Goal: Task Accomplishment & Management: Use online tool/utility

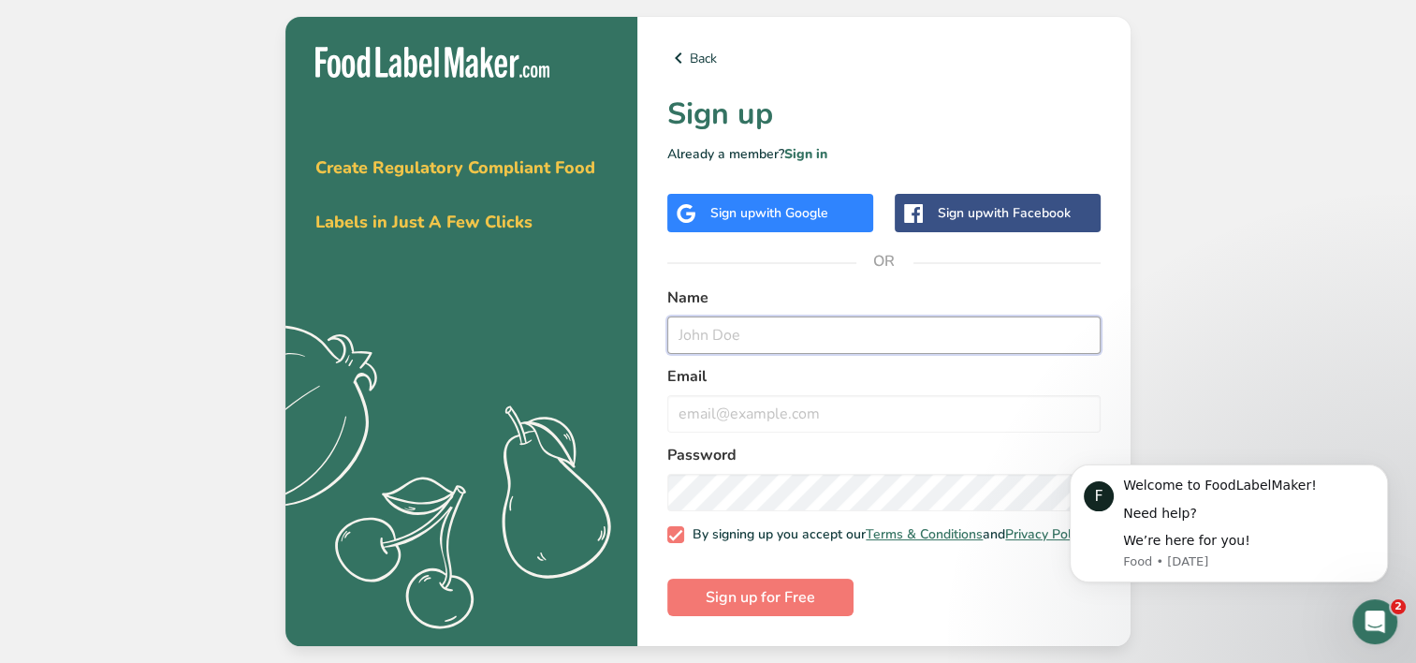
click at [726, 322] on input "text" at bounding box center [883, 334] width 433 height 37
type input "[PERSON_NAME]"
type input "[EMAIL_ADDRESS][DOMAIN_NAME]"
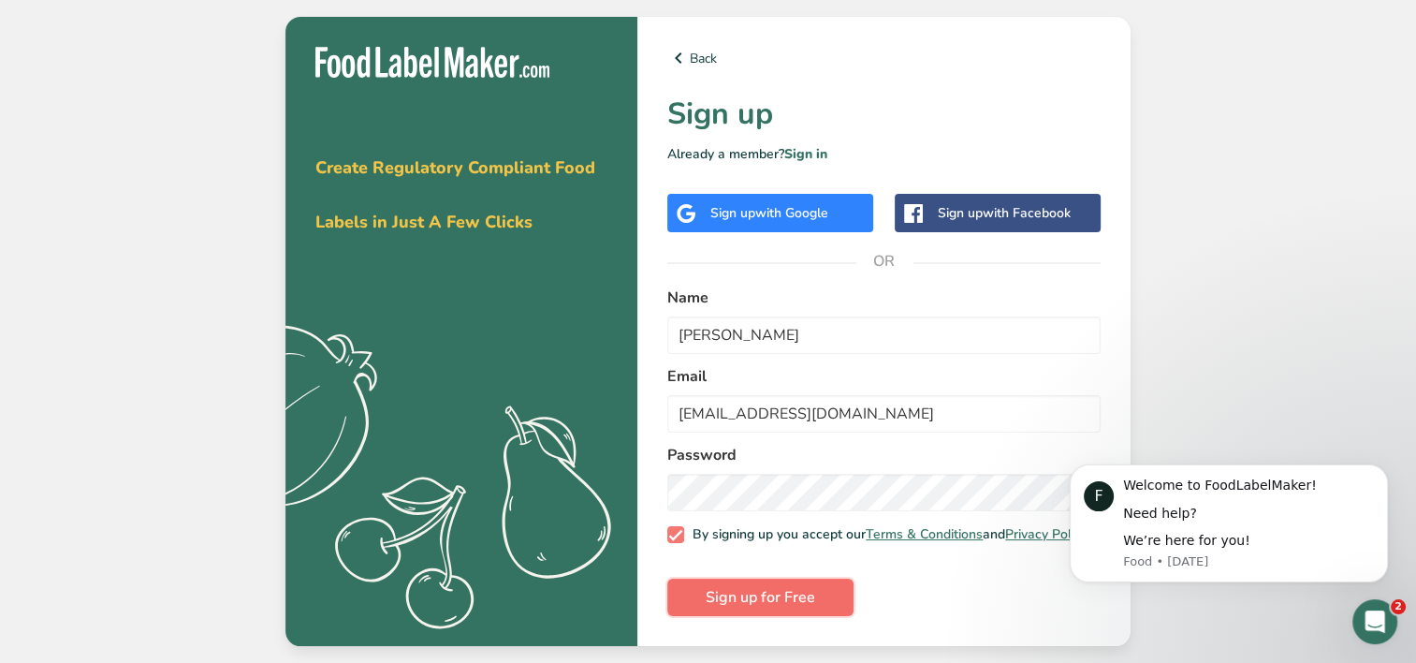
click at [720, 614] on button "Sign up for Free" at bounding box center [760, 597] width 186 height 37
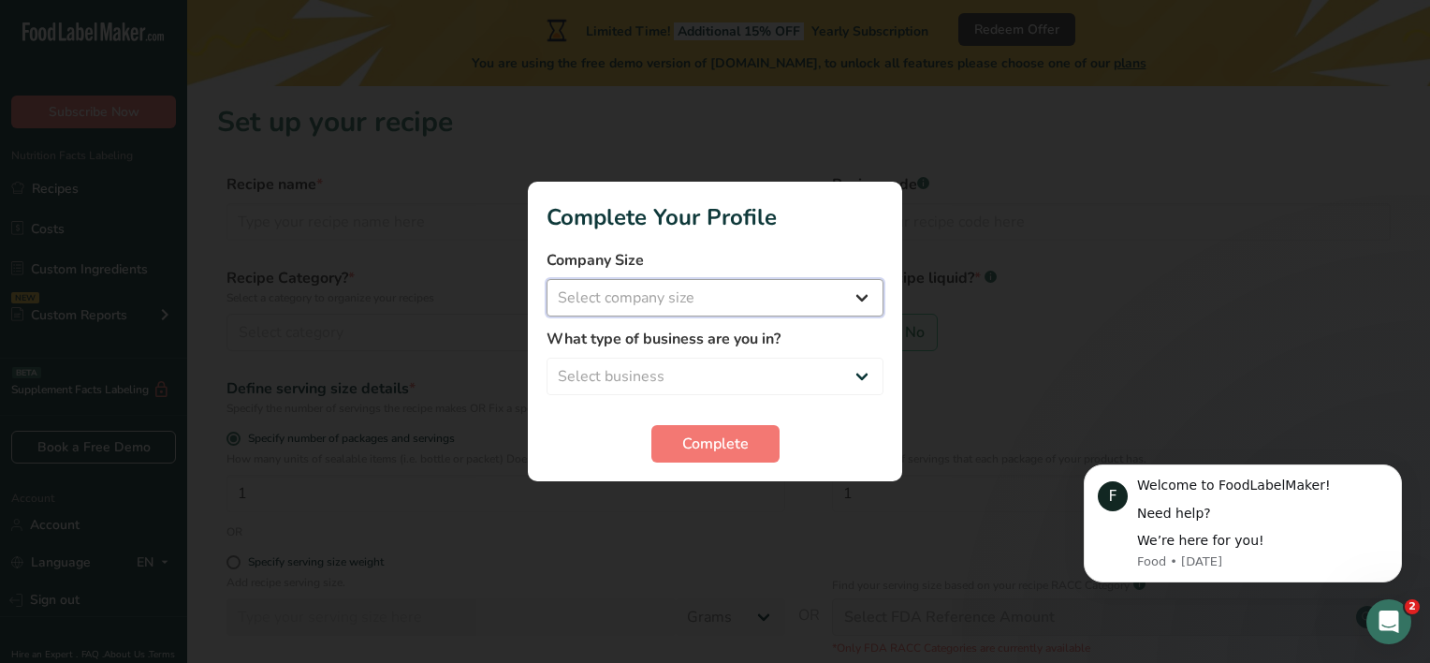
click at [740, 281] on select "Select company size Fewer than 10 Employees 10 to 50 Employees 51 to 500 Employ…" at bounding box center [715, 297] width 337 height 37
select select "1"
click at [547, 279] on select "Select company size Fewer than 10 Employees 10 to 50 Employees 51 to 500 Employ…" at bounding box center [715, 297] width 337 height 37
click at [640, 373] on select "Select business Packaged Food Manufacturer Restaurant & Cafe Bakery Meal Plans …" at bounding box center [715, 376] width 337 height 37
select select "1"
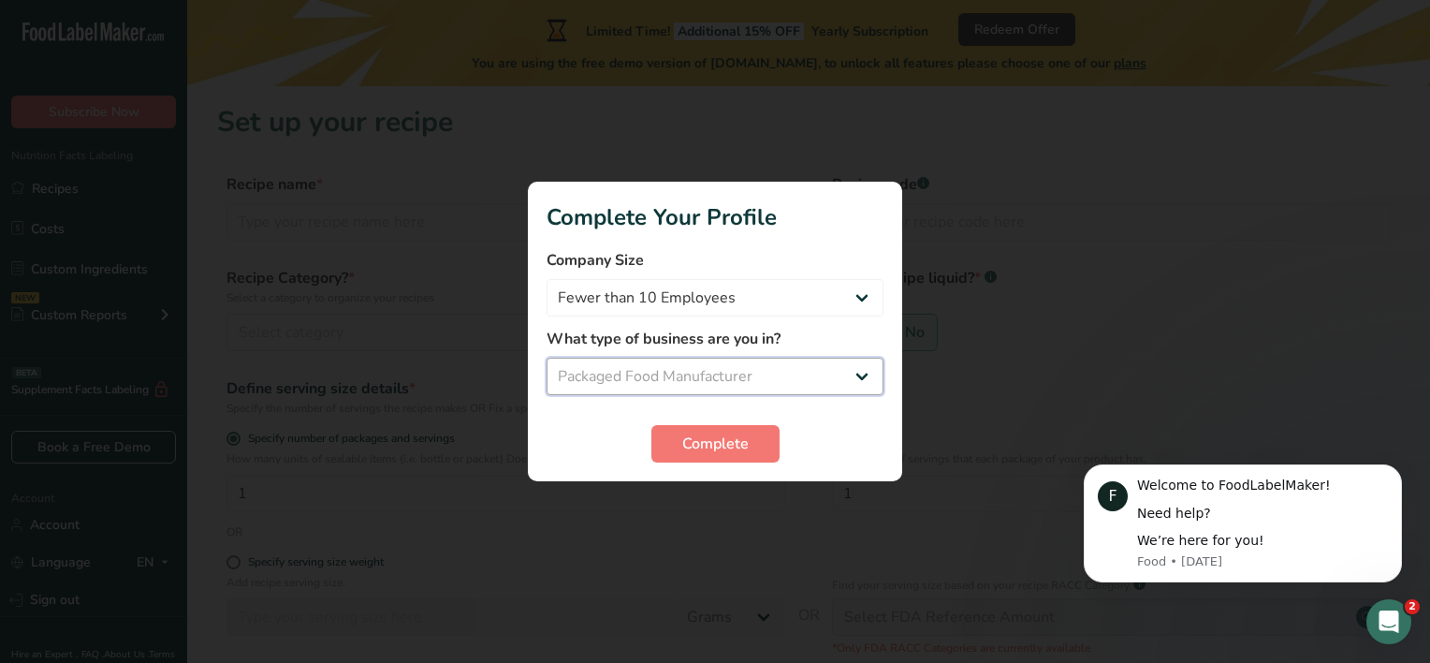
click at [547, 358] on select "Select business Packaged Food Manufacturer Restaurant & Cafe Bakery Meal Plans …" at bounding box center [715, 376] width 337 height 37
click at [715, 441] on span "Complete" at bounding box center [715, 443] width 66 height 22
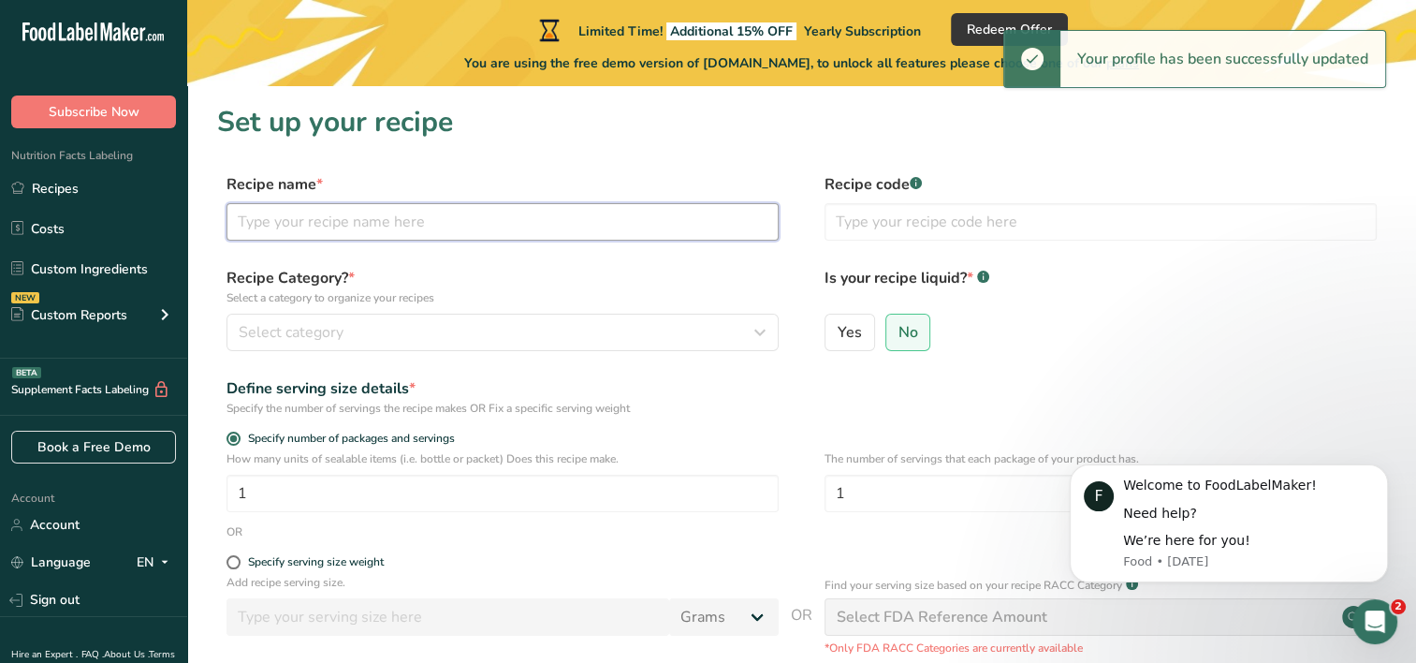
click at [438, 221] on input "text" at bounding box center [503, 221] width 552 height 37
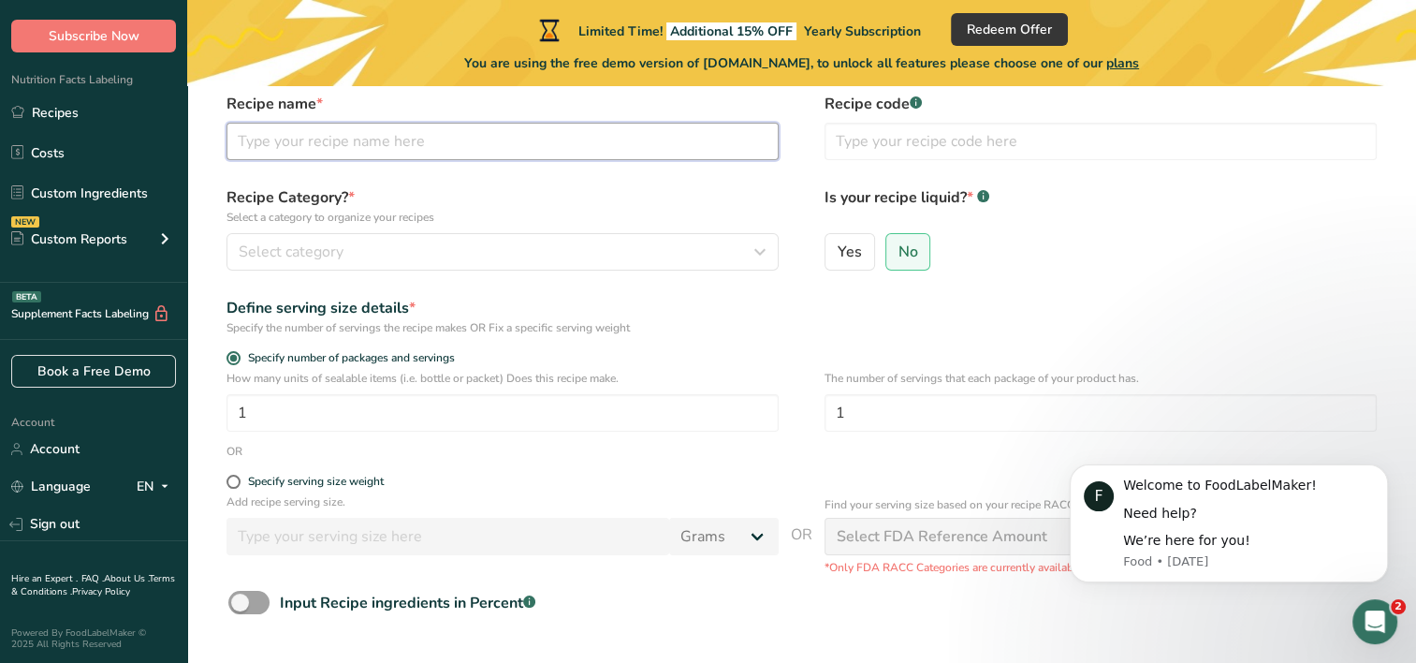
scroll to position [227, 0]
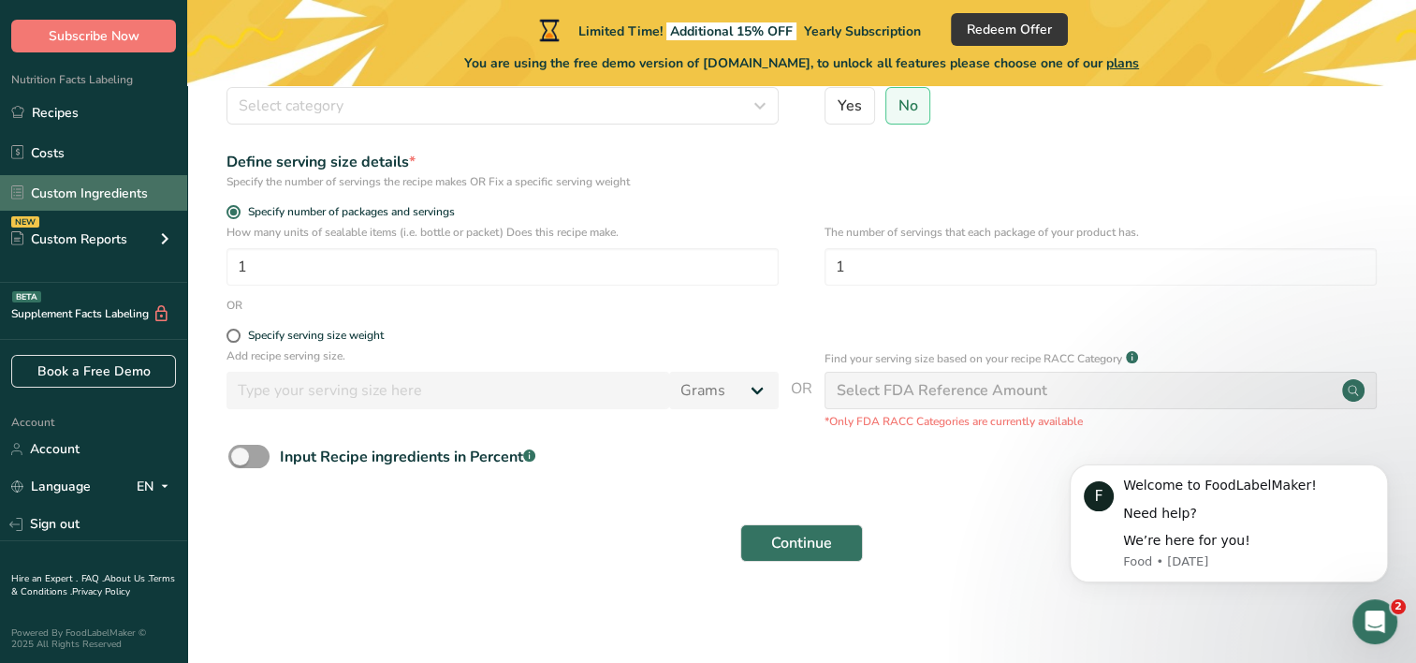
click at [68, 196] on link "Custom Ingredients" at bounding box center [93, 193] width 187 height 36
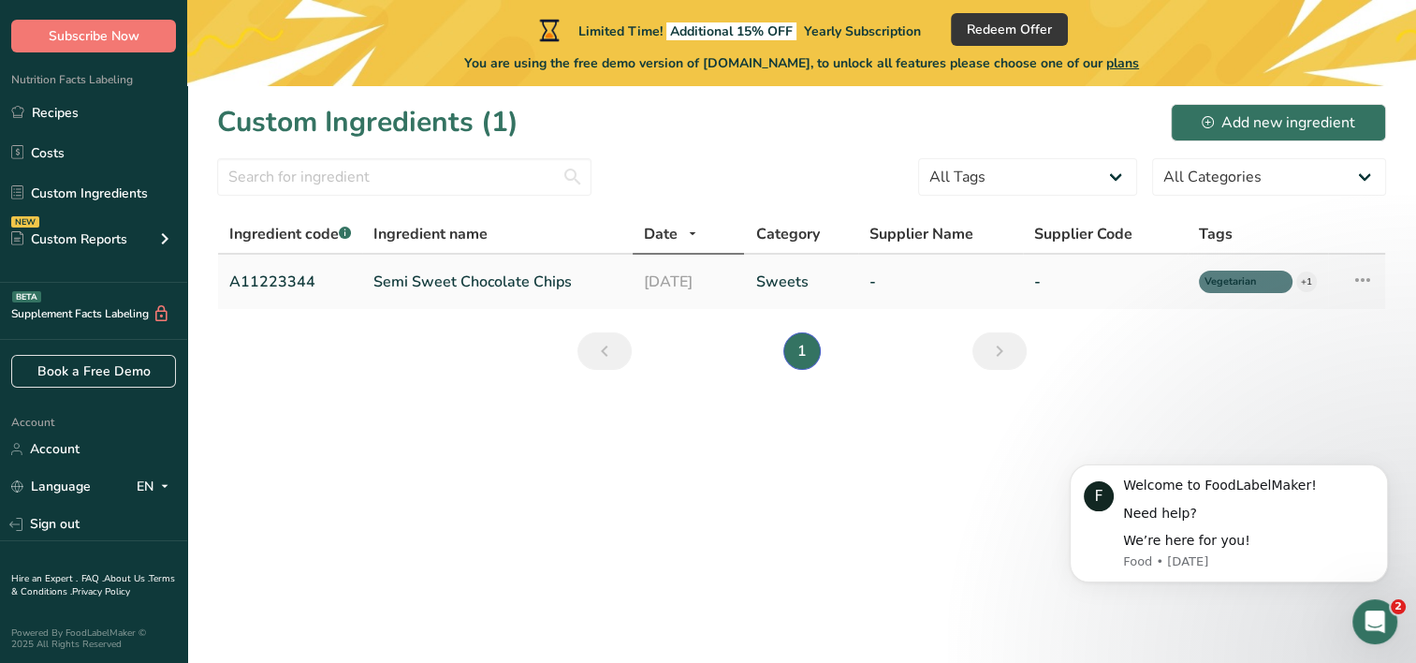
click at [416, 277] on link "Semi Sweet Chocolate Chips" at bounding box center [498, 282] width 248 height 22
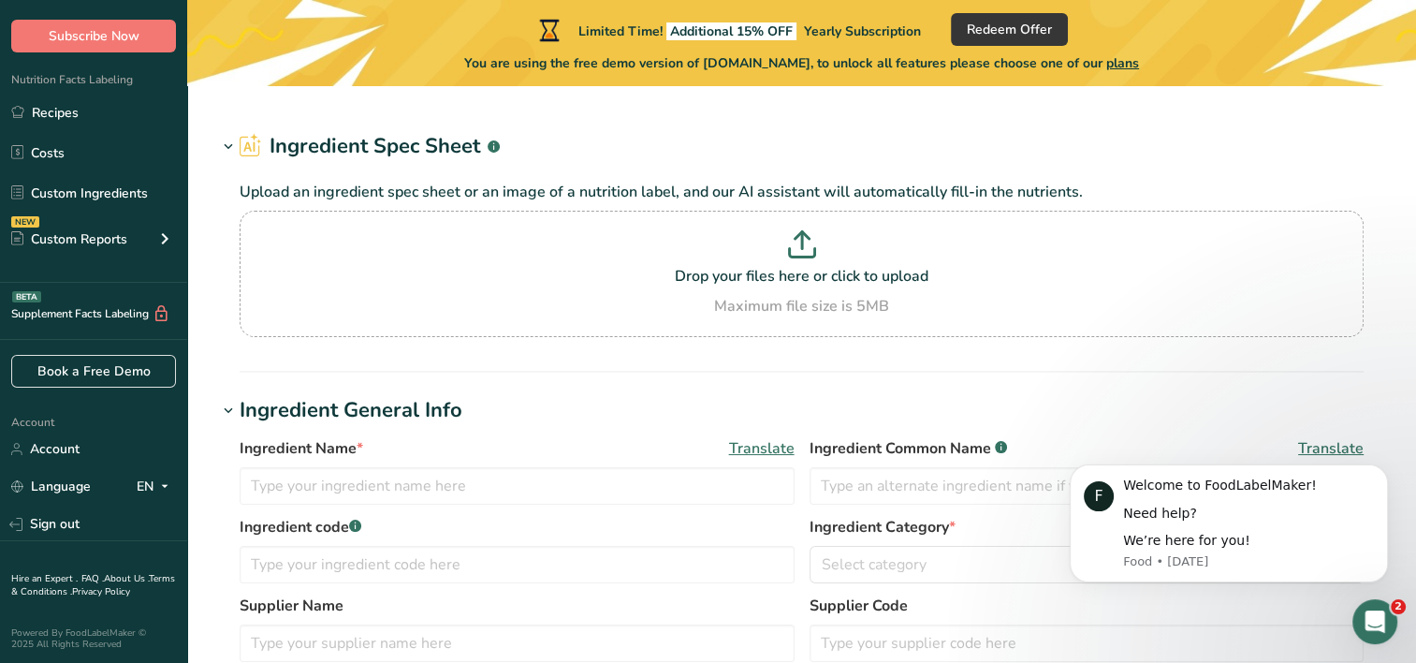
type input "Semi Sweet Chocolate Chips"
type input "Choco Chips"
type input "A11223344"
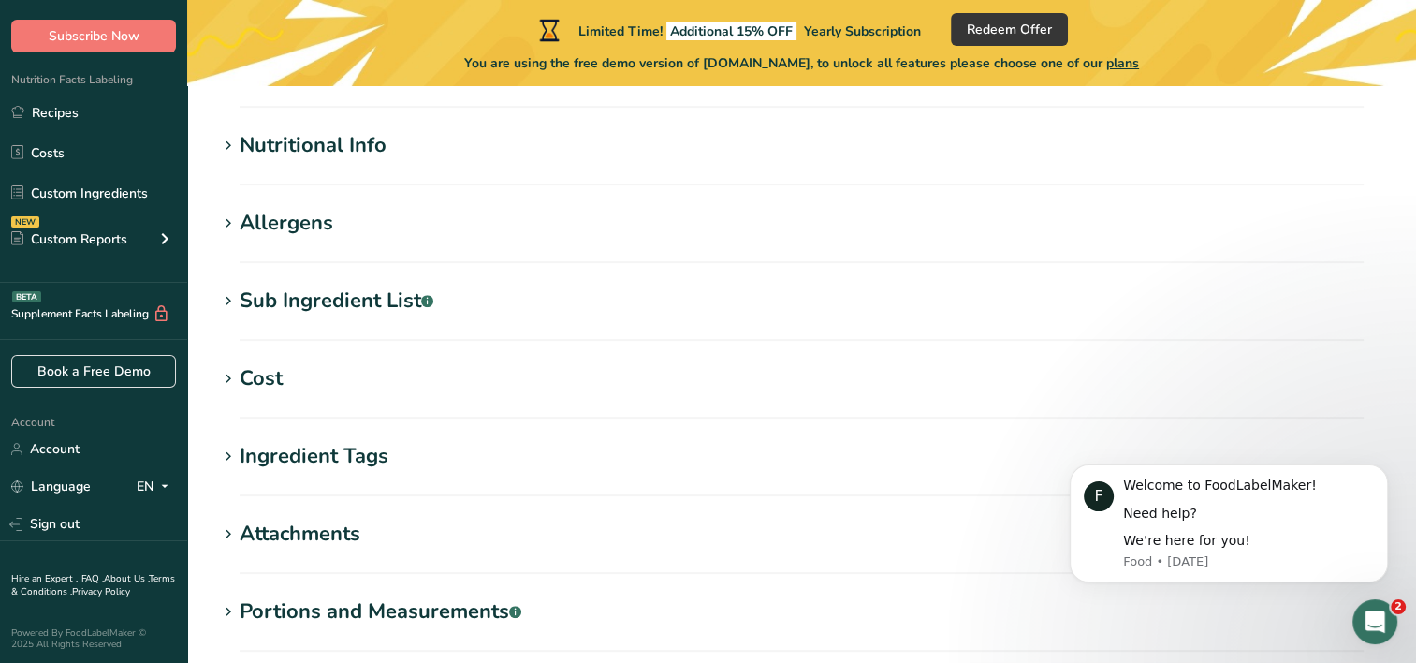
scroll to position [642, 0]
click at [389, 157] on h1 "Nutritional Info" at bounding box center [801, 146] width 1169 height 31
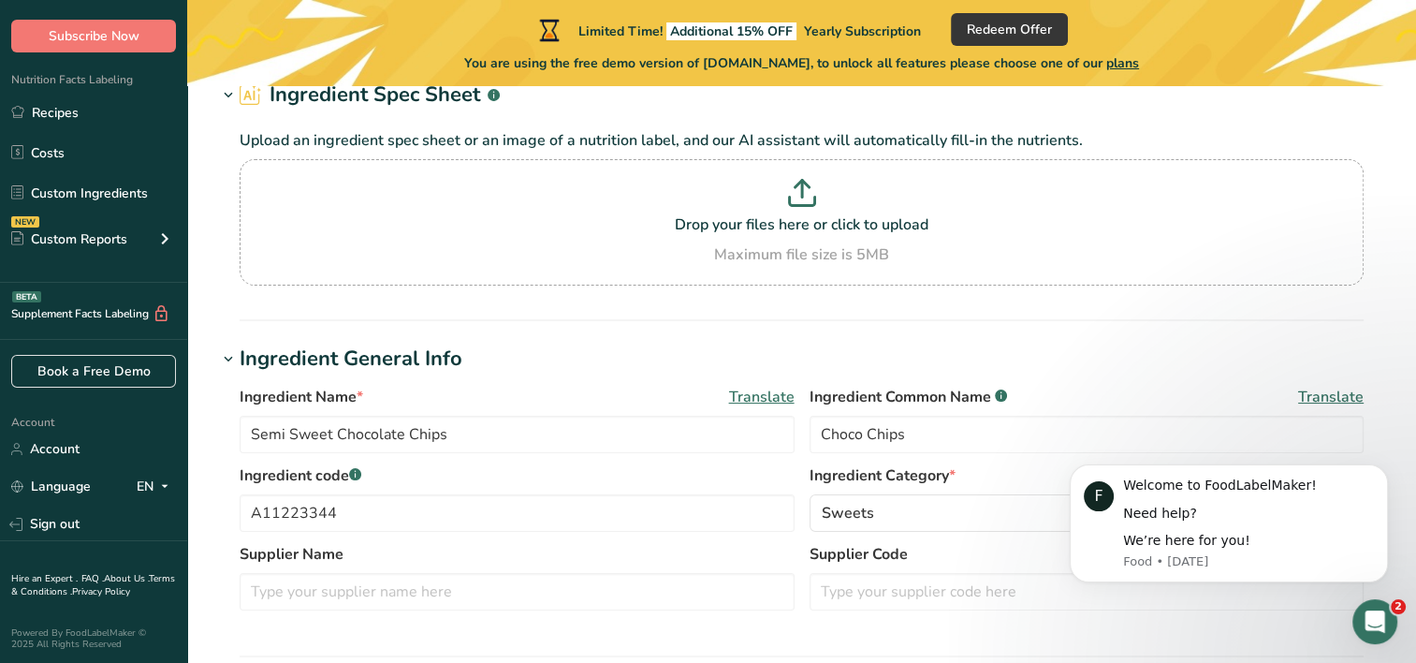
scroll to position [0, 0]
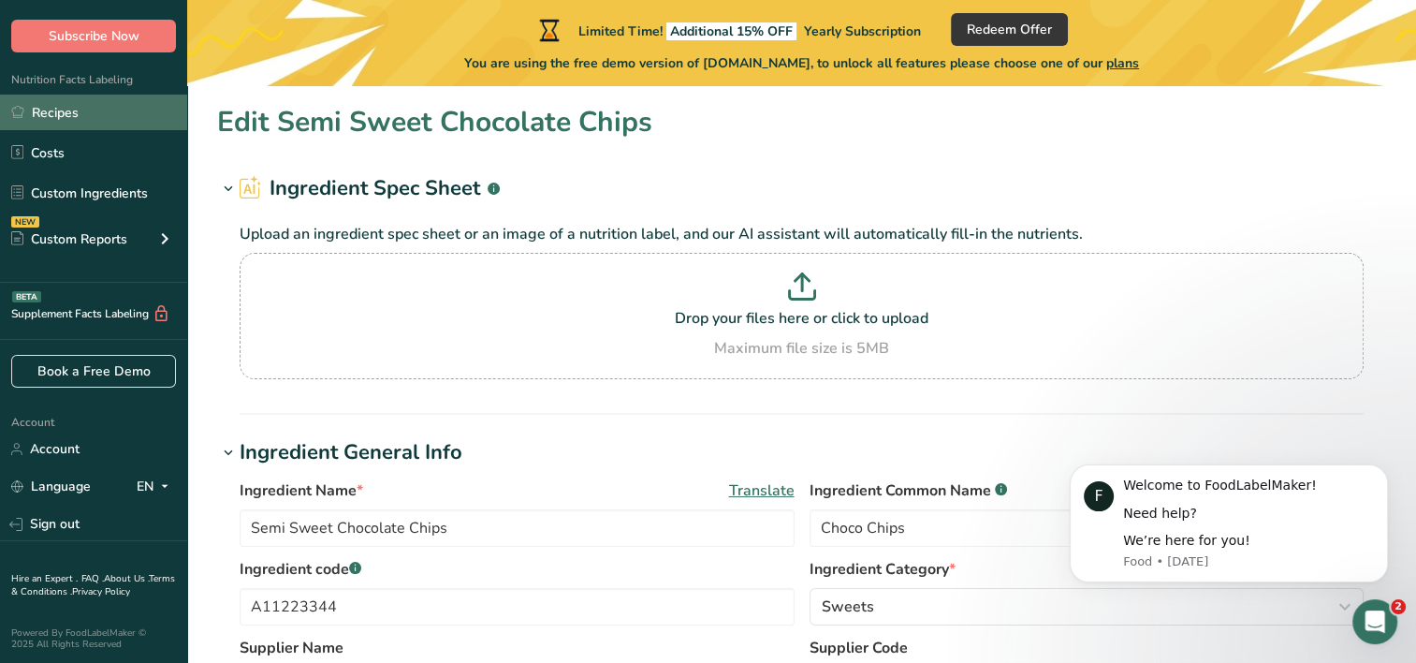
click at [93, 112] on link "Recipes" at bounding box center [93, 113] width 187 height 36
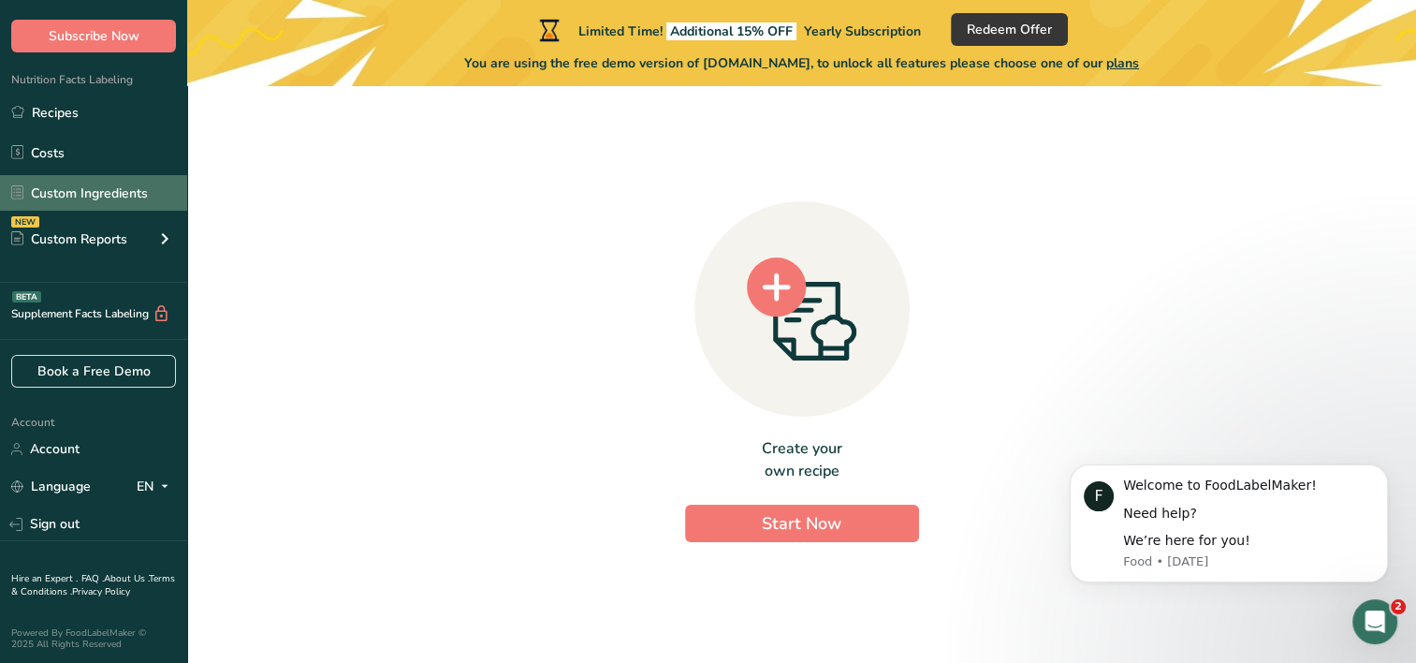
click at [99, 176] on link "Custom Ingredients" at bounding box center [93, 193] width 187 height 36
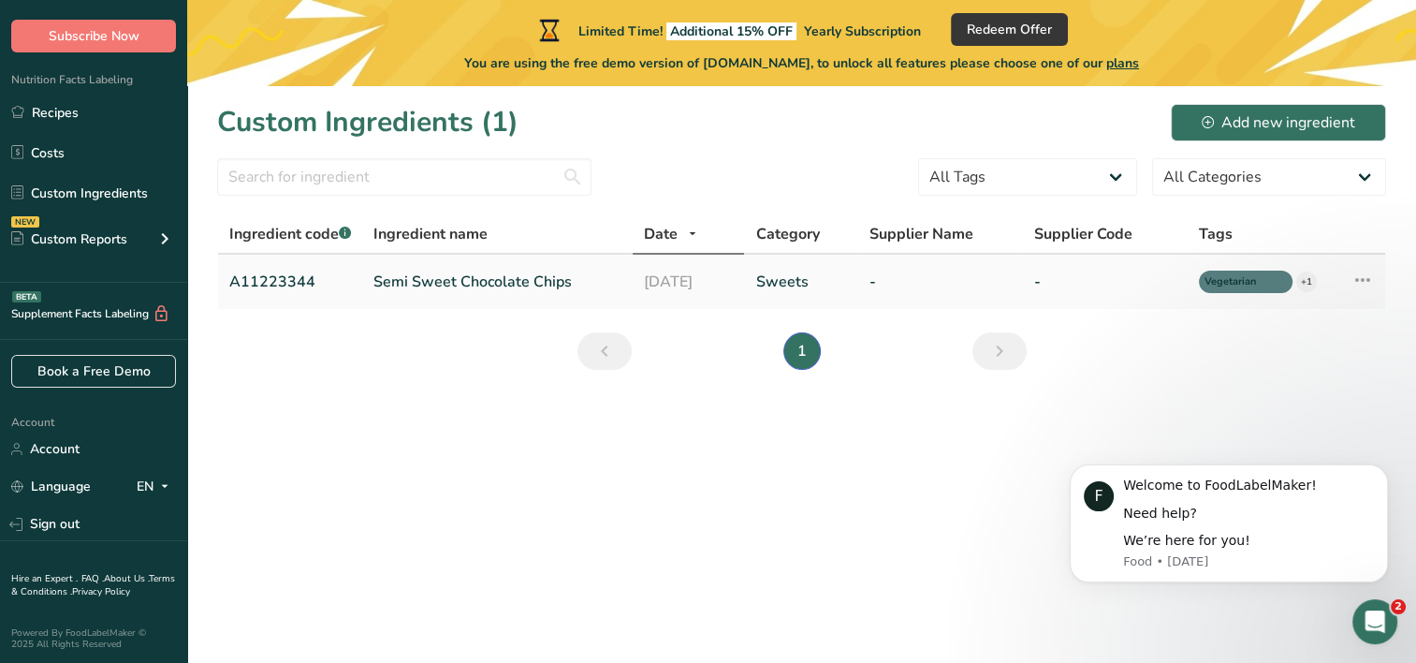
click at [1363, 280] on icon at bounding box center [1363, 280] width 22 height 34
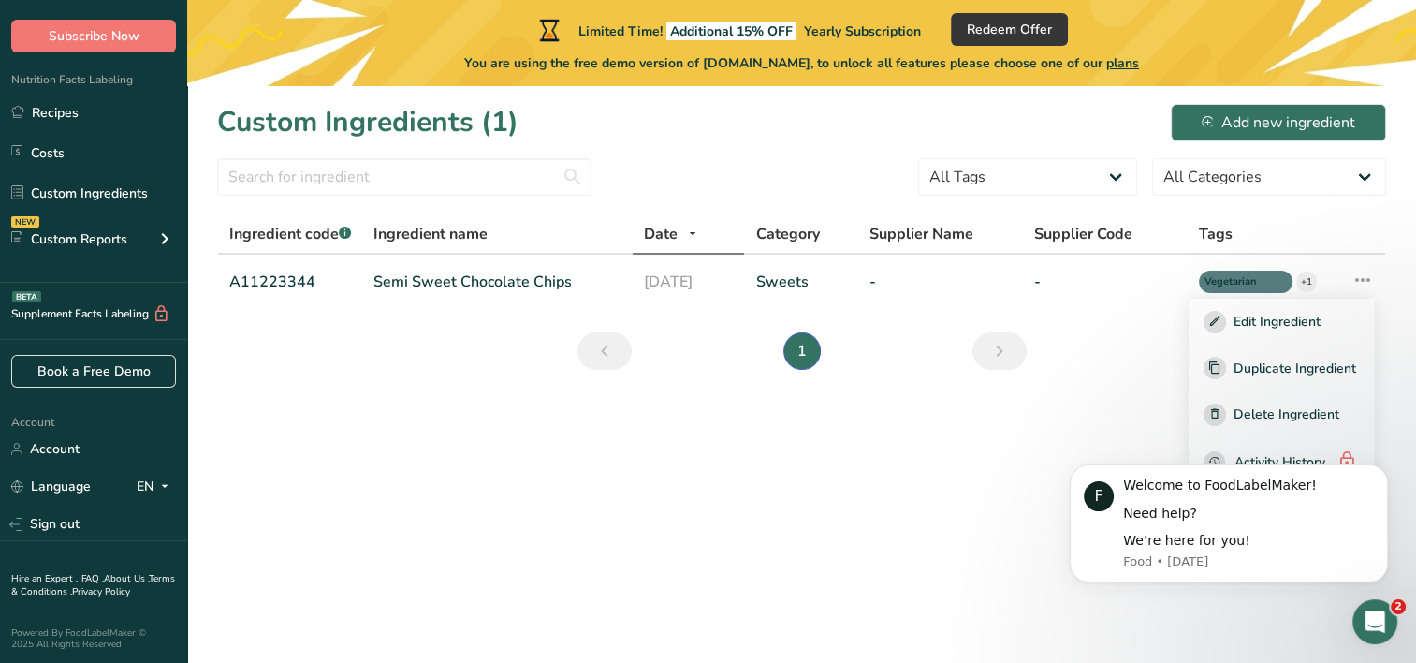
click at [909, 454] on main "Limited Time! Additional 15% OFF Yearly Subscription Redeem Offer You are using…" at bounding box center [708, 331] width 1416 height 663
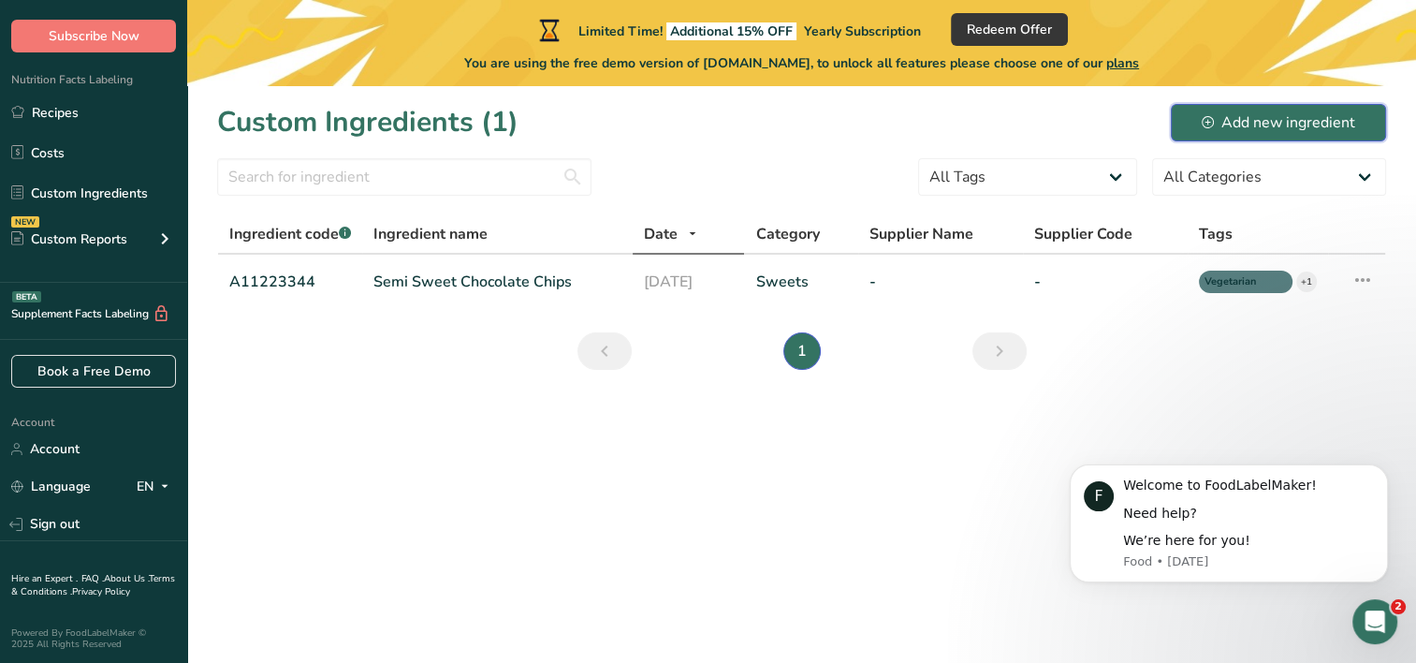
click at [1251, 125] on div "Add new ingredient" at bounding box center [1279, 122] width 154 height 22
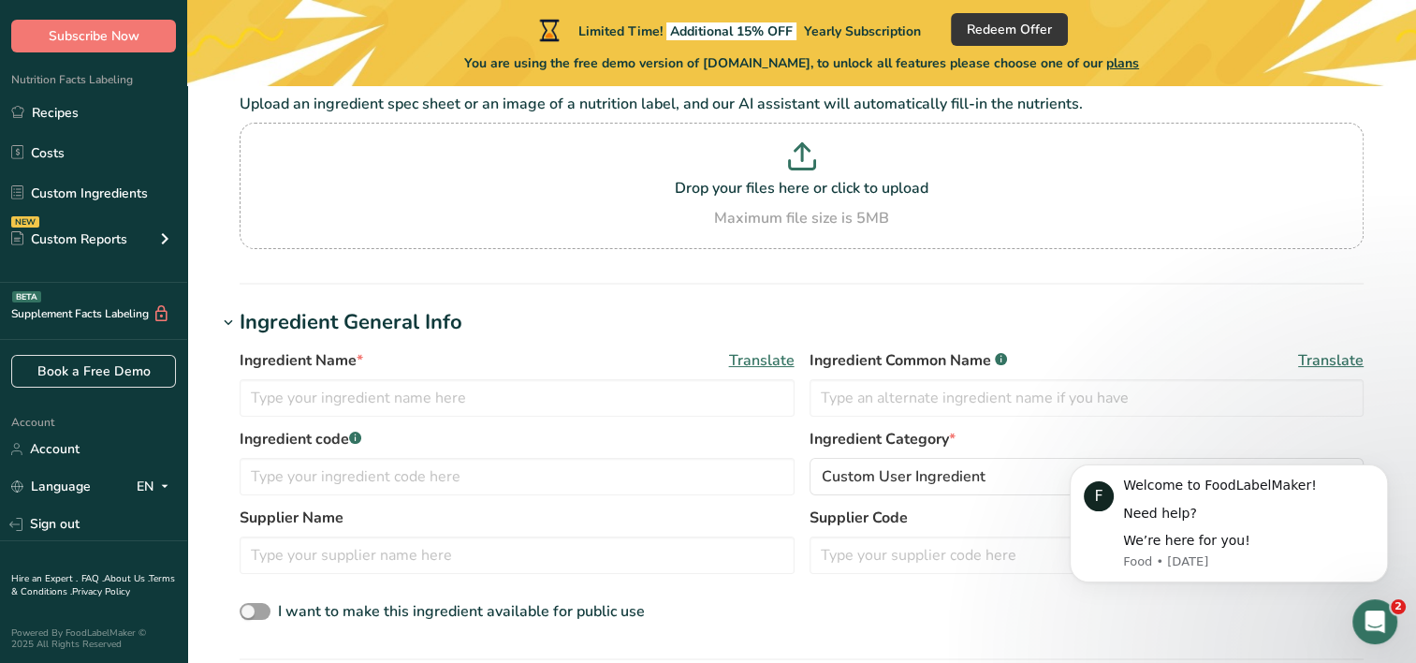
scroll to position [131, 0]
click at [344, 398] on input "text" at bounding box center [517, 396] width 555 height 37
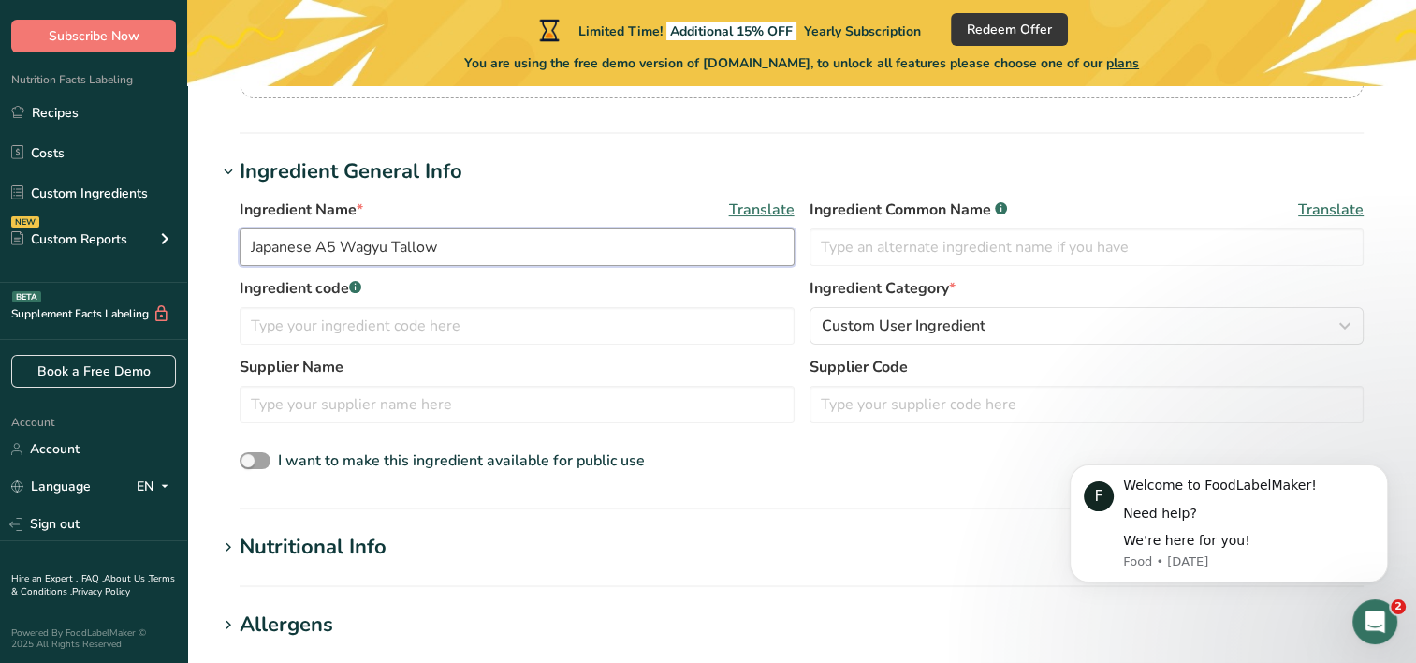
scroll to position [283, 0]
type input "Japanese A5 Wagyu Tallow"
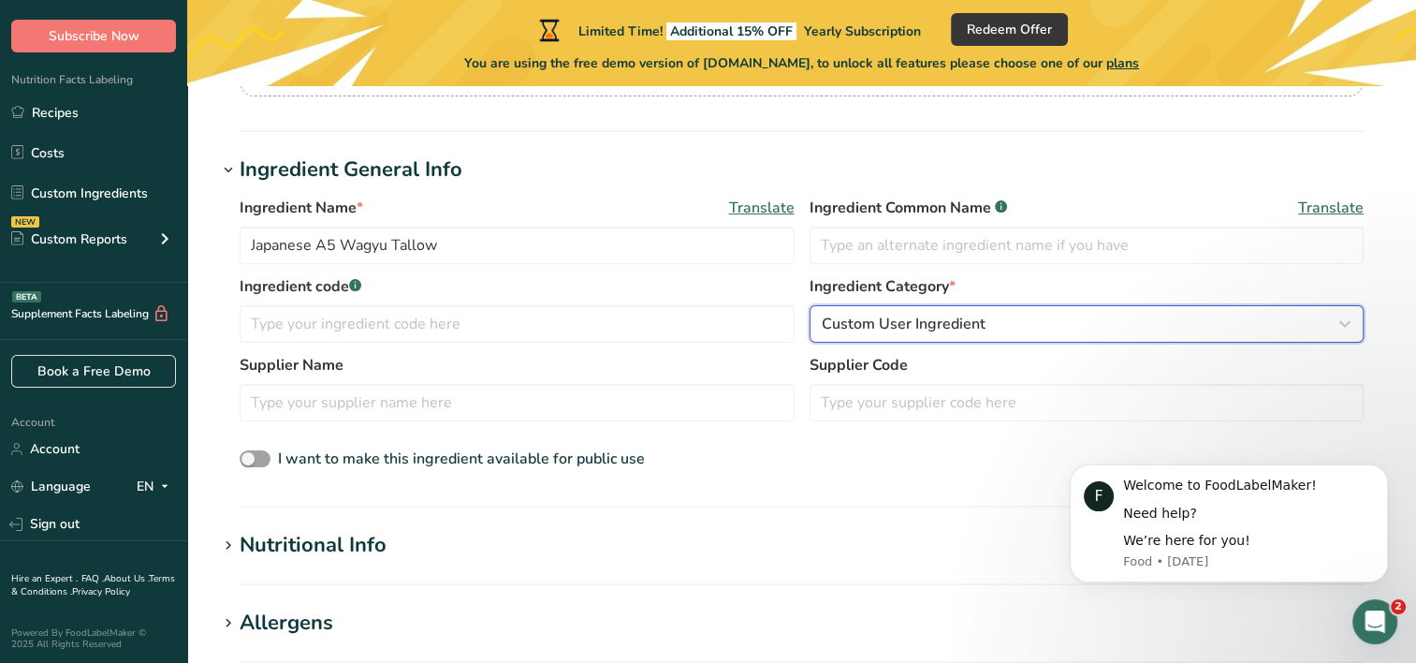
click at [844, 322] on span "Custom User Ingredient" at bounding box center [904, 324] width 164 height 22
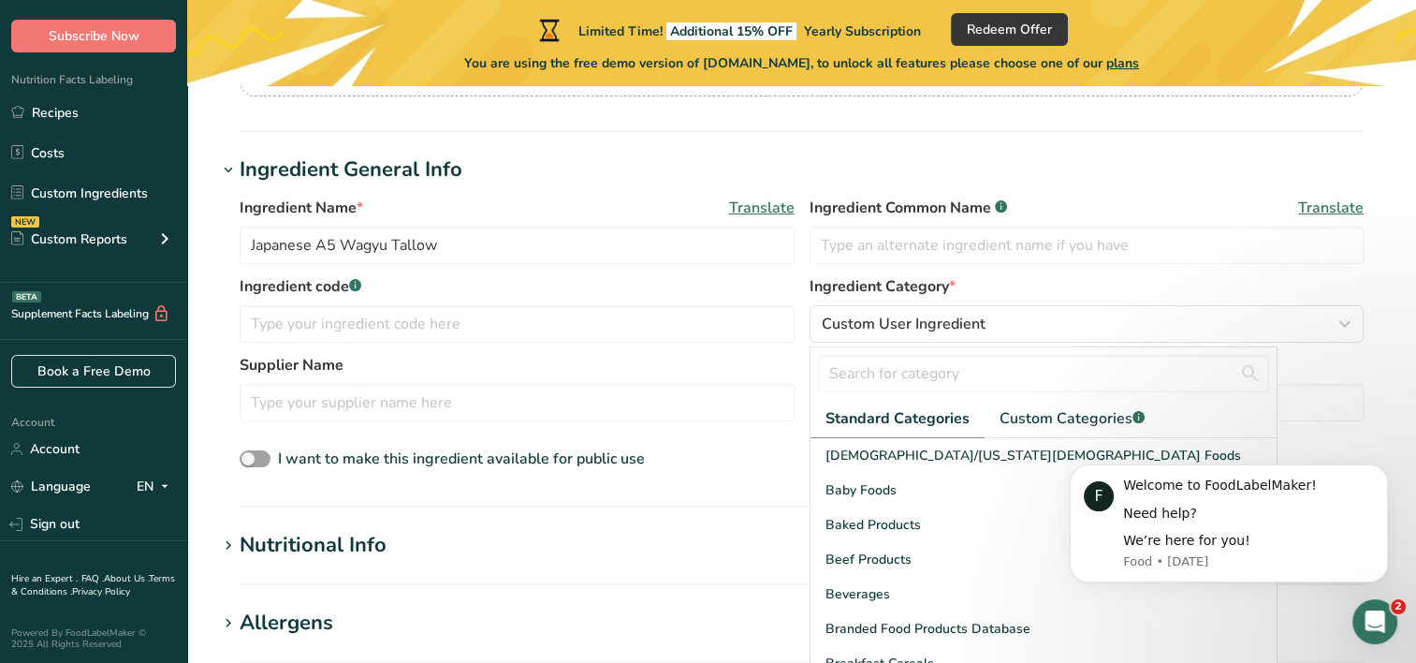
click at [757, 154] on h1 "Ingredient General Info" at bounding box center [801, 169] width 1169 height 31
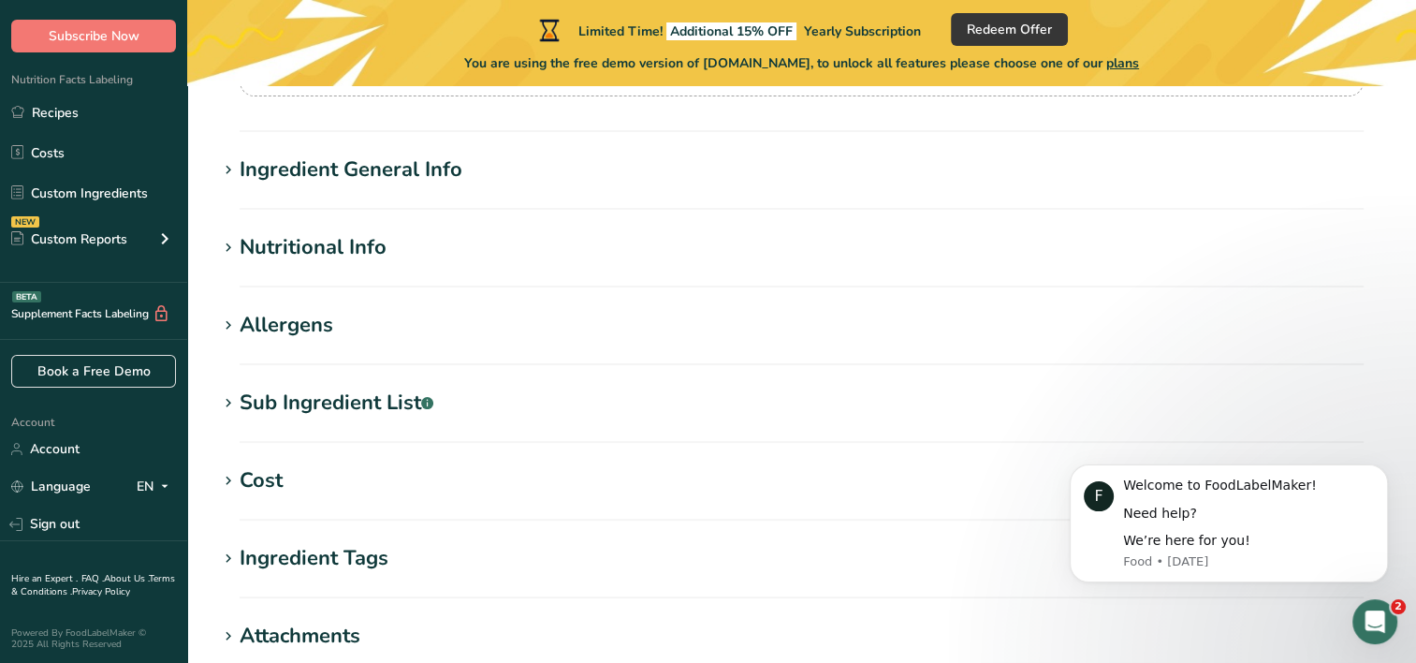
click at [553, 165] on h1 "Ingredient General Info" at bounding box center [801, 169] width 1169 height 31
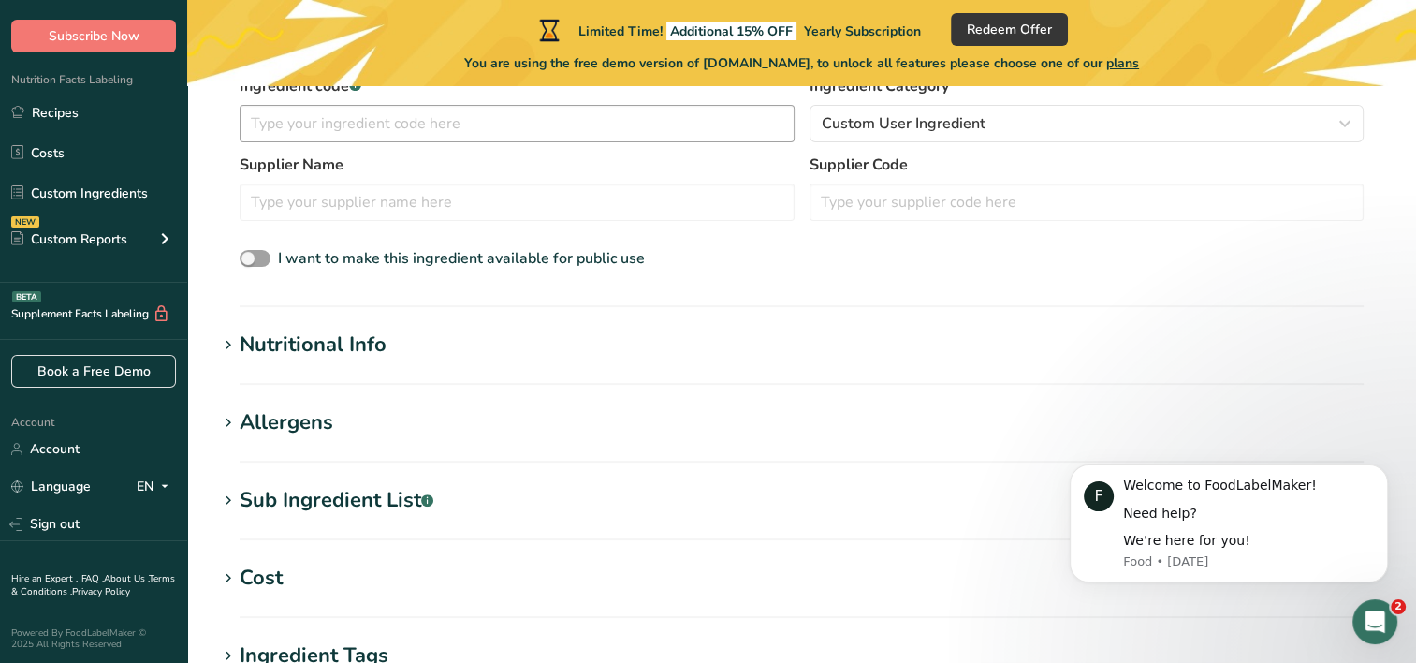
scroll to position [483, 0]
click at [330, 187] on input "text" at bounding box center [517, 201] width 555 height 37
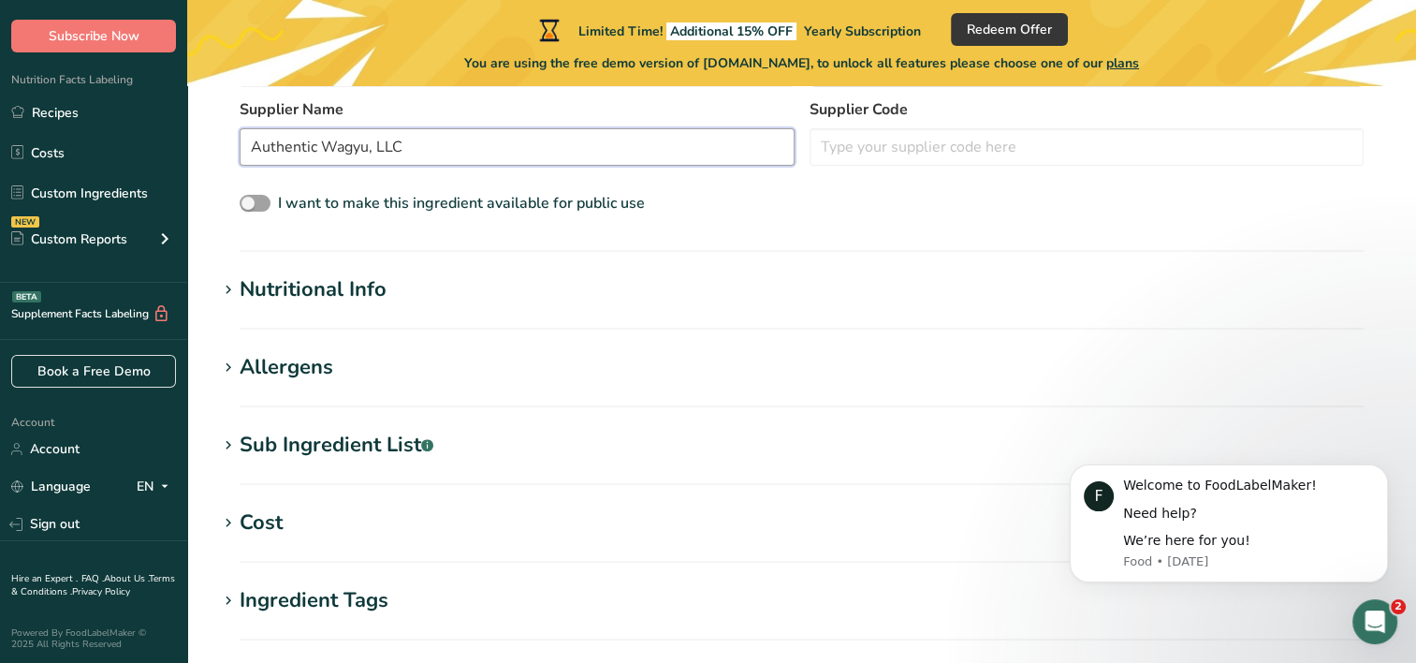
scroll to position [539, 0]
type input "Authentic Wagyu, LLC"
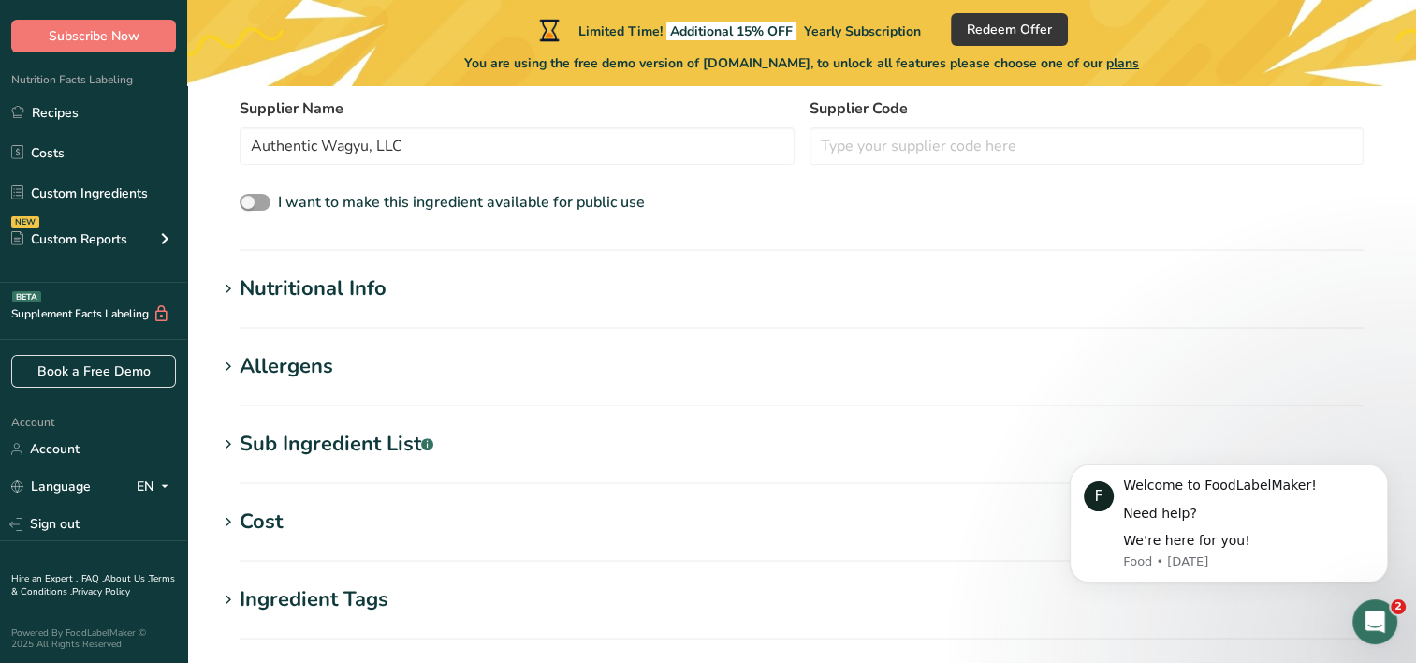
click at [233, 283] on icon at bounding box center [228, 289] width 17 height 26
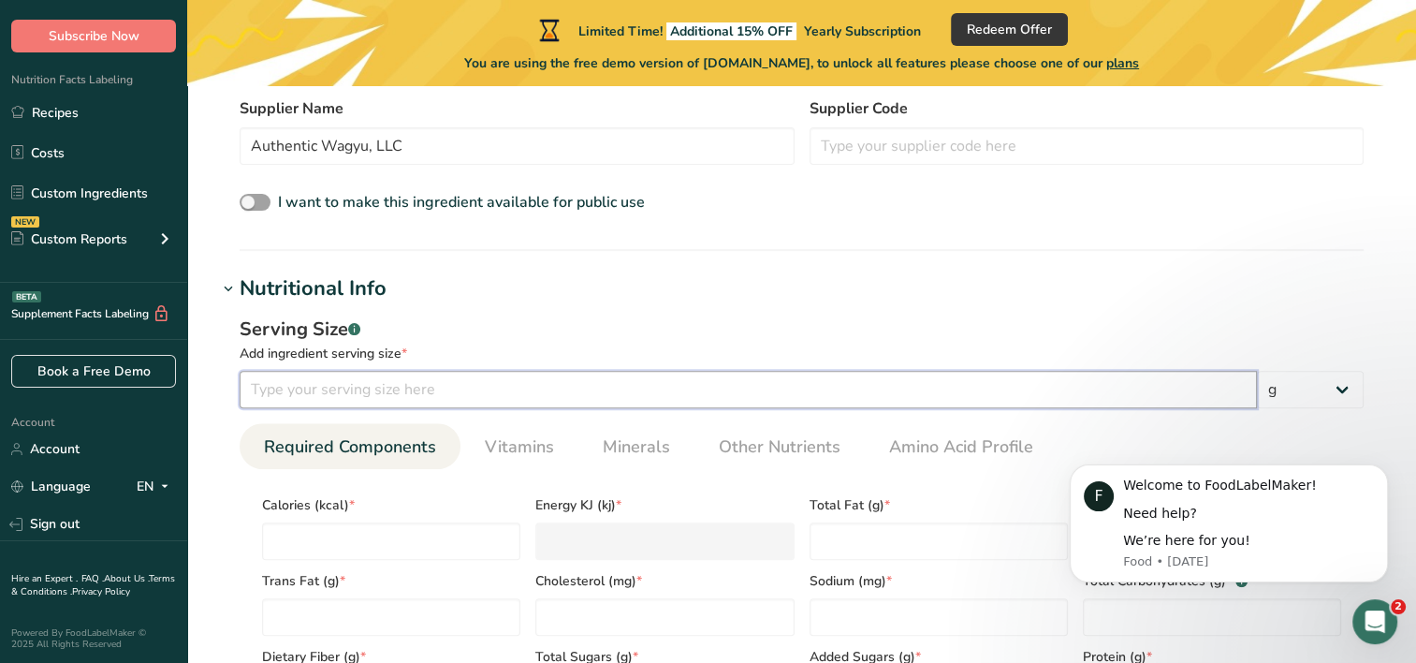
click at [355, 393] on input "number" at bounding box center [749, 389] width 1018 height 37
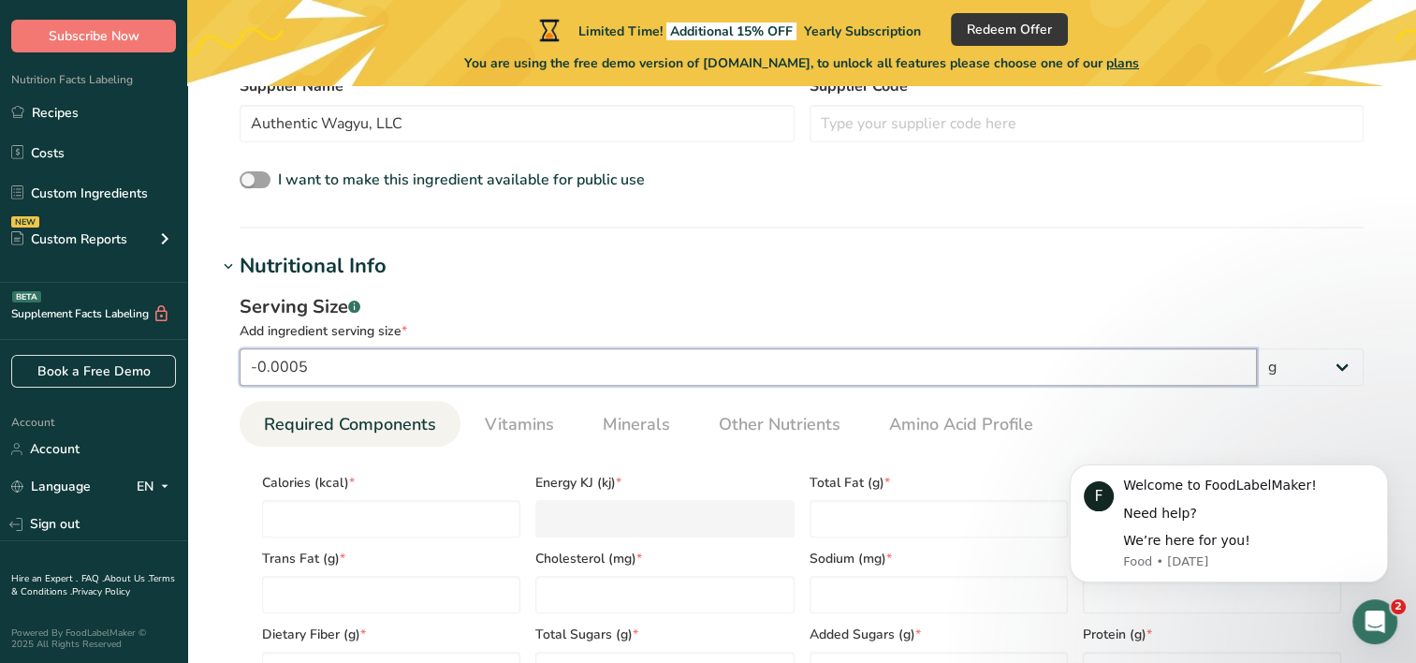
scroll to position [547, 0]
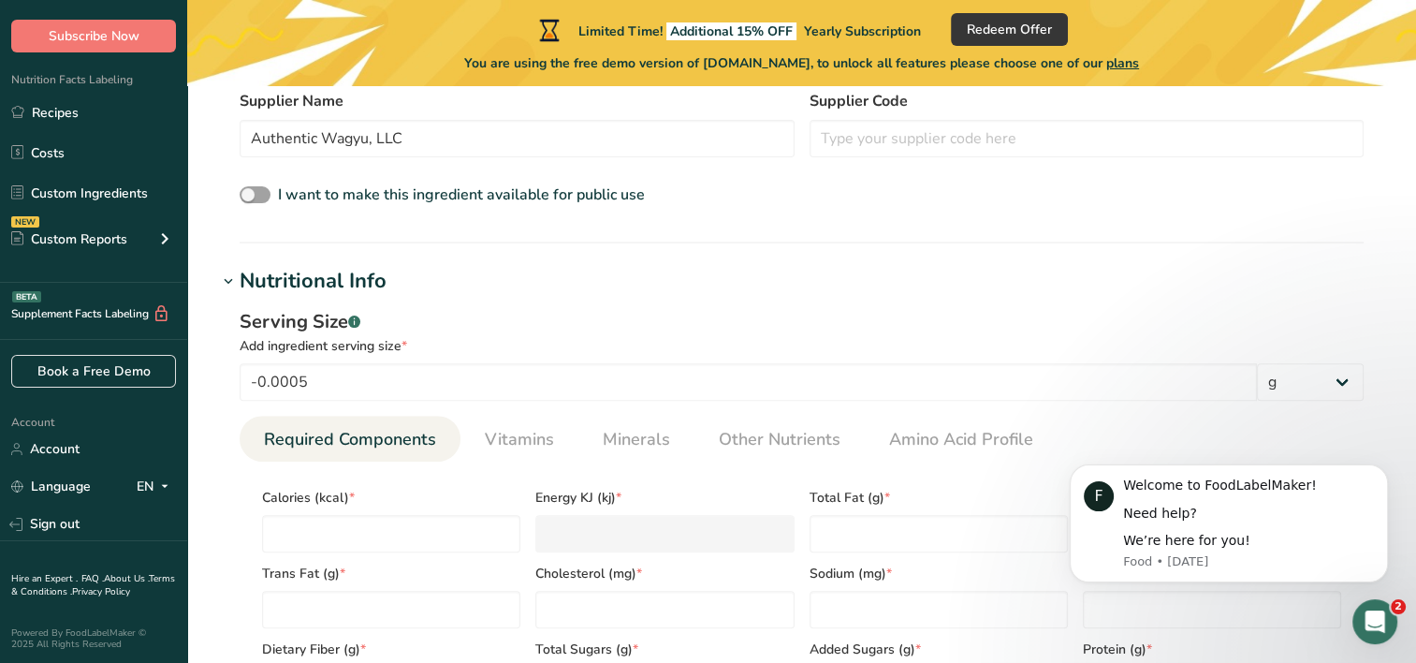
click at [447, 280] on h1 "Nutritional Info" at bounding box center [801, 281] width 1169 height 31
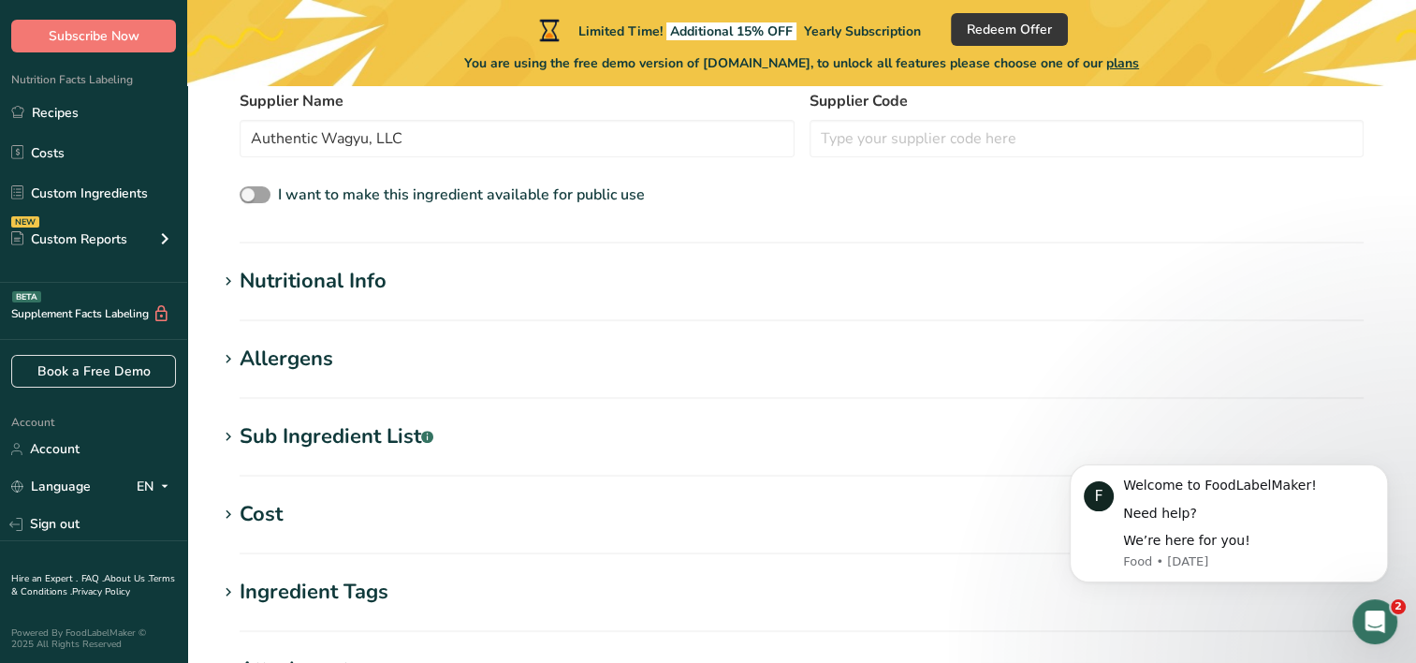
click at [315, 289] on div "Nutritional Info" at bounding box center [313, 281] width 147 height 31
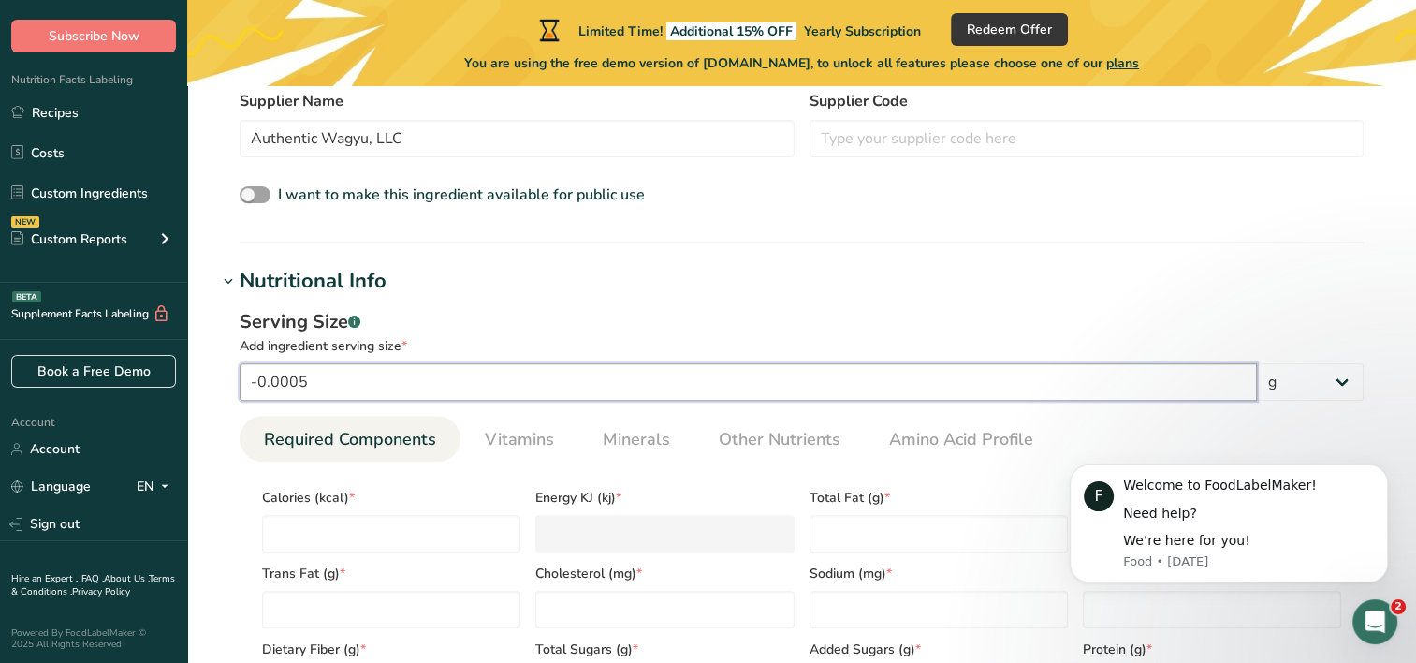
click at [318, 382] on input "-0.0005" at bounding box center [749, 381] width 1018 height 37
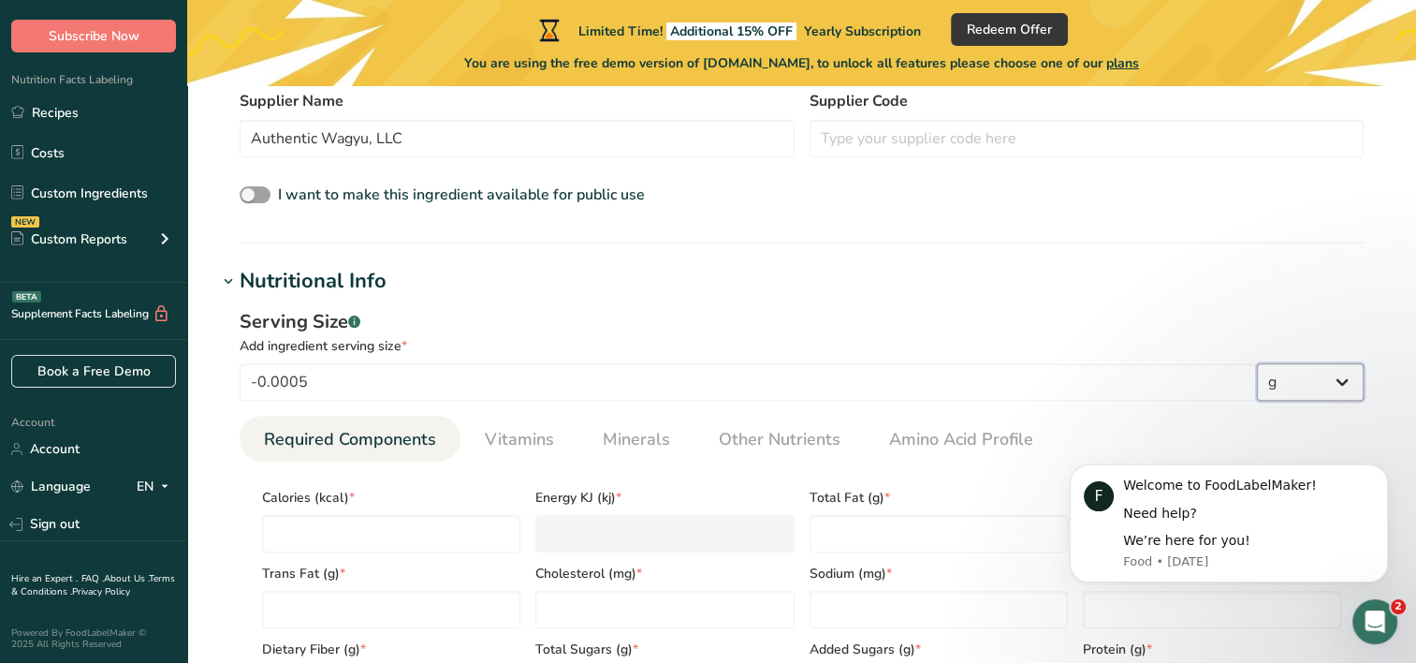
click at [1283, 389] on select "g kg mg mcg lb oz l mL fl oz tbsp tsp cup qt gallon" at bounding box center [1310, 381] width 107 height 37
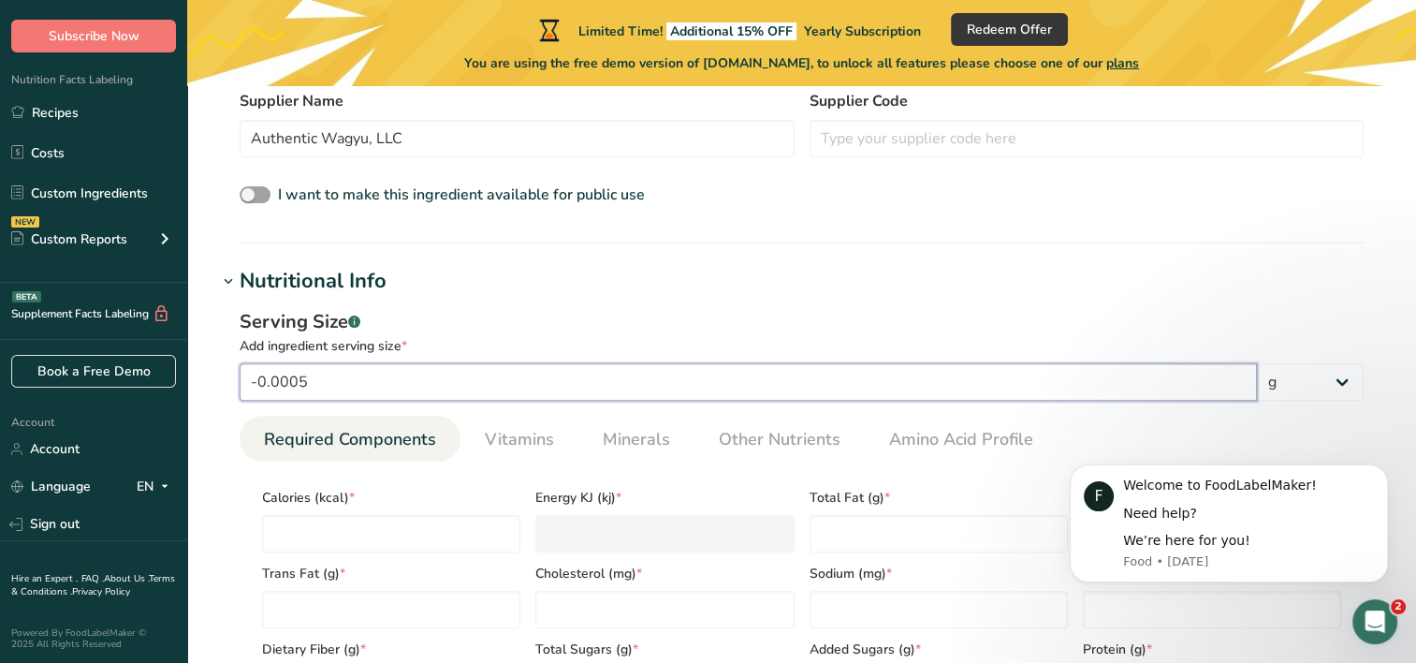
click at [949, 367] on input "-0.0005" at bounding box center [749, 381] width 1018 height 37
click at [949, 367] on input "13" at bounding box center [749, 381] width 1018 height 37
type input "13"
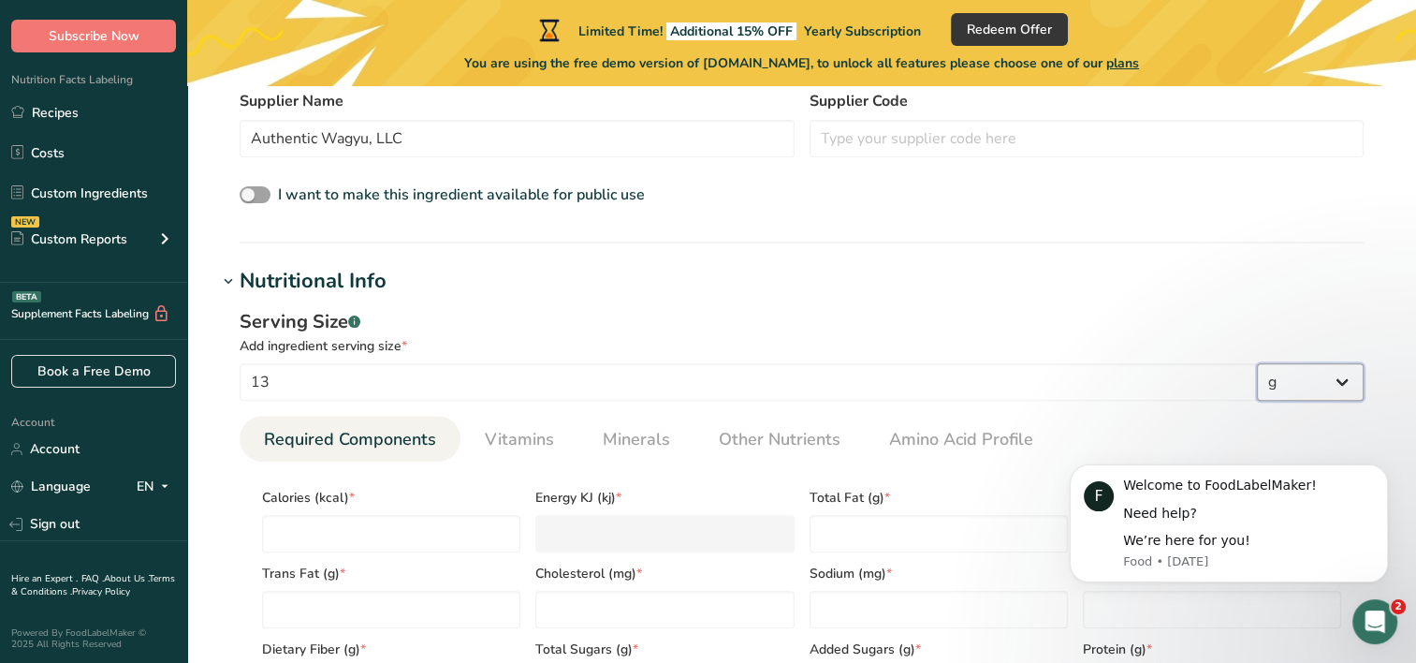
click at [1310, 381] on select "g kg mg mcg lb oz l mL fl oz tbsp tsp cup qt gallon" at bounding box center [1310, 381] width 107 height 37
select select "19"
click at [1257, 363] on select "g kg mg mcg lb oz l mL fl oz tbsp tsp cup qt gallon" at bounding box center [1310, 381] width 107 height 37
select select "22"
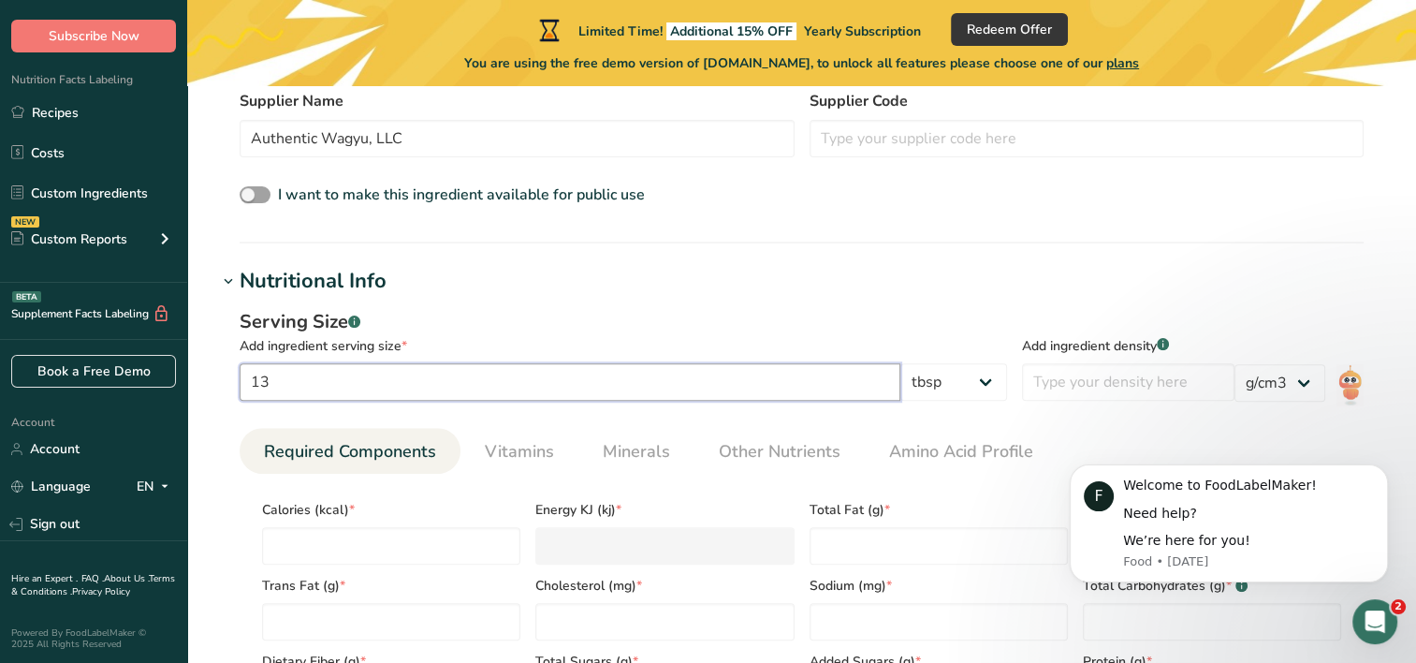
click at [573, 389] on input "13" at bounding box center [570, 381] width 661 height 37
type input "1"
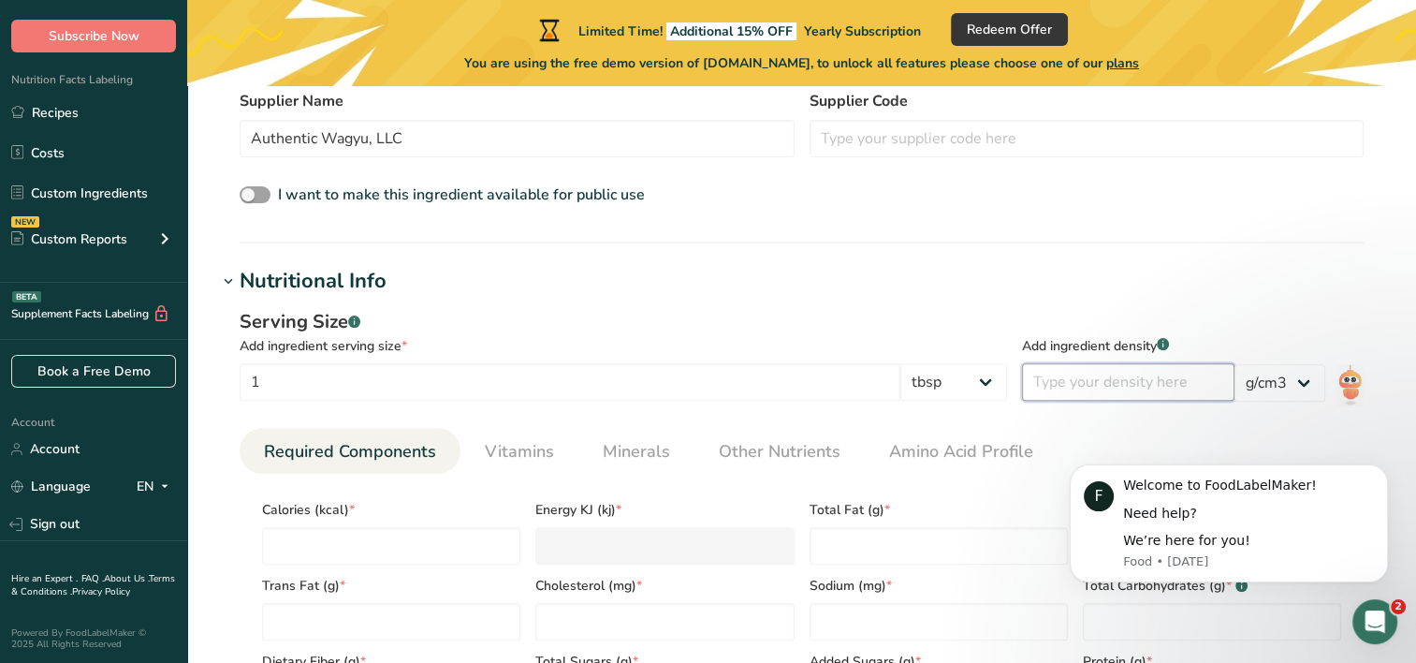
click at [1095, 378] on input "number" at bounding box center [1128, 381] width 213 height 37
type input "13"
click at [1027, 300] on div "Serving Size .a-a{fill:#347362;}.b-a{fill:#fff;} Add ingredient serving size * …" at bounding box center [801, 520] width 1169 height 446
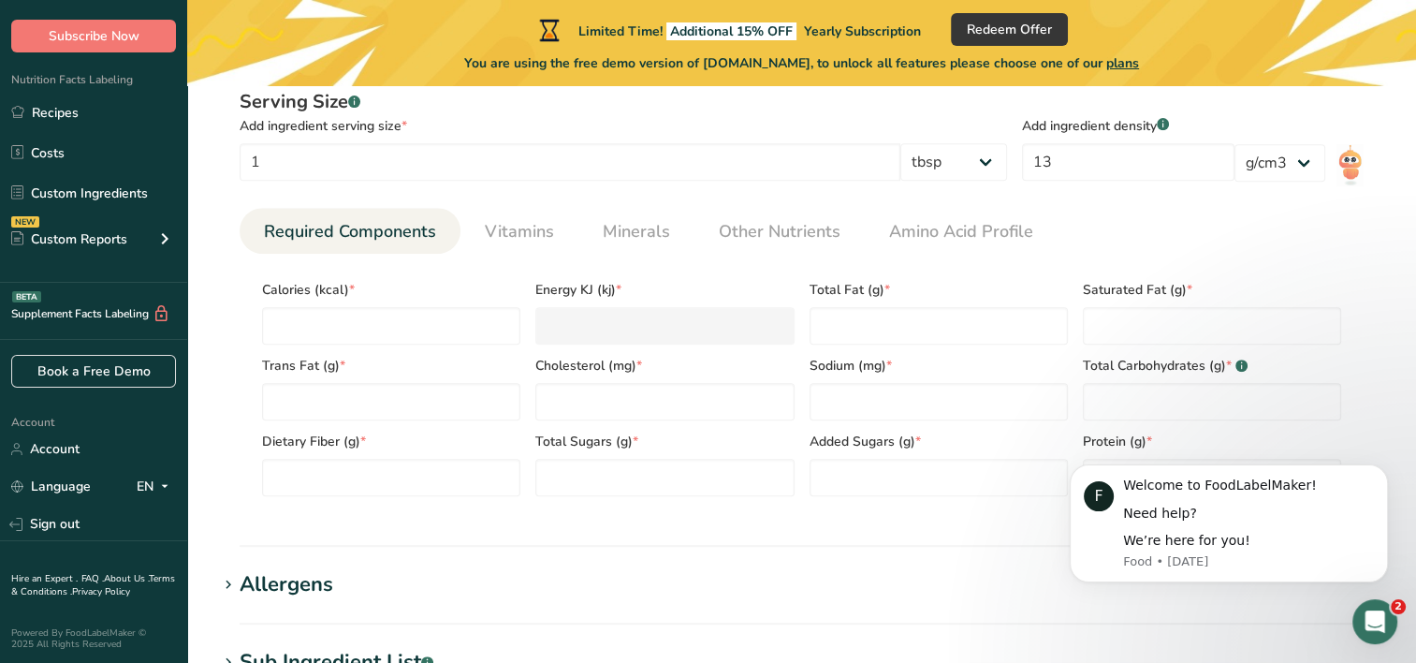
scroll to position [768, 0]
click at [365, 318] on input "number" at bounding box center [391, 324] width 258 height 37
type input "1"
type KJ "4.2"
type input "12"
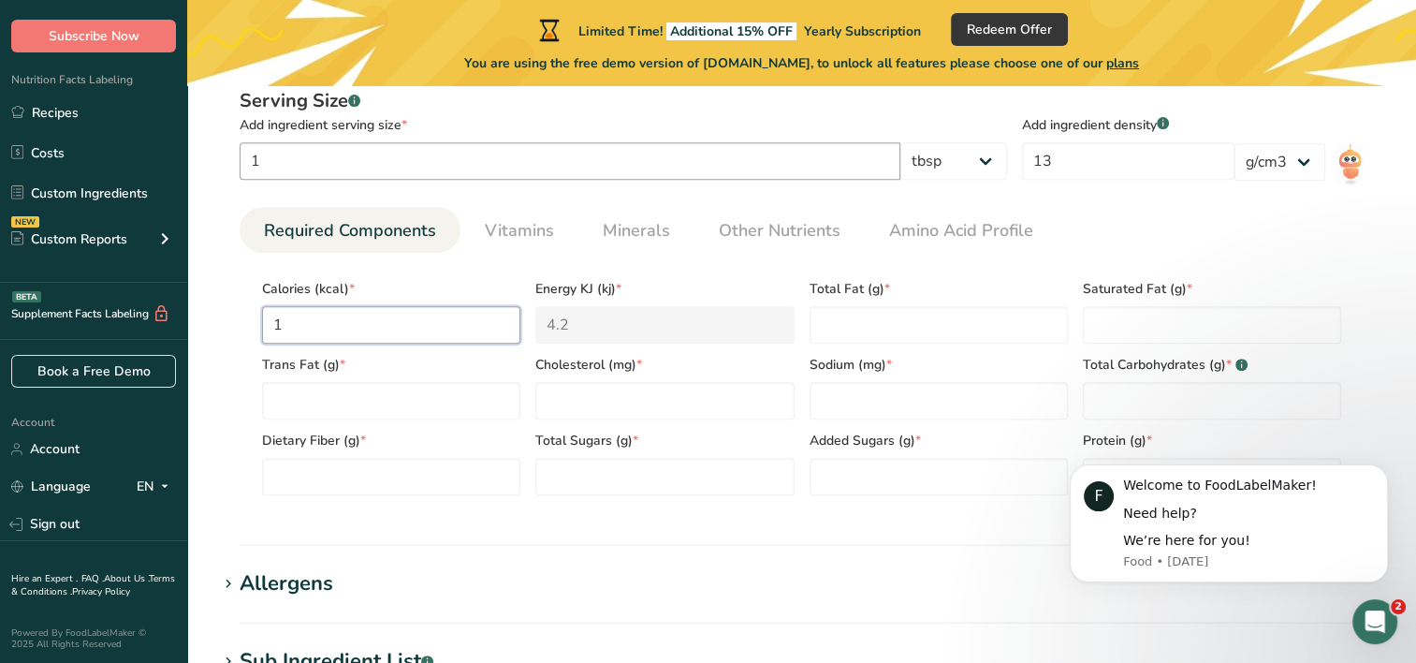
type KJ "50.2"
type input "120"
type KJ "502.1"
type input "120"
click at [399, 403] on Fat "number" at bounding box center [391, 400] width 258 height 37
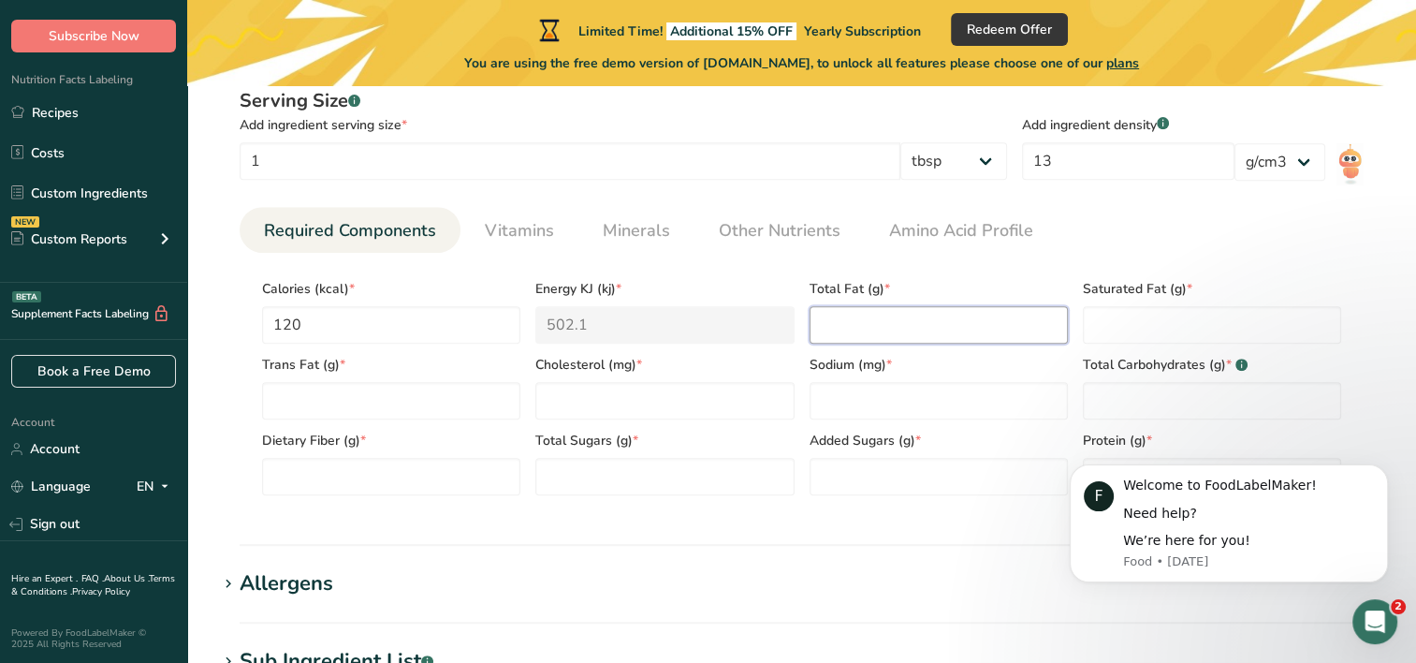
click at [932, 326] on Fat "number" at bounding box center [939, 324] width 258 height 37
type Fat "13"
click at [1106, 321] on Fat "number" at bounding box center [1212, 324] width 258 height 37
type Fat "4.5"
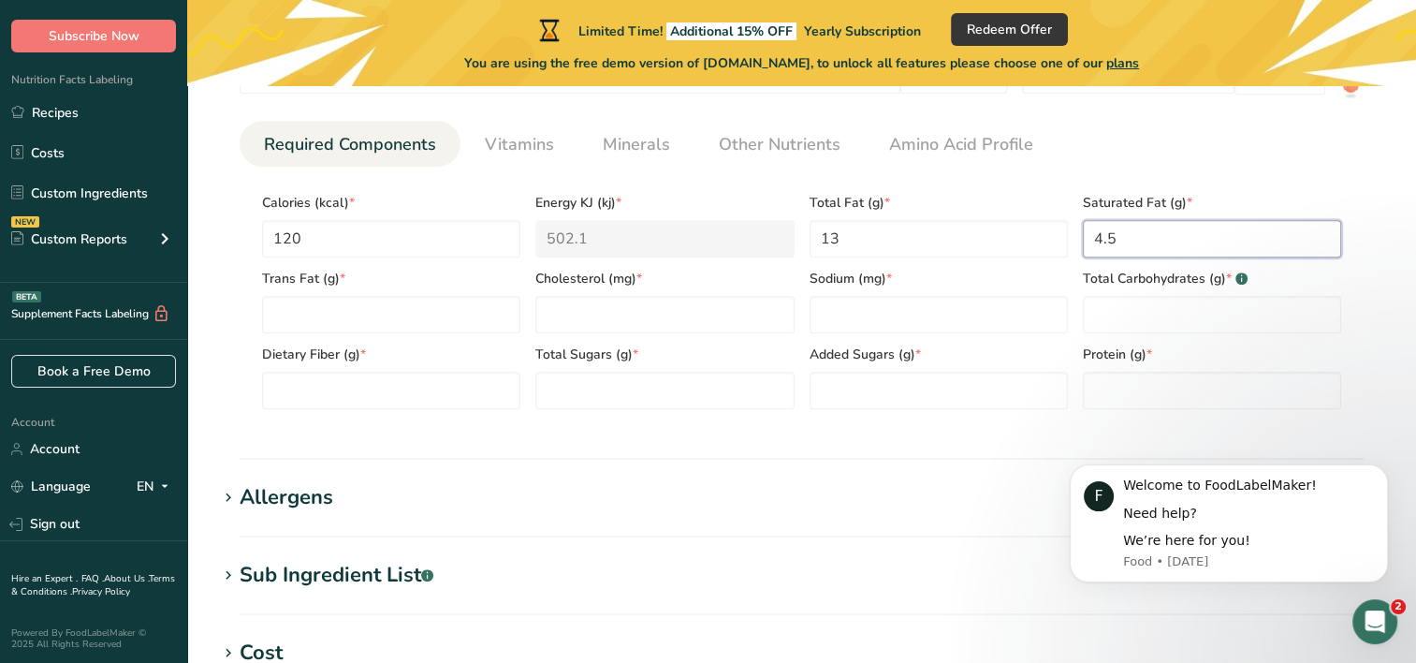
scroll to position [856, 0]
click at [564, 309] on input "number" at bounding box center [664, 312] width 258 height 37
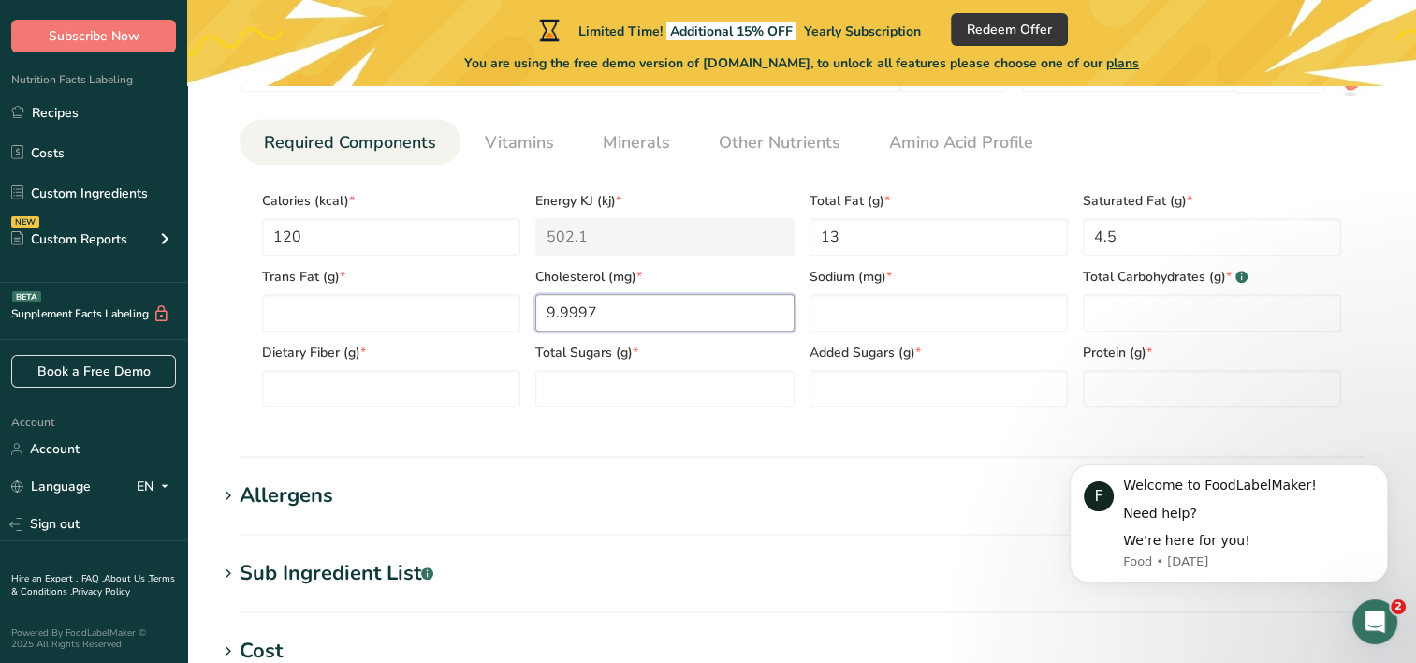
scroll to position [863, 0]
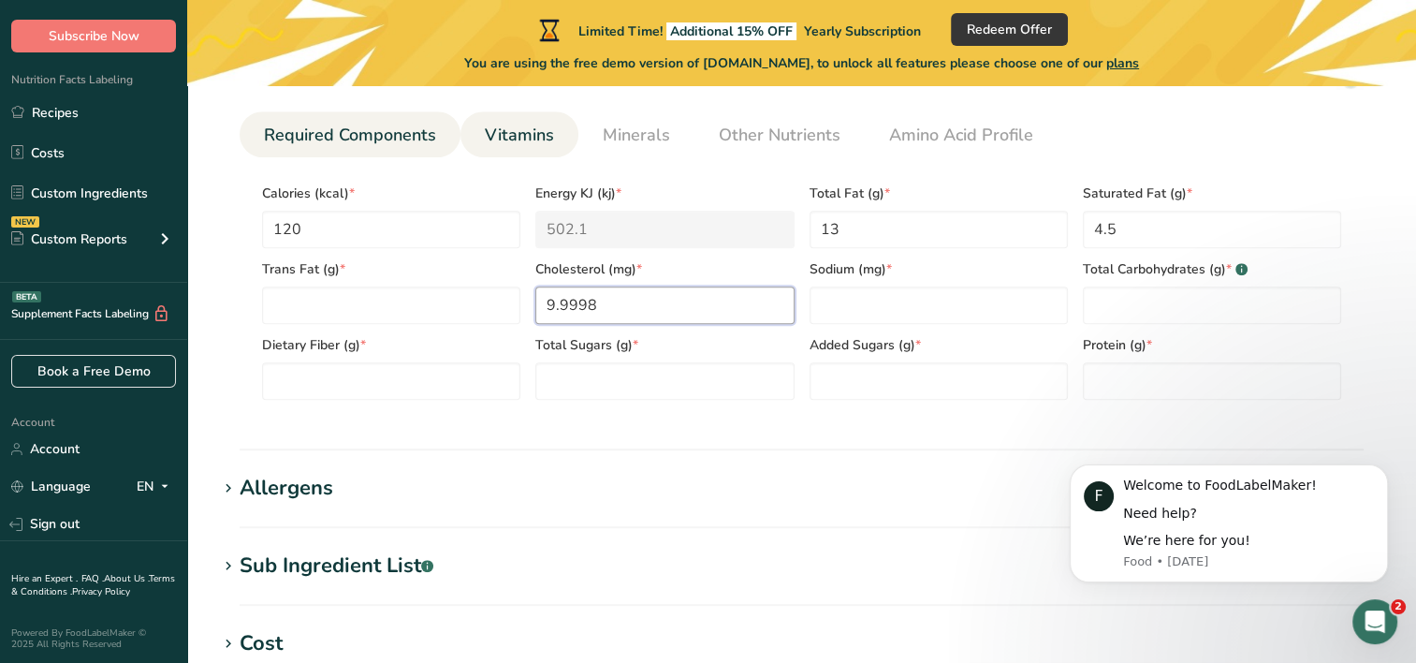
type input "9.9998"
click at [543, 144] on span "Vitamins" at bounding box center [519, 135] width 69 height 25
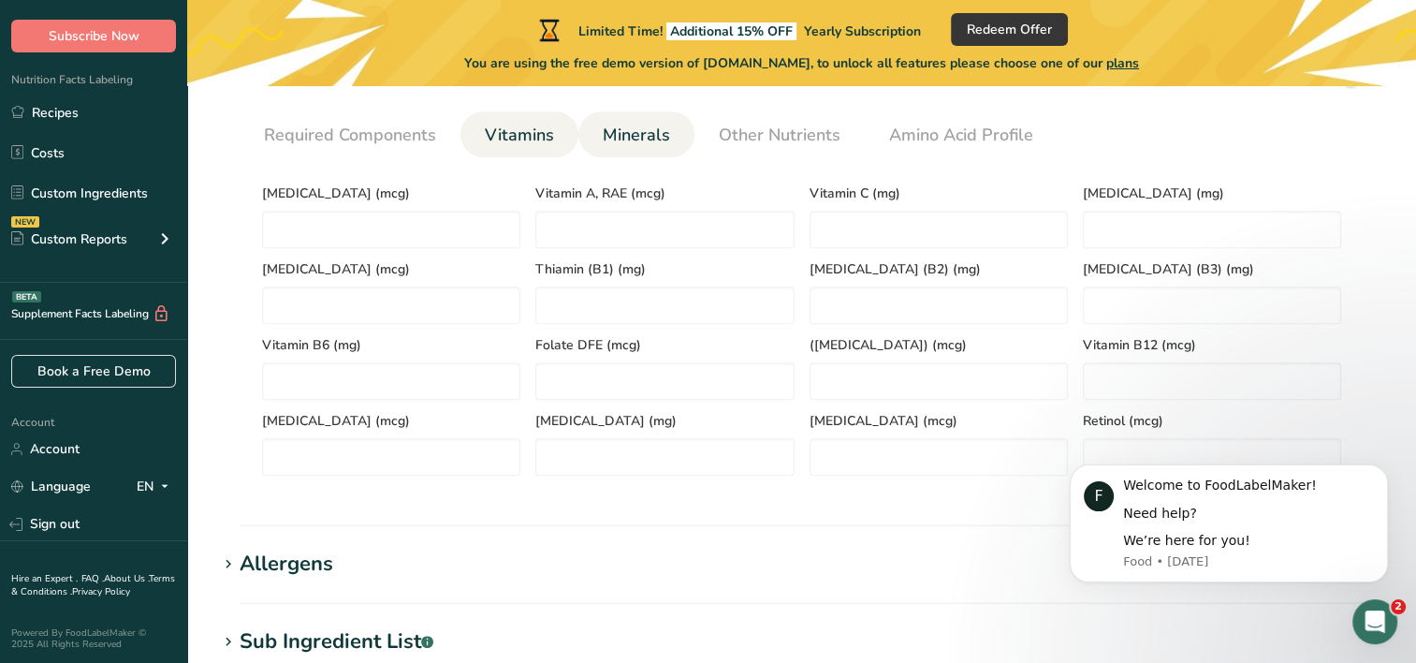
click at [655, 140] on span "Minerals" at bounding box center [636, 135] width 67 height 25
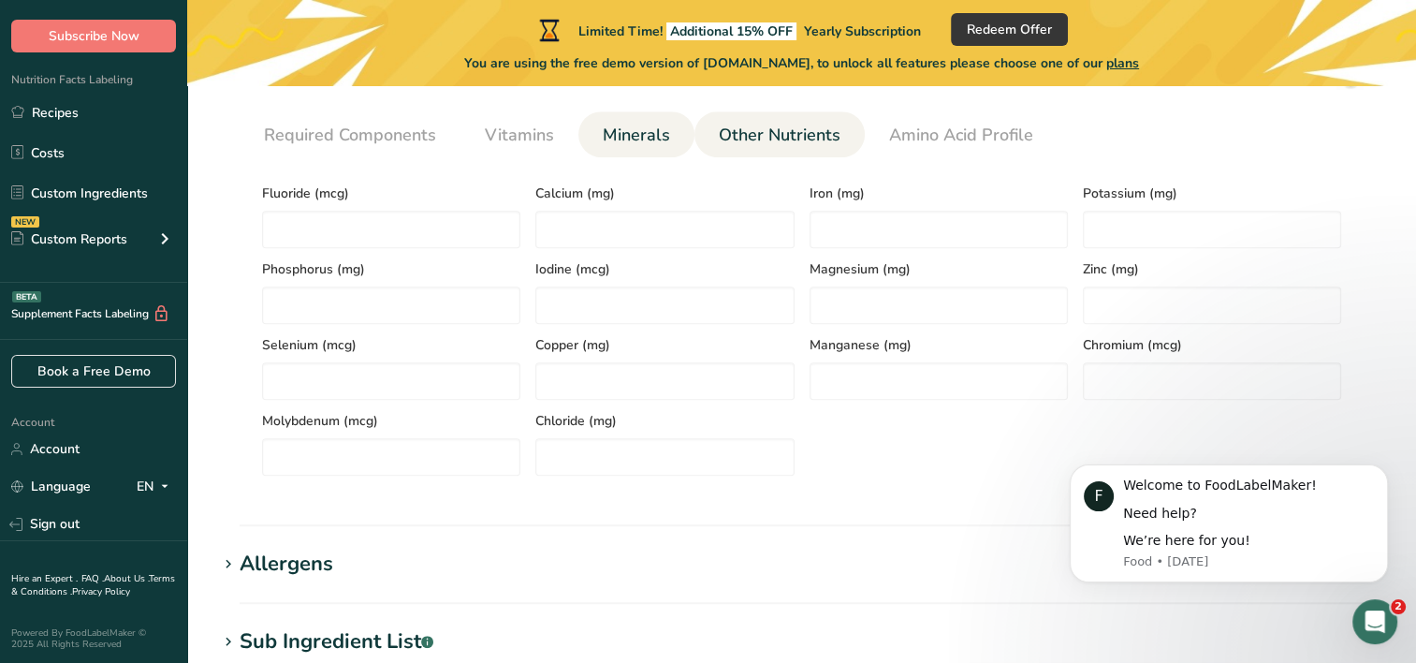
click at [744, 135] on span "Other Nutrients" at bounding box center [780, 135] width 122 height 25
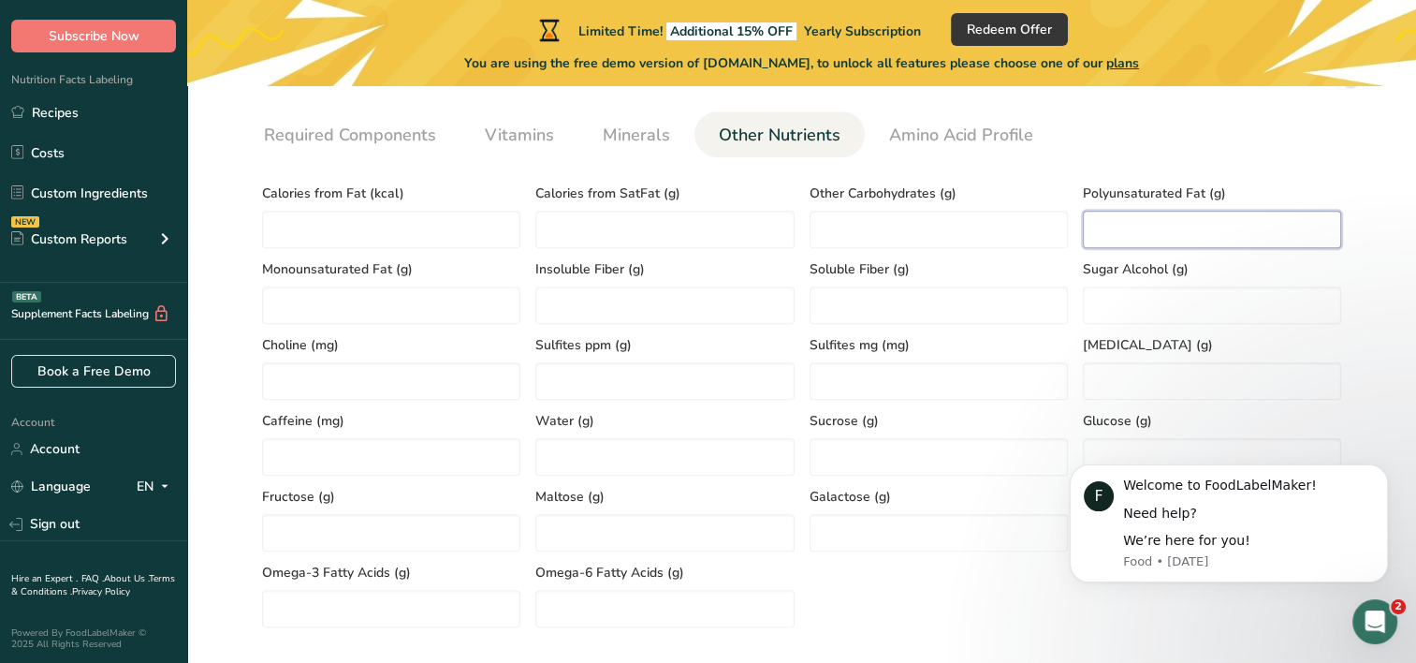
click at [1113, 237] on Fat "number" at bounding box center [1212, 229] width 258 height 37
type Fat "0.5"
type Fat "7"
click at [596, 293] on Fiber "number" at bounding box center [664, 304] width 258 height 37
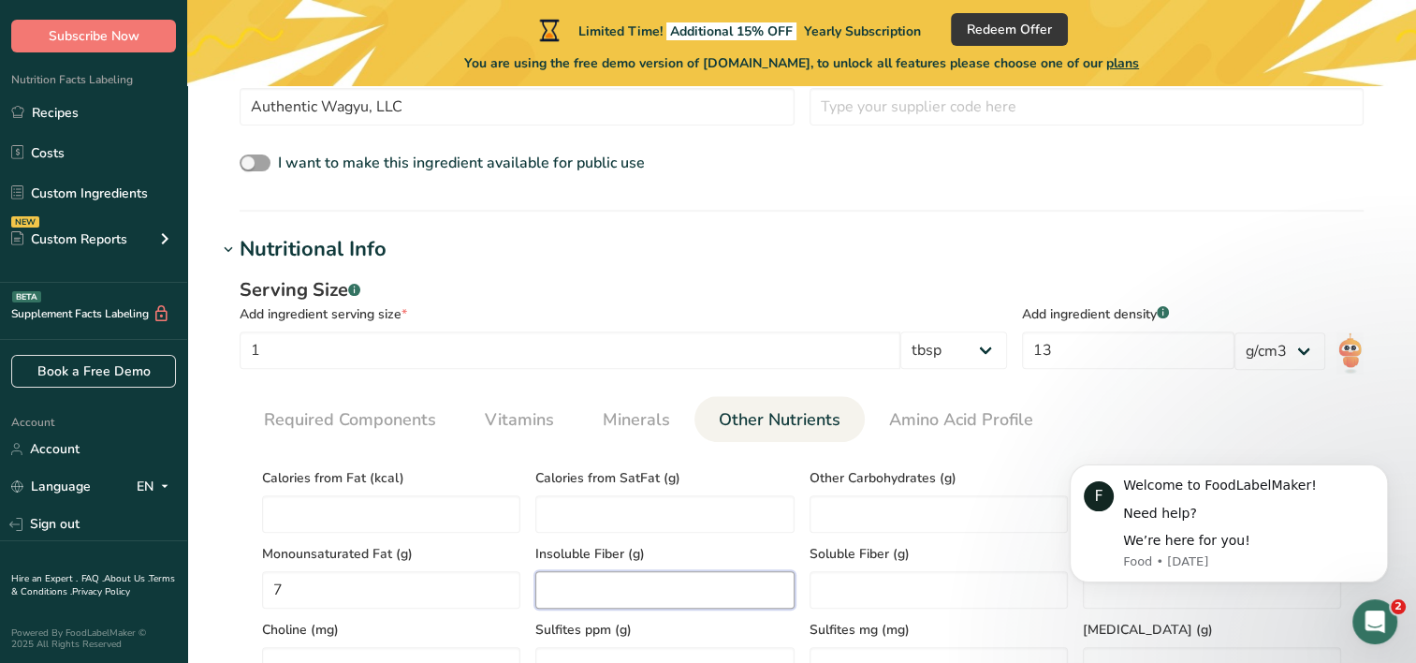
scroll to position [487, 0]
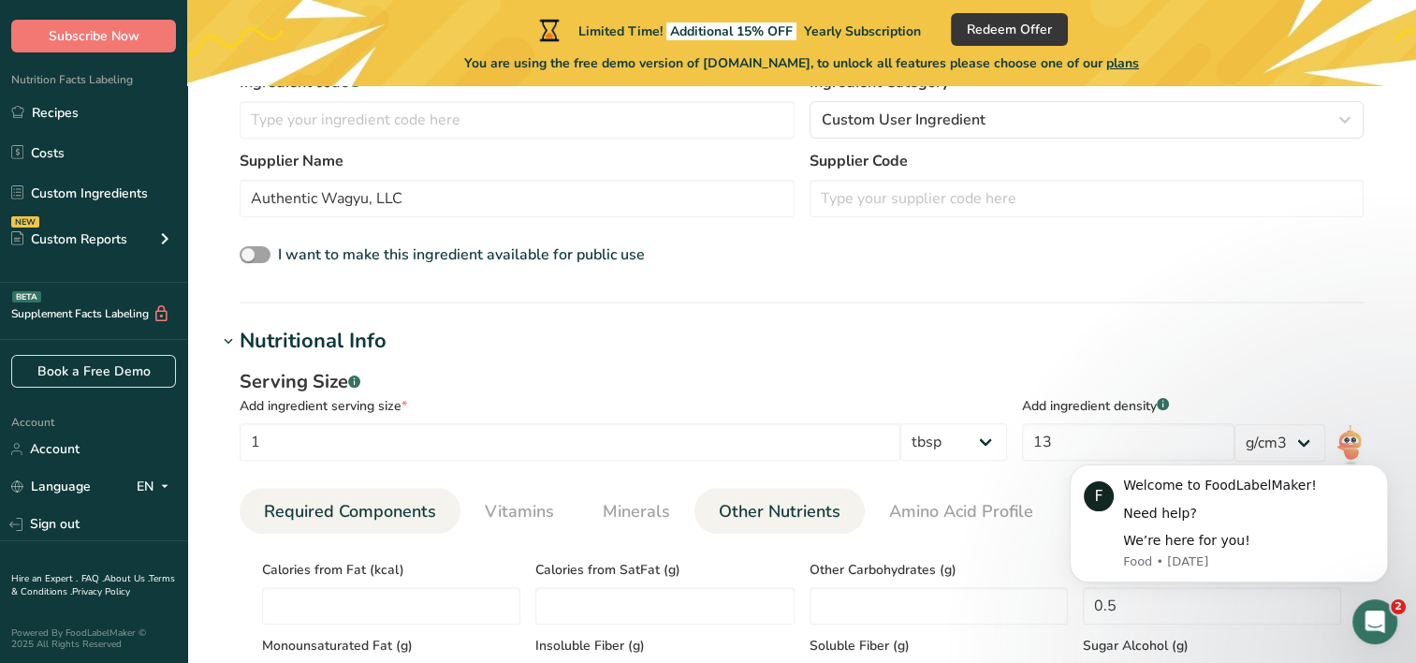
click at [353, 493] on link "Required Components" at bounding box center [350, 512] width 187 height 48
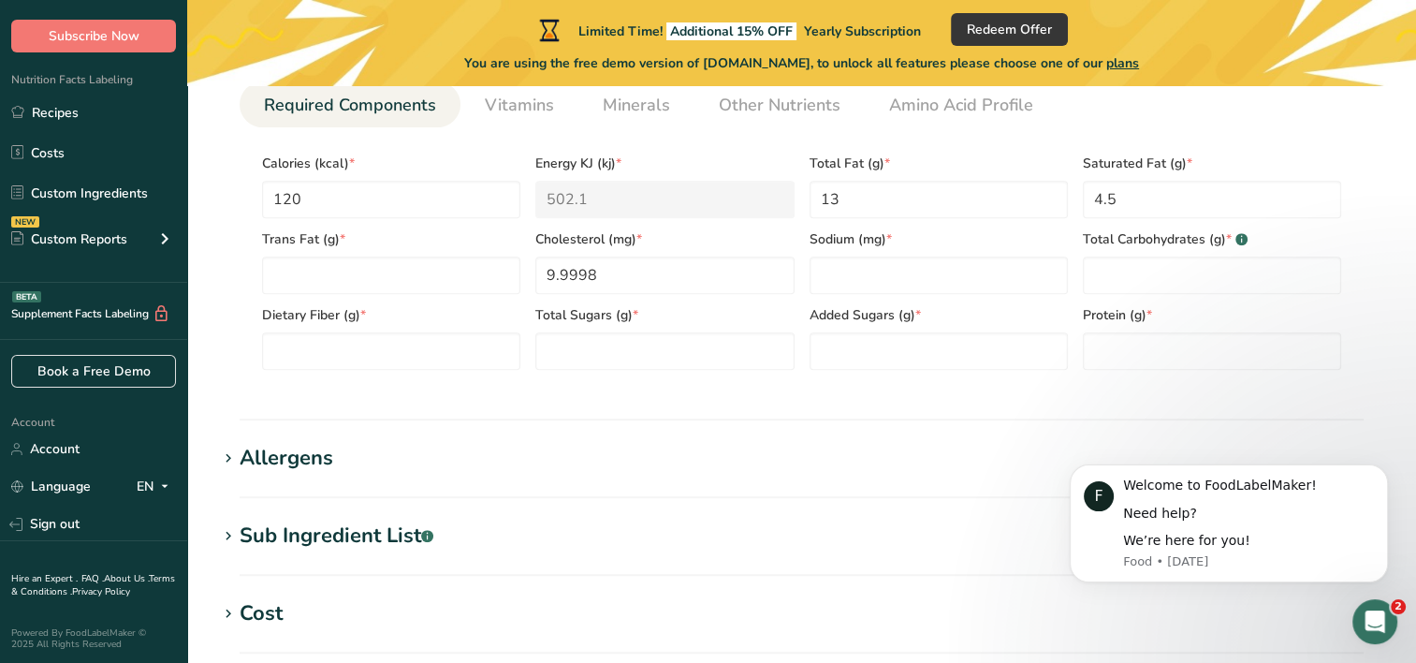
scroll to position [894, 0]
click at [930, 278] on input "number" at bounding box center [939, 274] width 258 height 37
type input "0"
type Carbohydrates "0"
type Fiber "0"
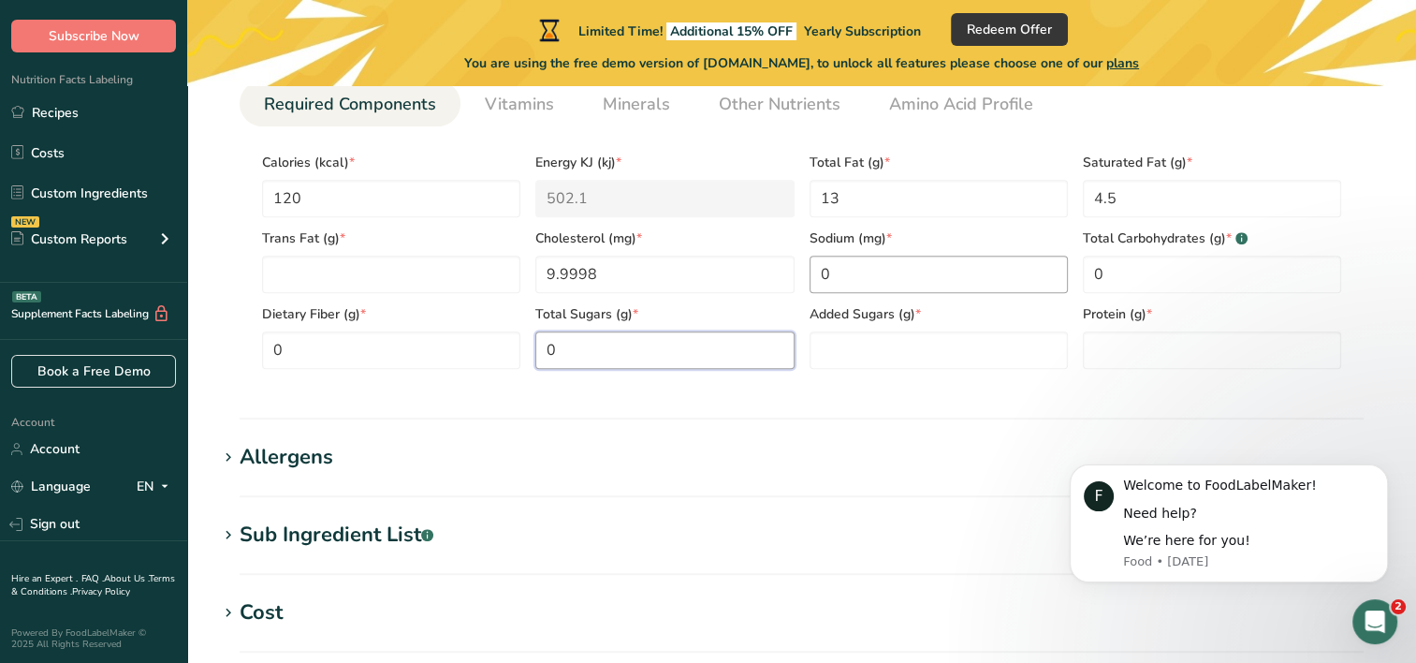
type Sugars "0"
type input "0"
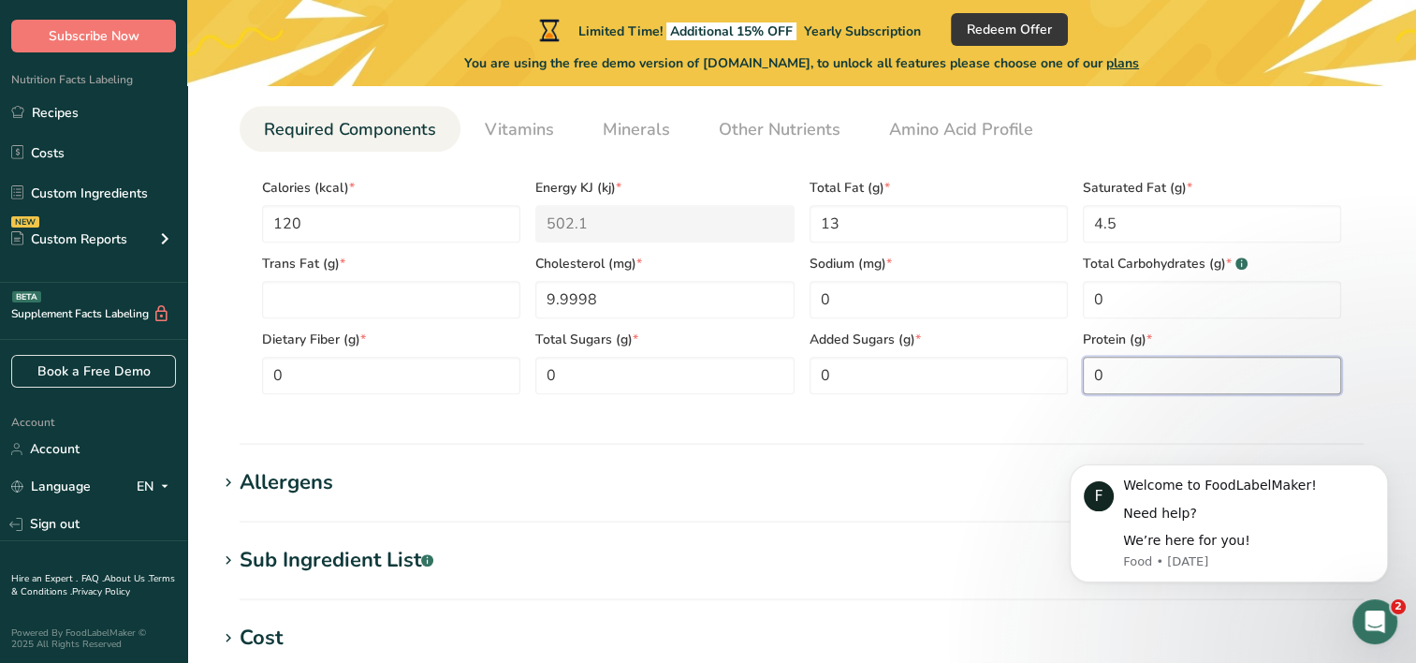
scroll to position [865, 0]
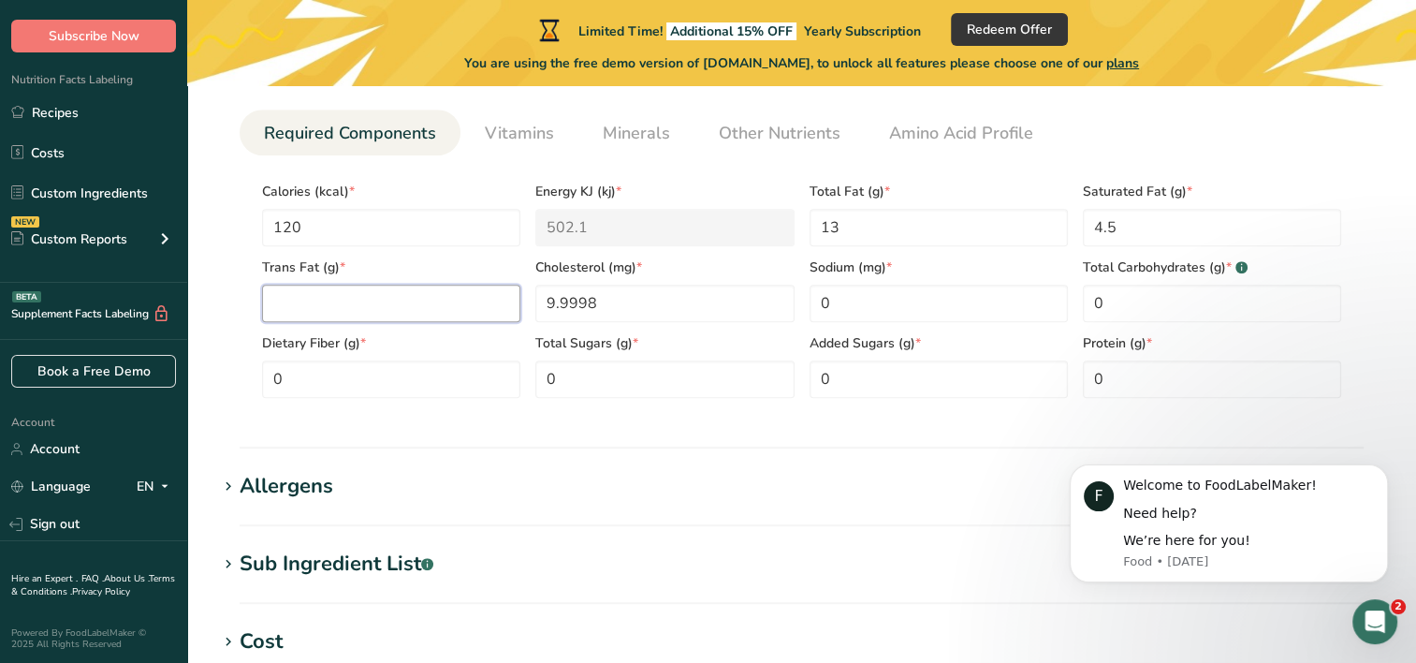
click at [411, 292] on Fat "number" at bounding box center [391, 303] width 258 height 37
type Fat "0"
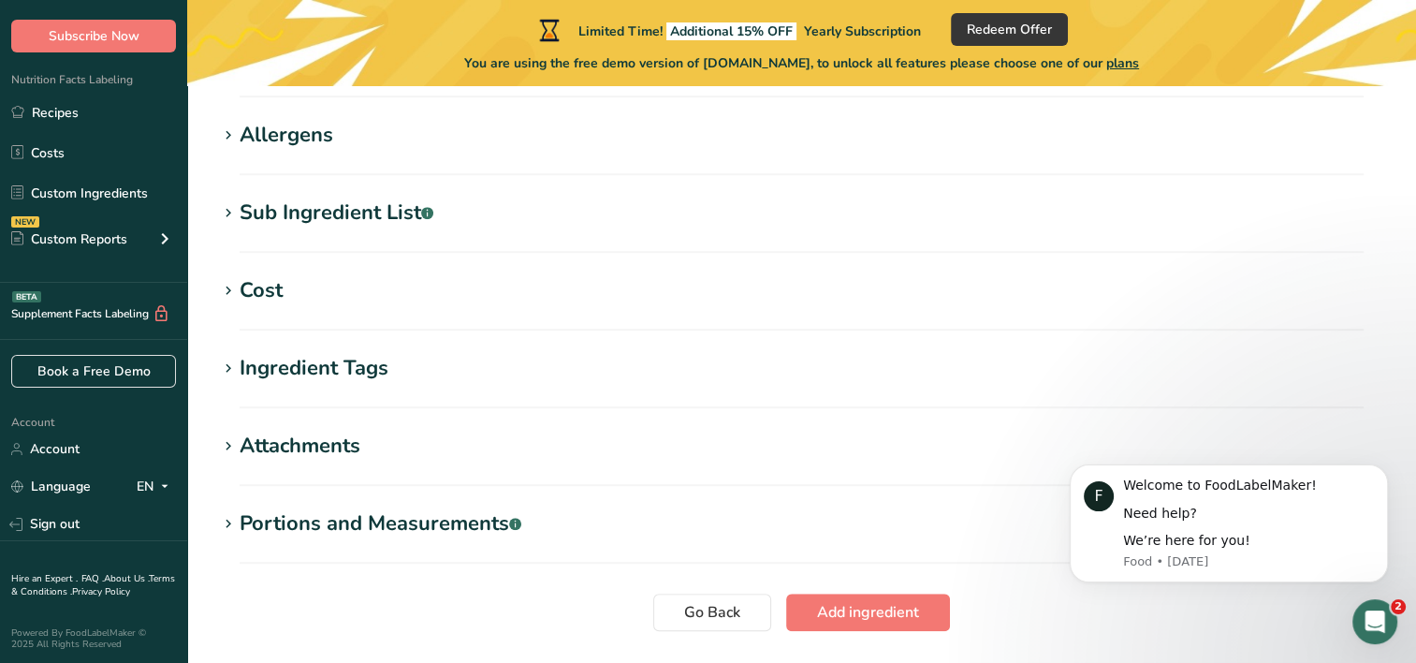
scroll to position [1251, 0]
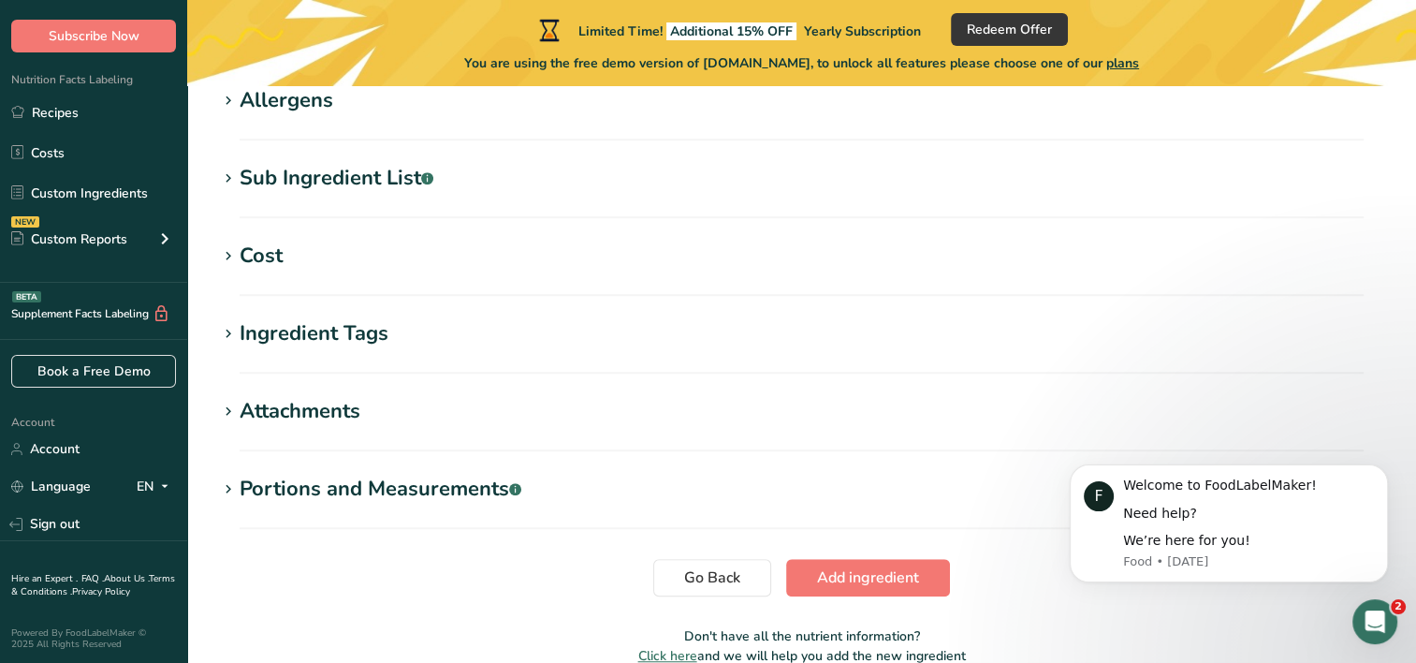
click at [226, 480] on icon at bounding box center [228, 489] width 17 height 26
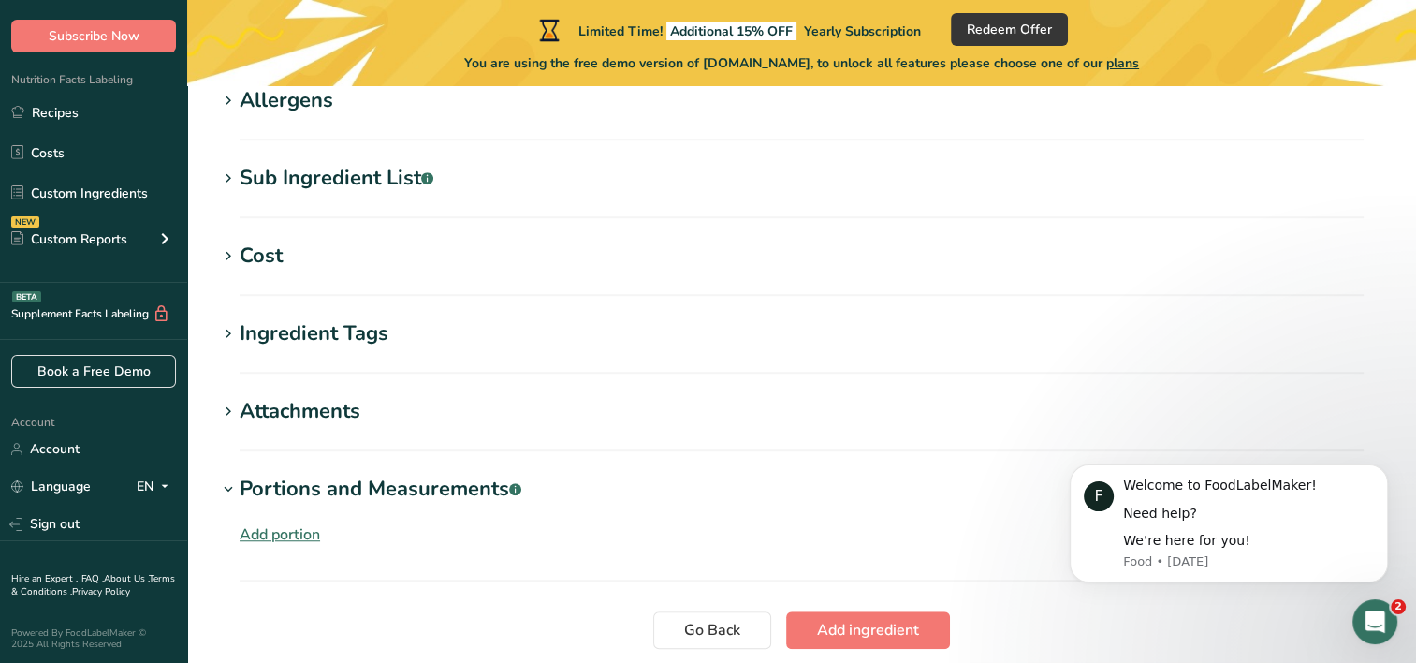
click at [226, 480] on icon at bounding box center [228, 489] width 17 height 26
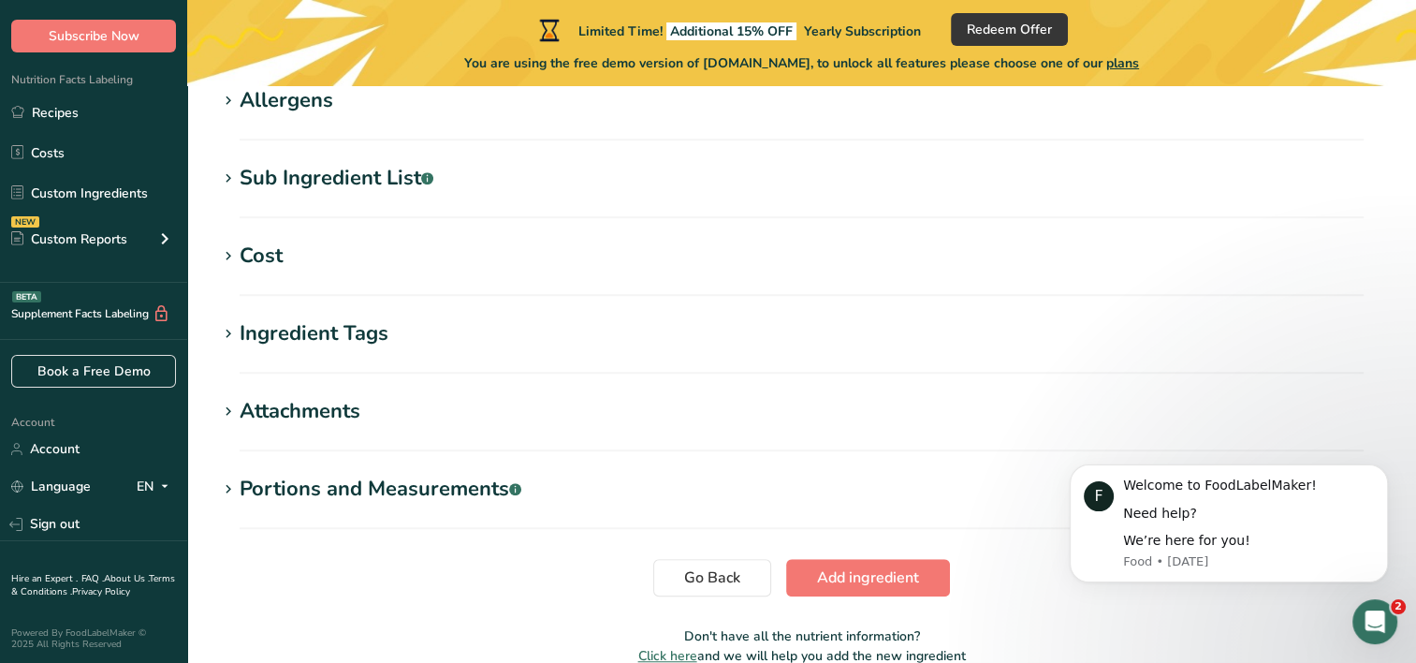
click at [232, 409] on icon at bounding box center [228, 412] width 17 height 26
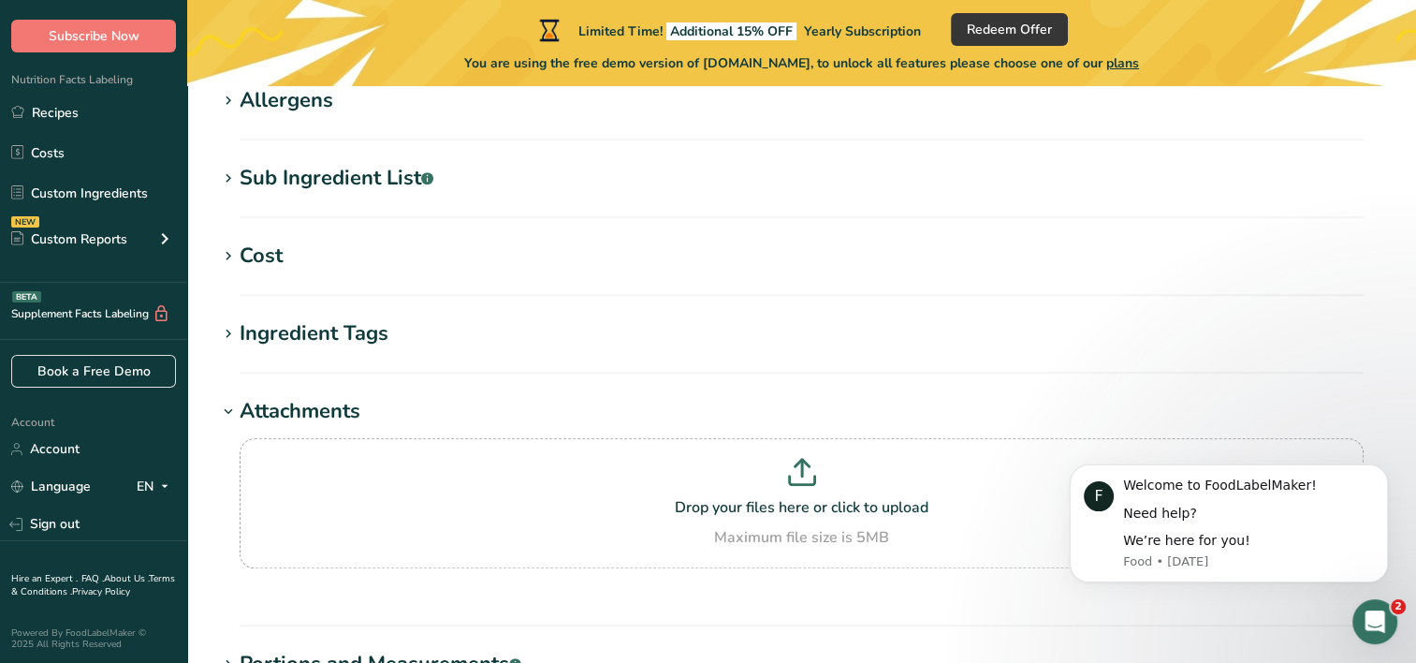
click at [232, 409] on icon at bounding box center [228, 412] width 17 height 26
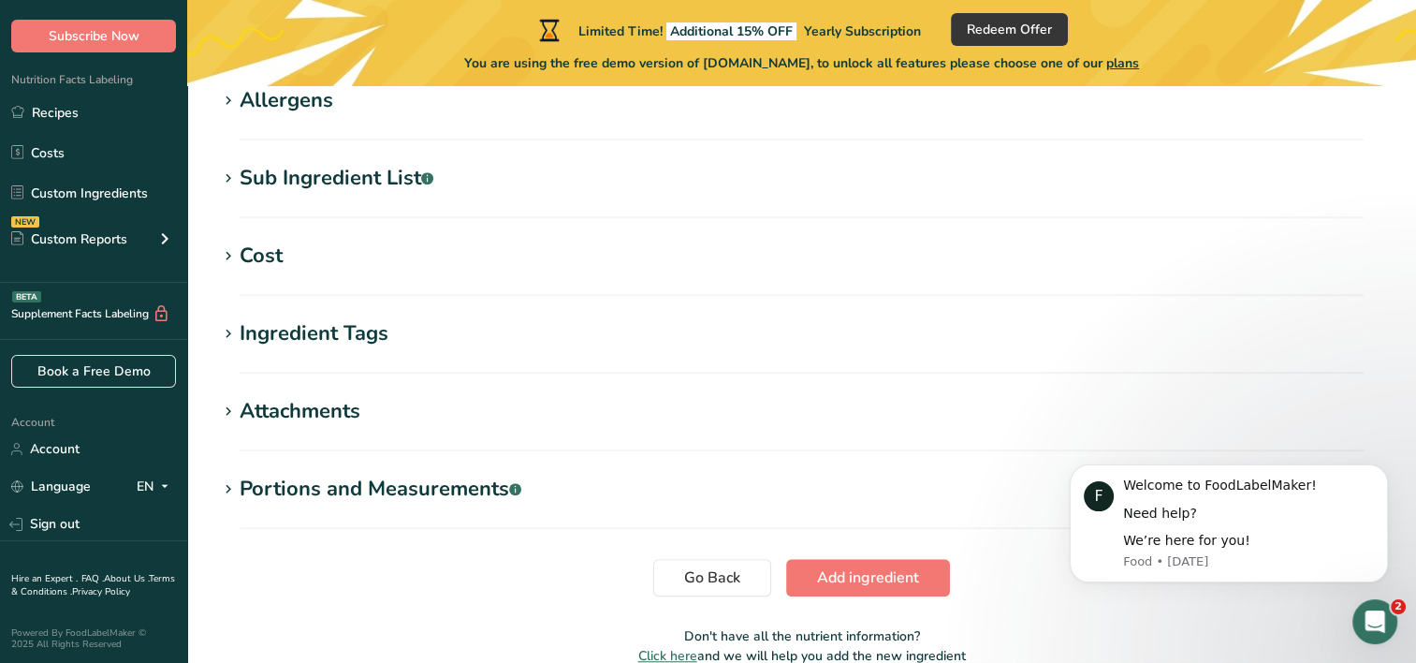
click at [229, 335] on icon at bounding box center [228, 334] width 17 height 26
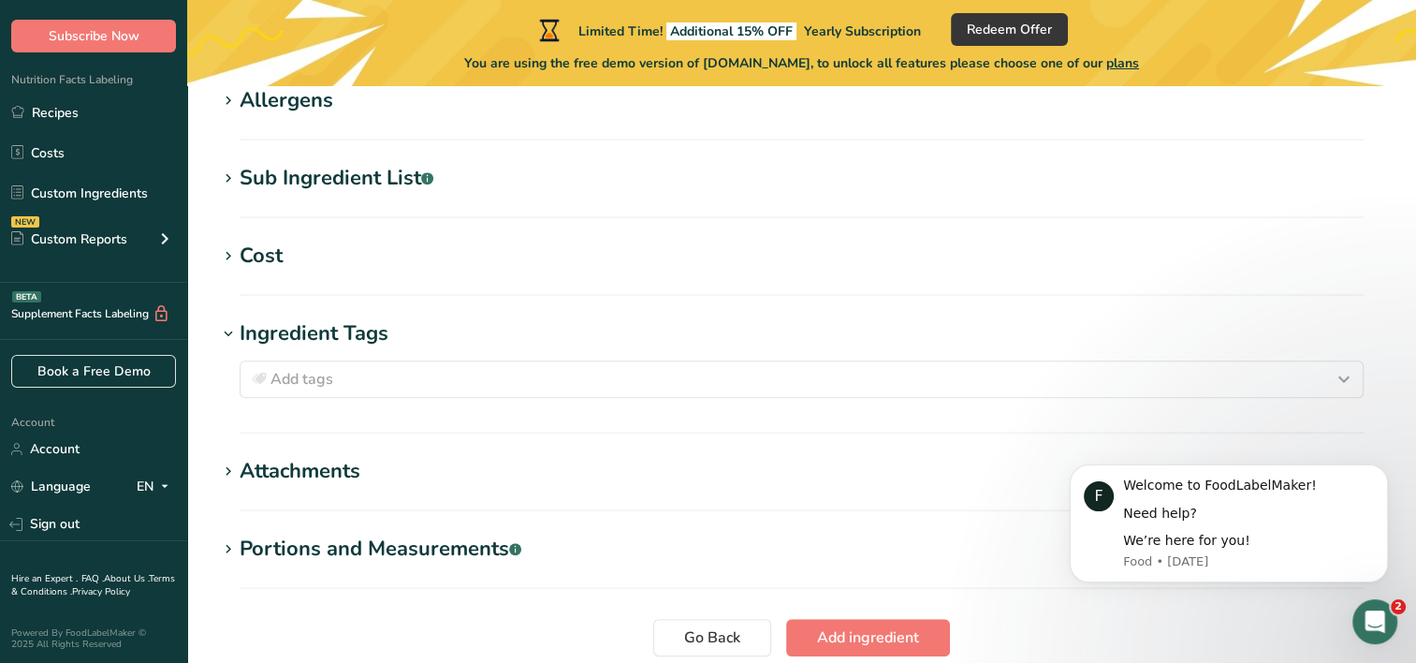
click at [228, 333] on icon at bounding box center [228, 334] width 17 height 26
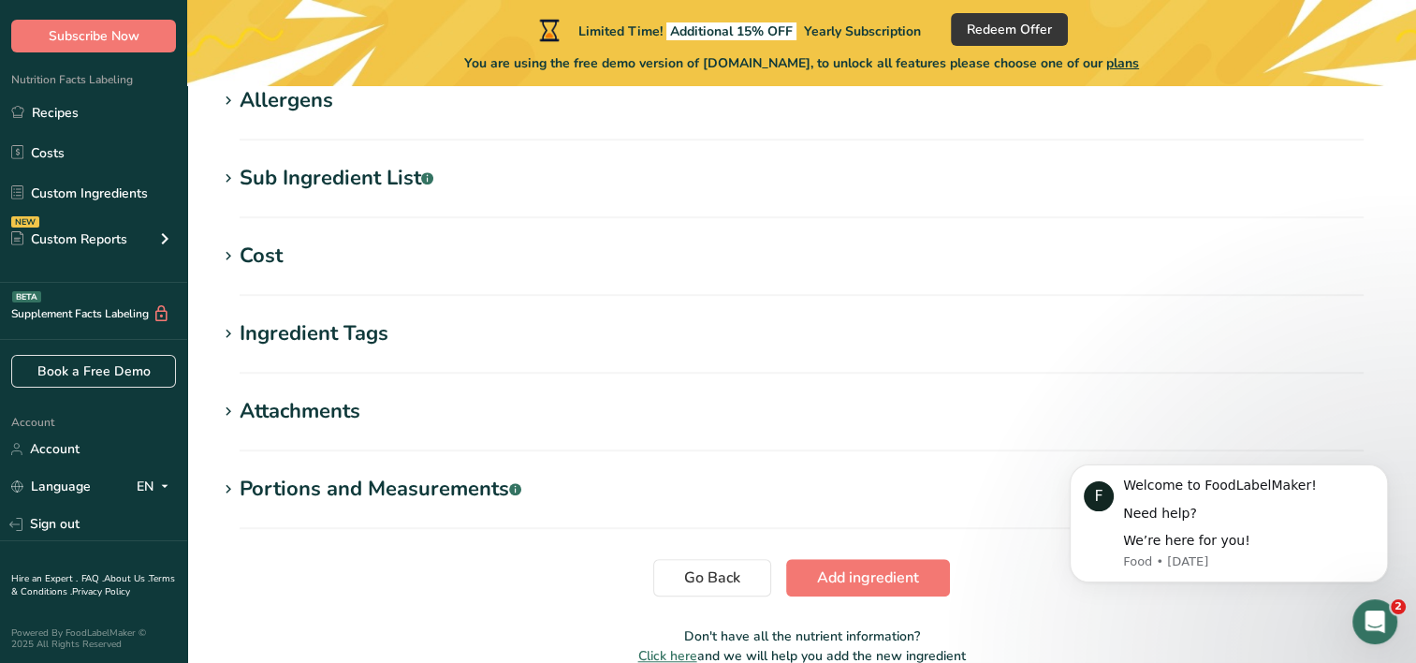
click at [218, 247] on span at bounding box center [228, 256] width 22 height 22
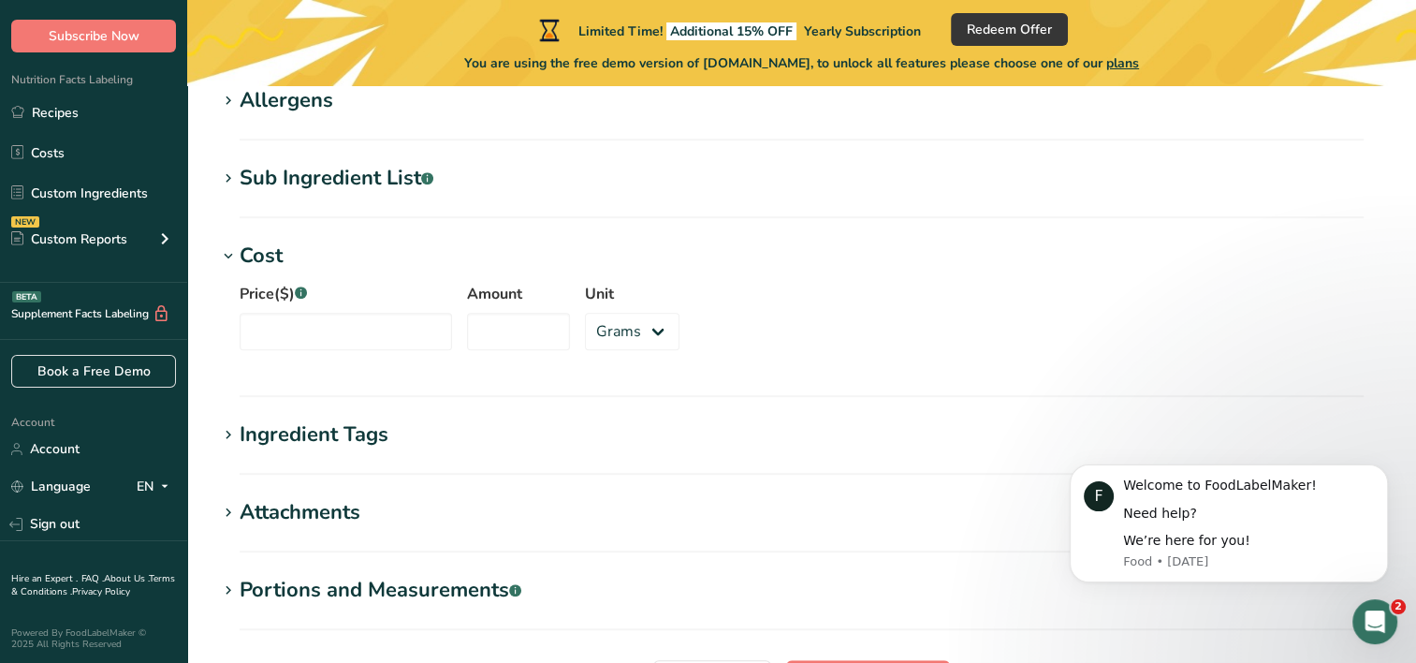
click at [218, 247] on span at bounding box center [228, 256] width 22 height 22
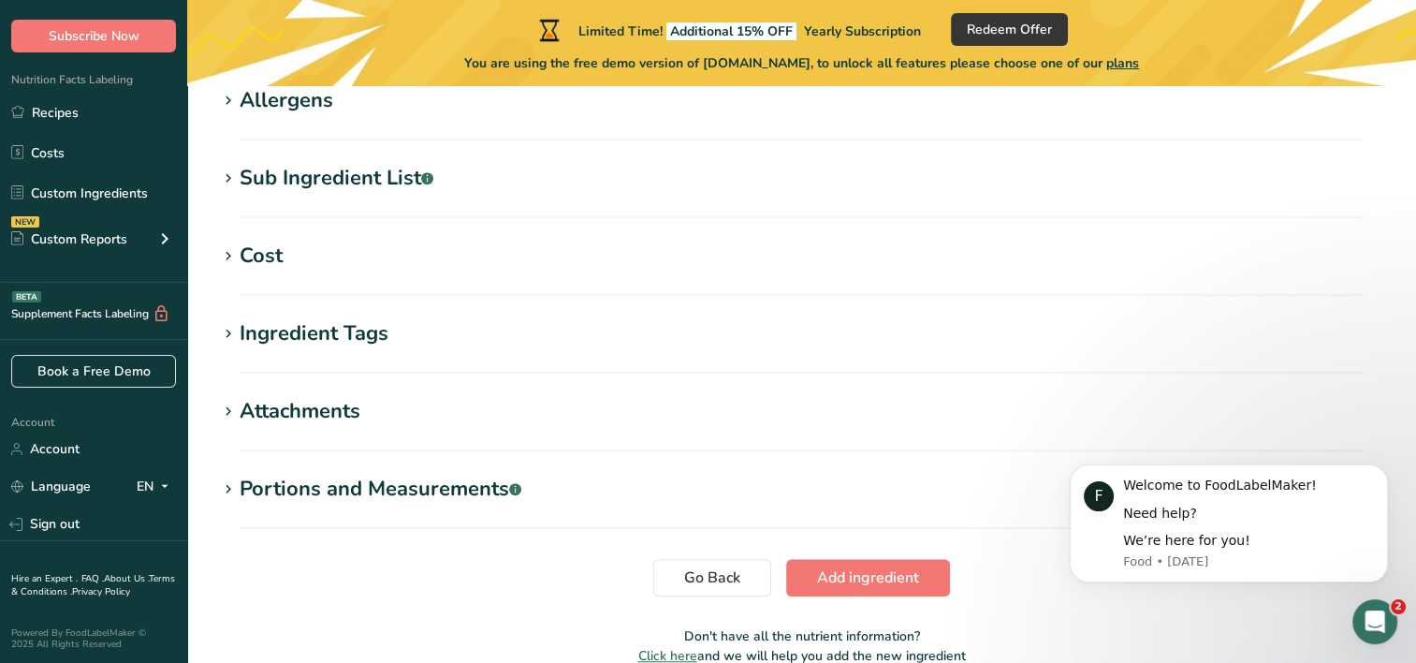
click at [221, 180] on icon at bounding box center [228, 179] width 17 height 26
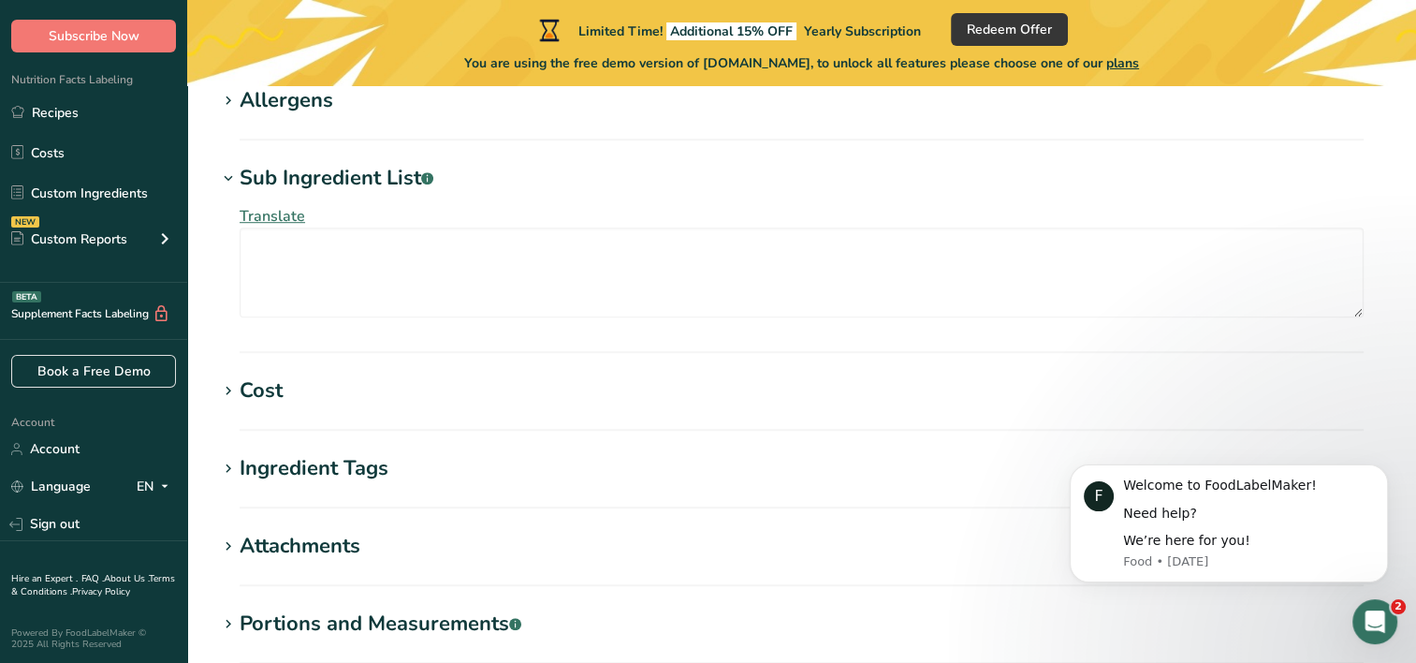
click at [221, 180] on icon at bounding box center [228, 179] width 17 height 26
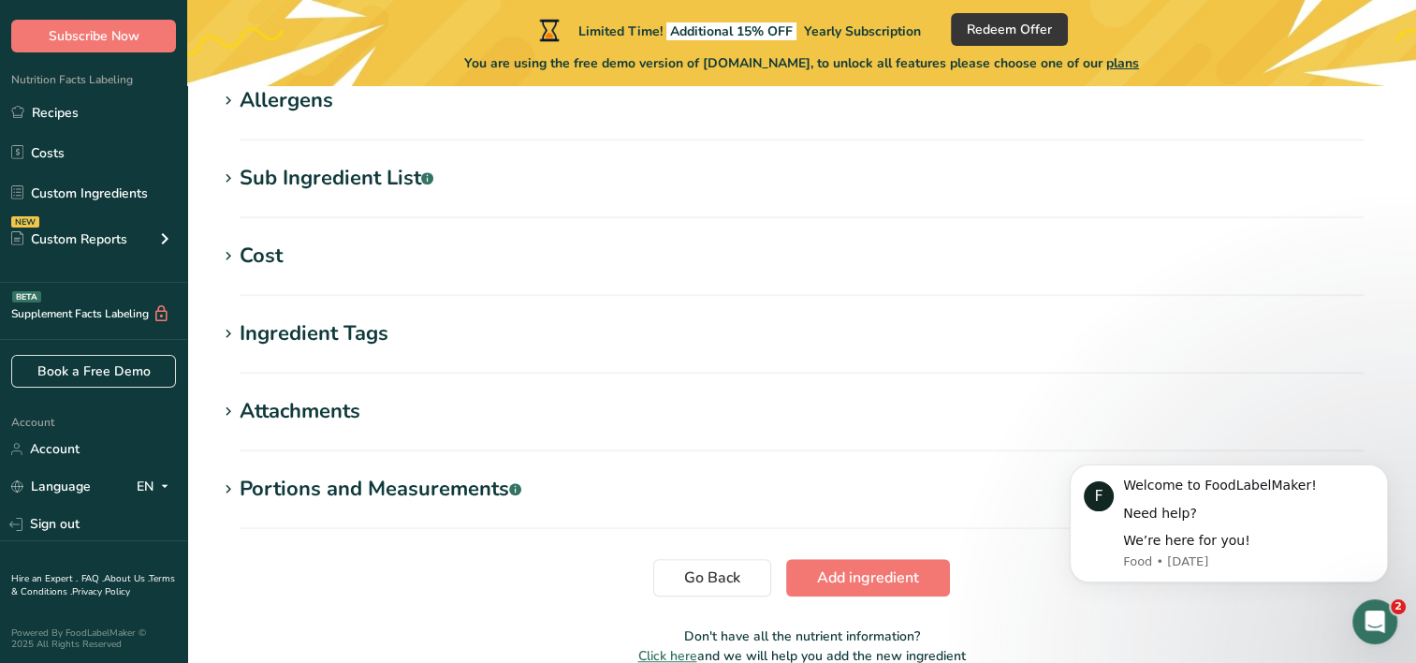
click at [234, 88] on icon at bounding box center [228, 101] width 17 height 26
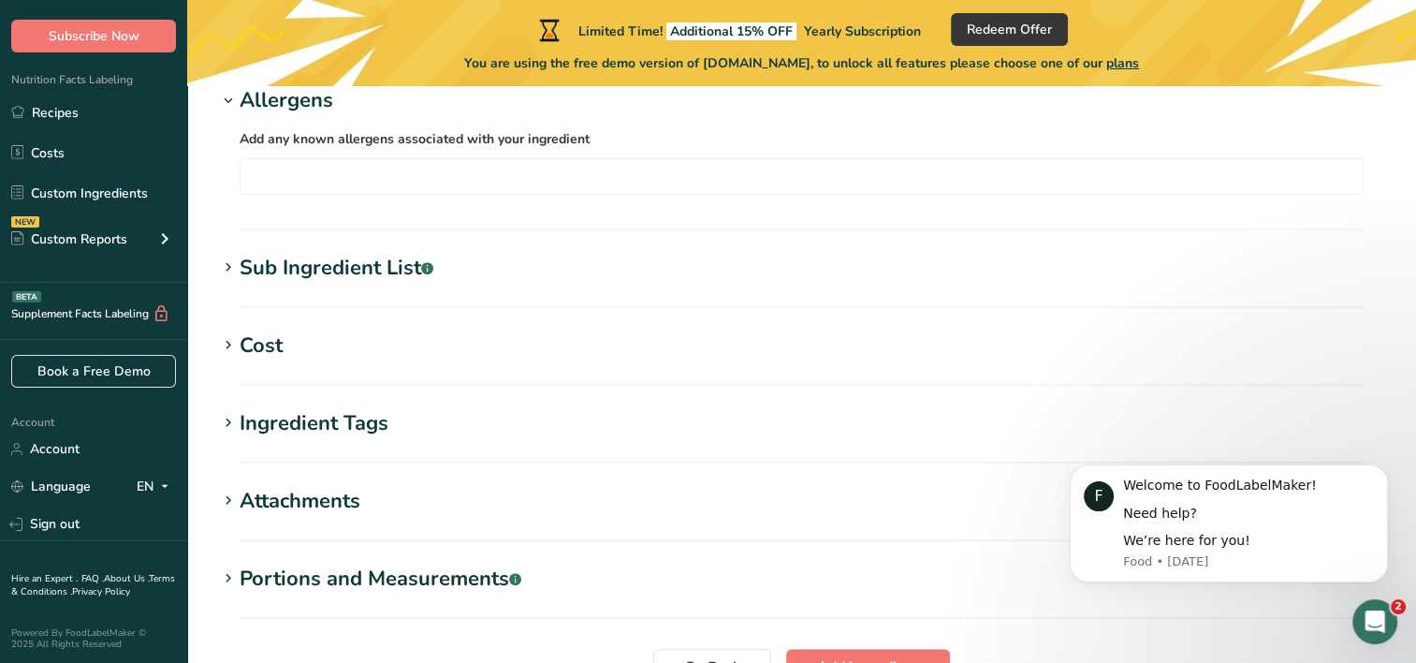
click at [227, 94] on icon at bounding box center [228, 101] width 17 height 26
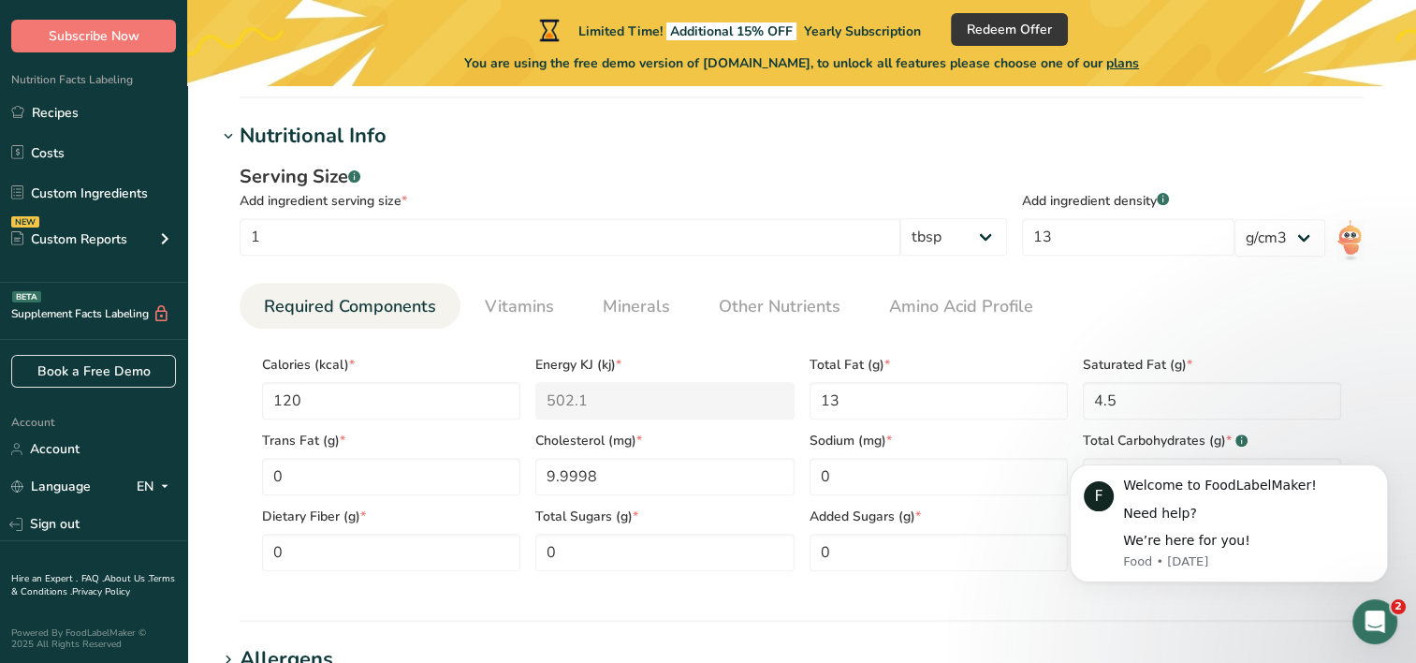
scroll to position [688, 0]
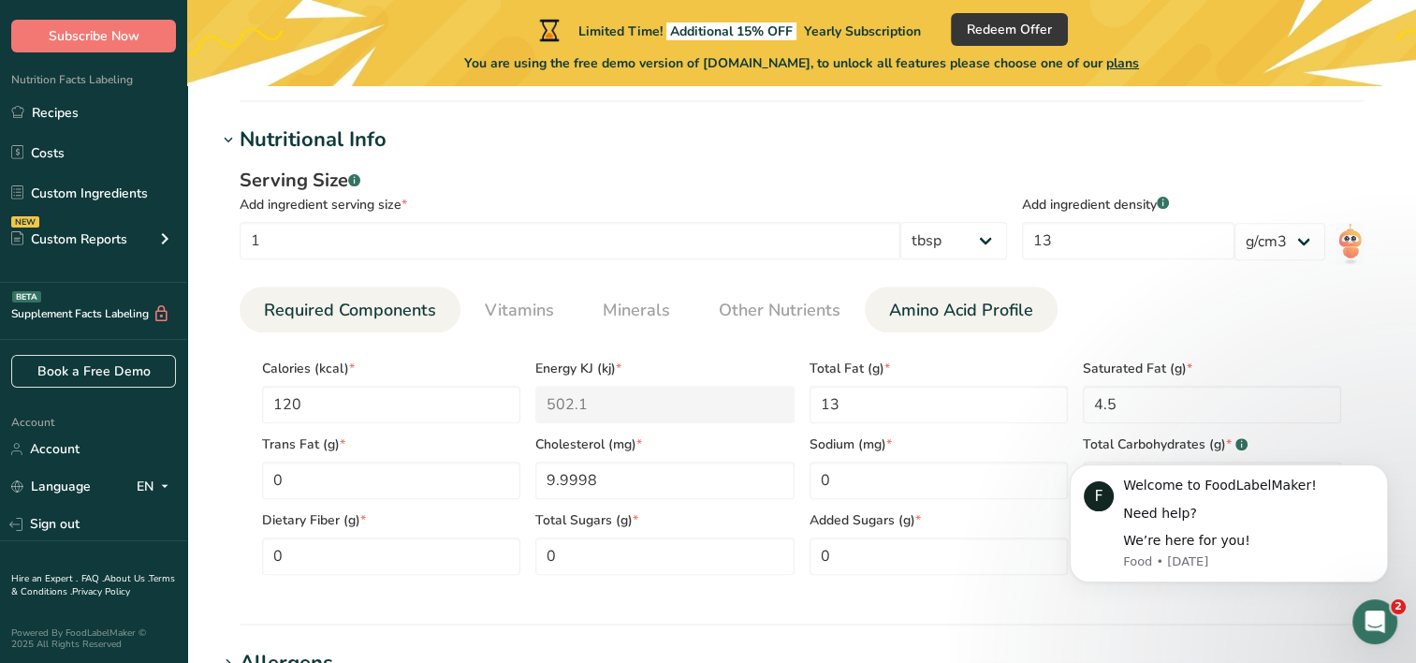
click at [949, 291] on link "Amino Acid Profile" at bounding box center [961, 310] width 159 height 48
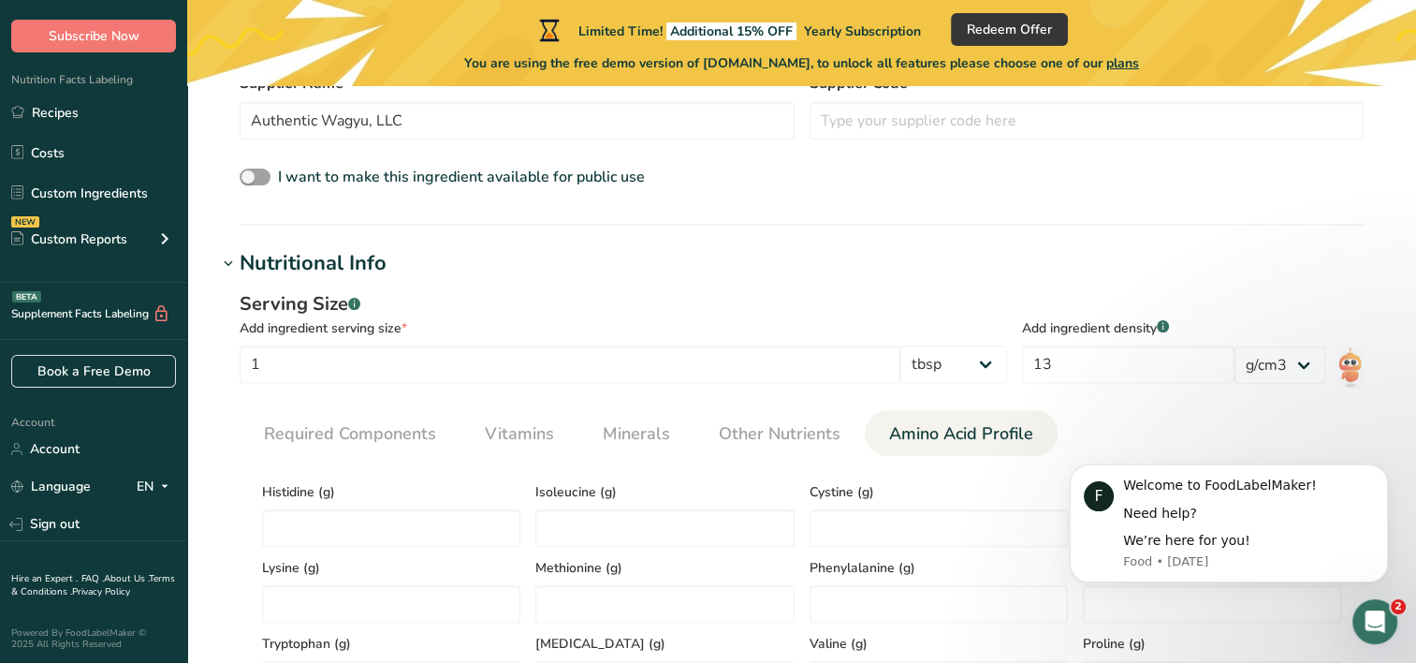
scroll to position [560, 0]
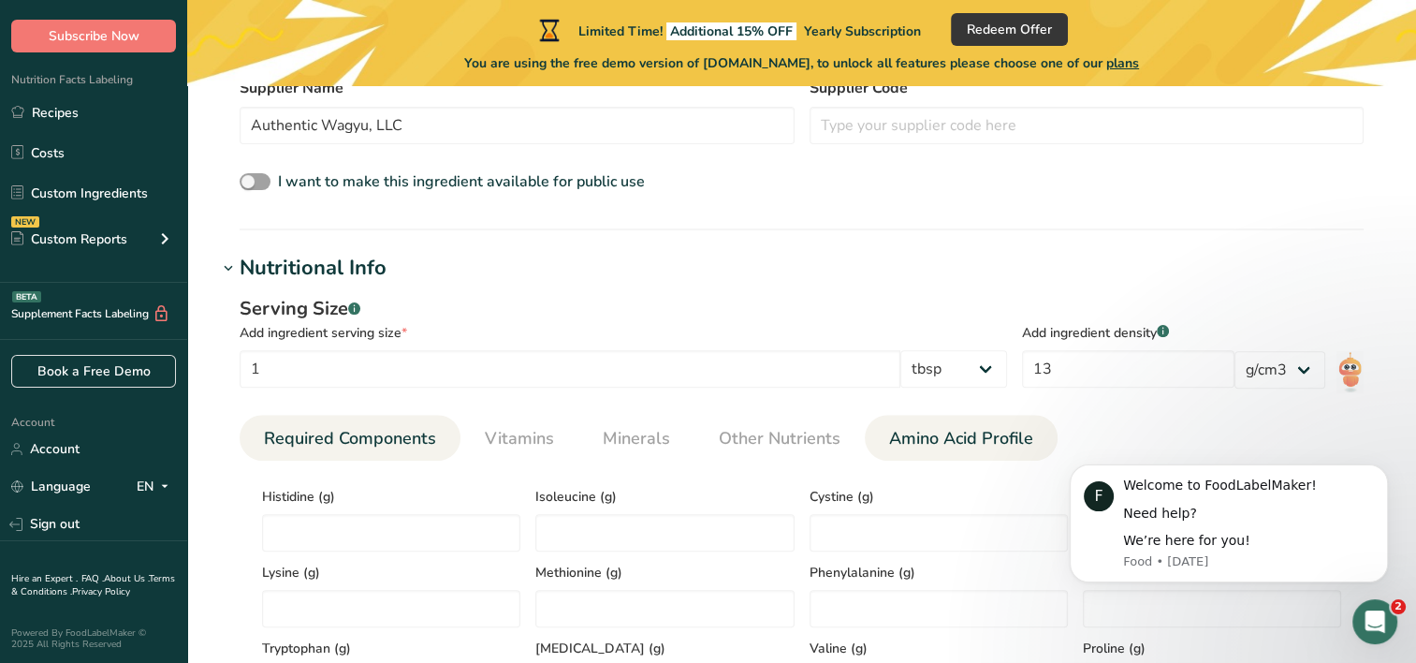
click at [348, 443] on span "Required Components" at bounding box center [350, 438] width 172 height 25
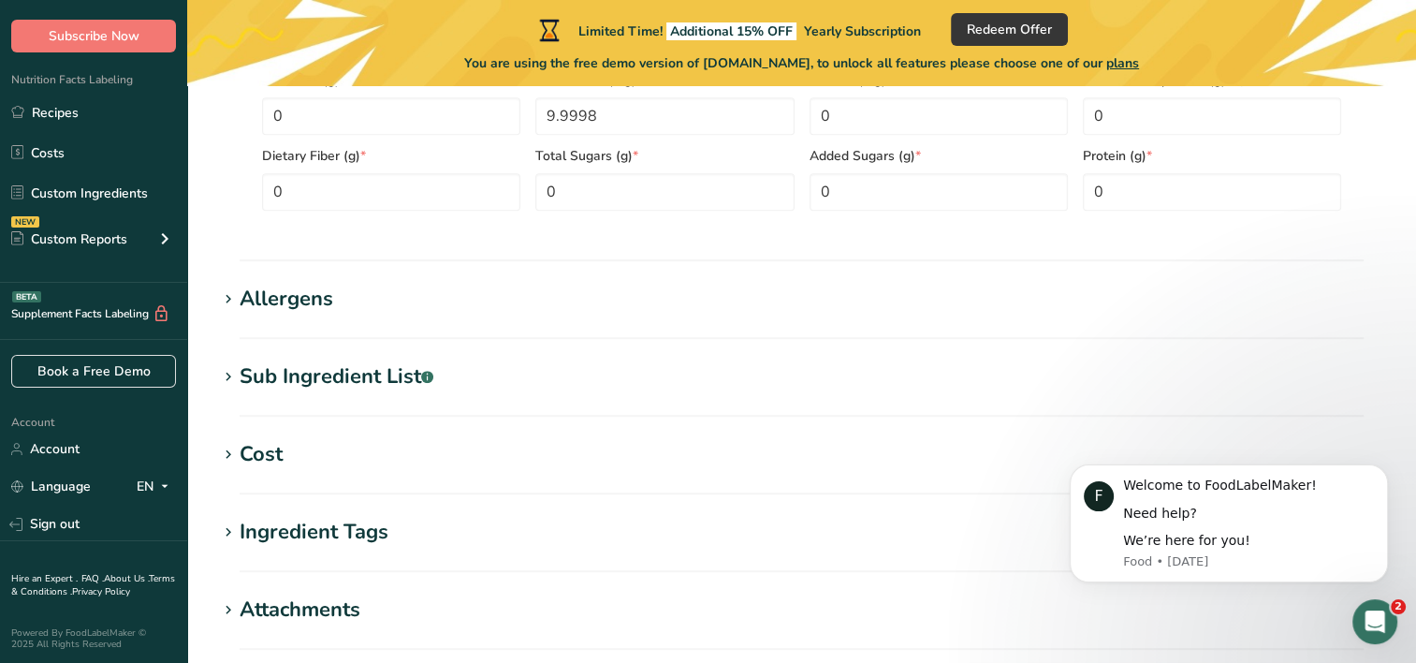
scroll to position [1343, 0]
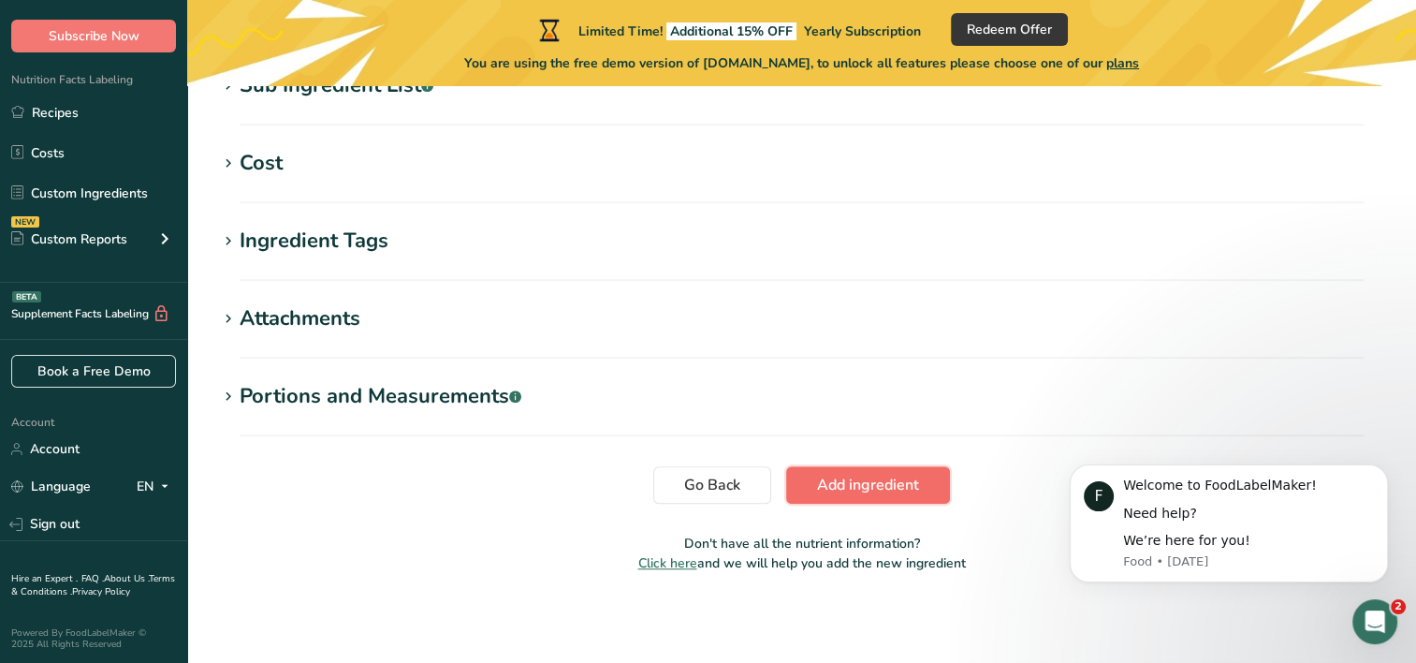
click at [875, 496] on button "Add ingredient" at bounding box center [868, 484] width 164 height 37
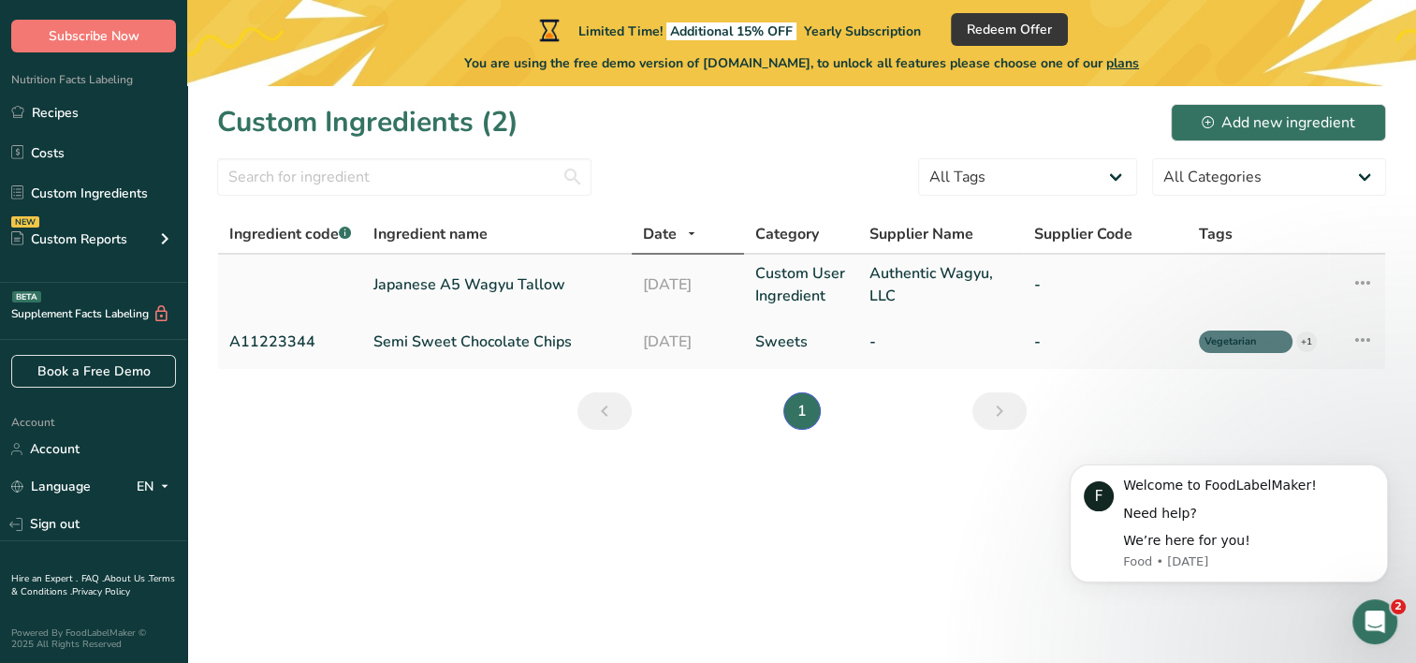
click at [293, 287] on td at bounding box center [290, 285] width 144 height 60
click at [438, 292] on link "Japanese A5 Wagyu Tallow" at bounding box center [497, 284] width 247 height 22
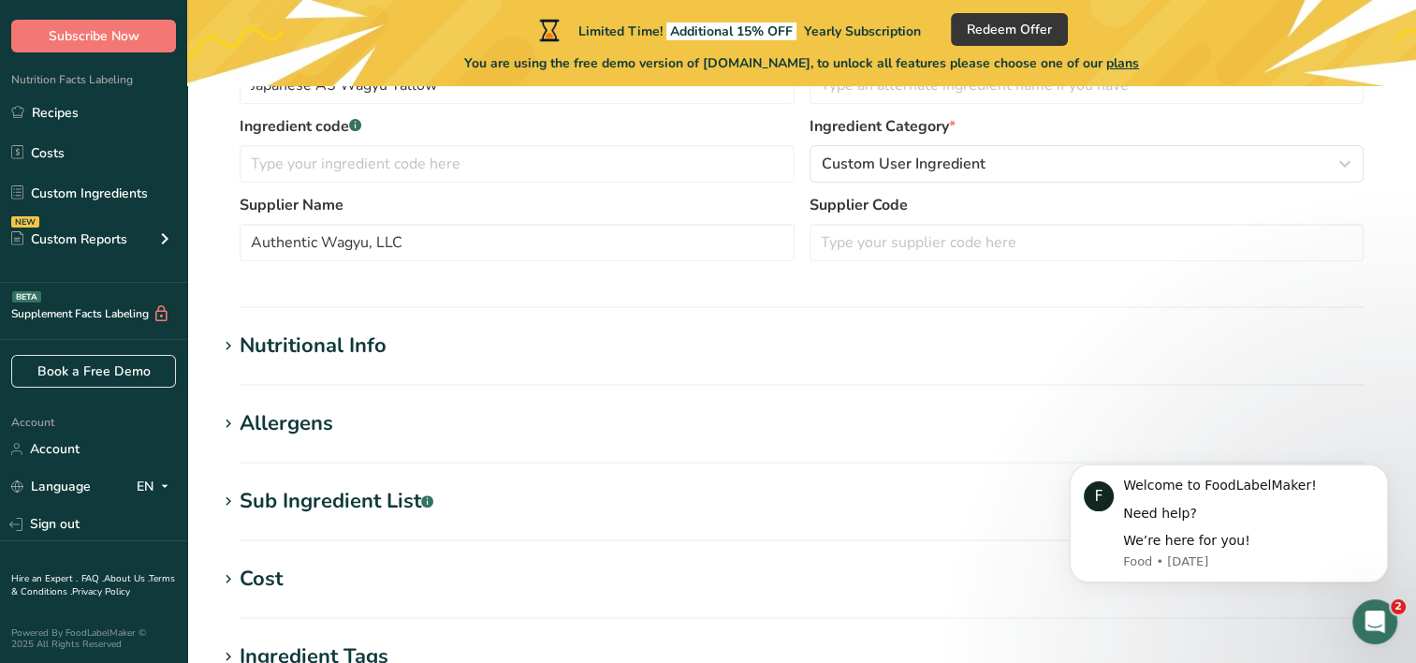
scroll to position [445, 0]
click at [363, 359] on section "Nutritional Info Serving Size .a-a{fill:#347362;}.b-a{fill:#fff;} Add ingredien…" at bounding box center [801, 356] width 1169 height 55
click at [223, 345] on icon at bounding box center [228, 344] width 17 height 26
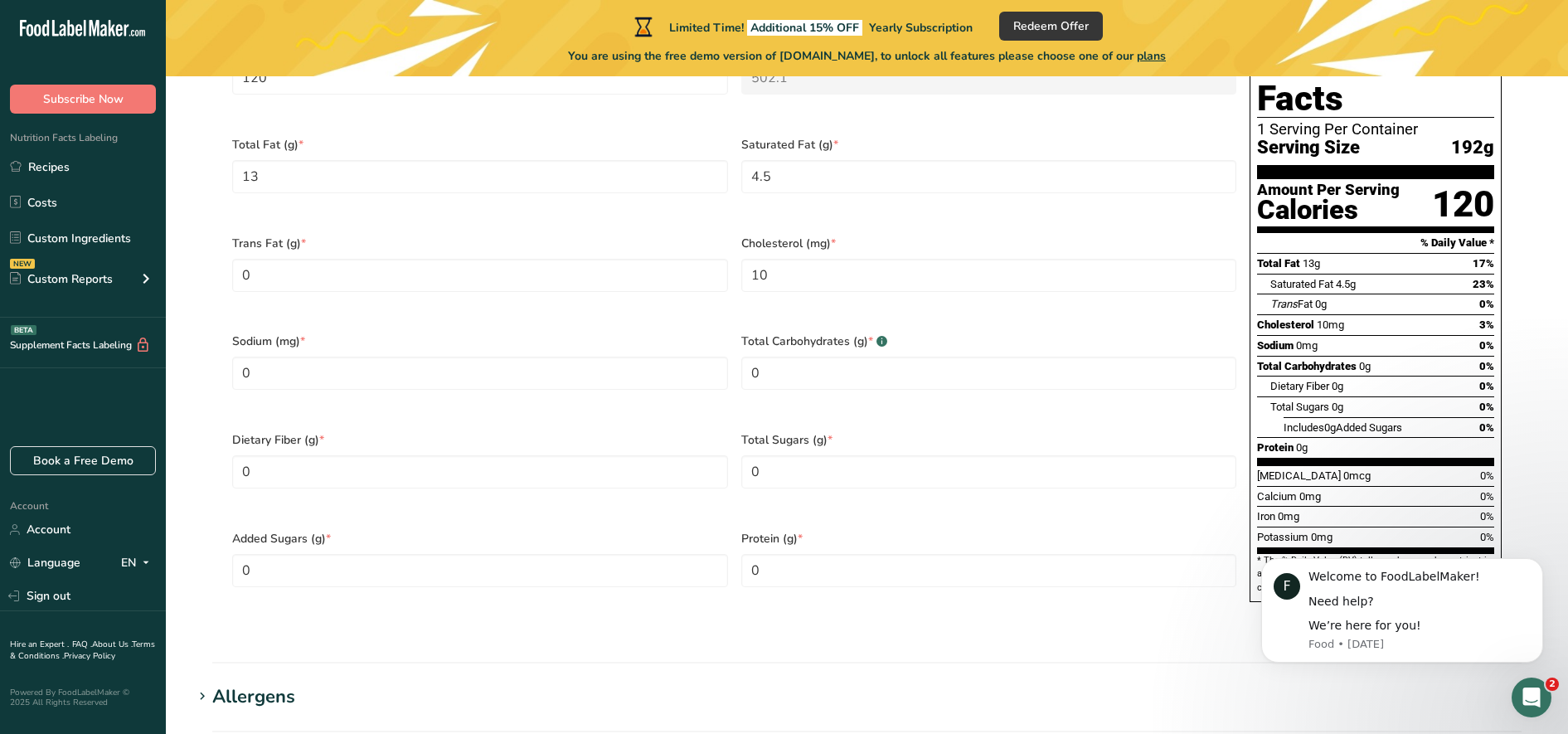
scroll to position [857, 0]
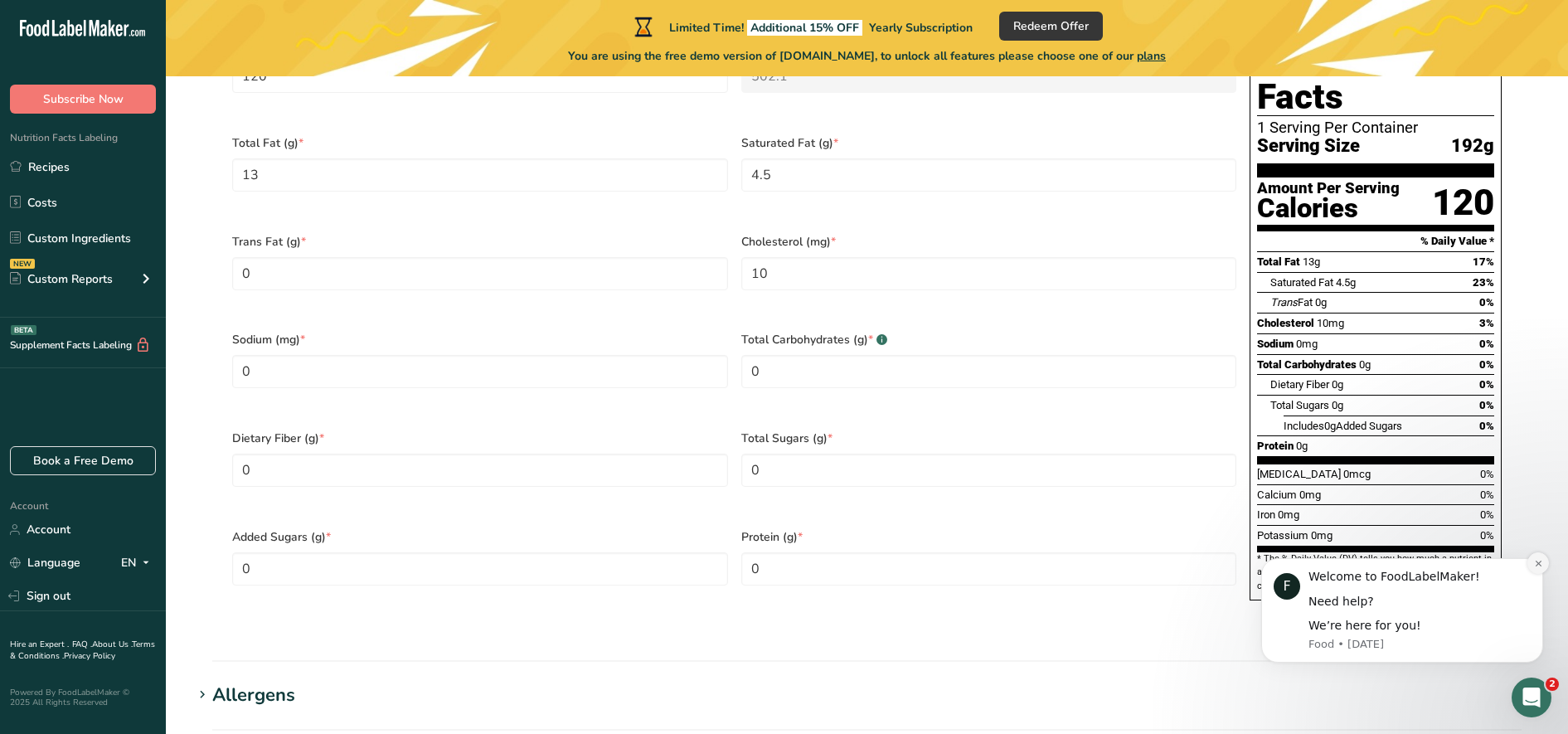
click at [1254, 563] on icon "Dismiss notification" at bounding box center [1538, 563] width 6 height 6
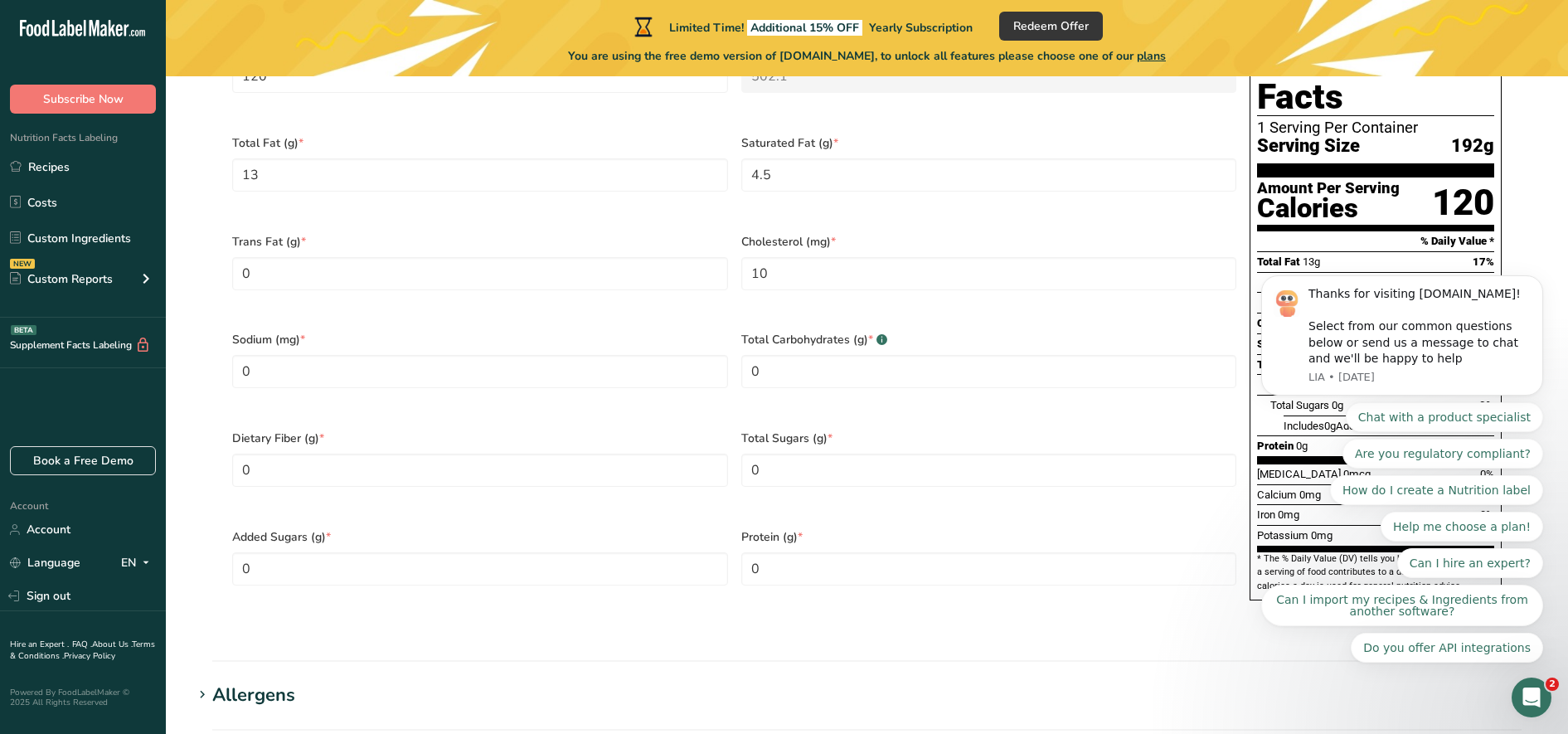
click at [1254, 250] on body "Thanks for visiting [DOMAIN_NAME]! Select from our common questions below or se…" at bounding box center [1401, 377] width 318 height 613
click at [1072, 296] on div "[MEDICAL_DATA] (mg) * 10" at bounding box center [989, 272] width 509 height 98
click at [1254, 284] on body "Thanks for visiting [DOMAIN_NAME]! Select from our common questions below or se…" at bounding box center [1401, 377] width 318 height 613
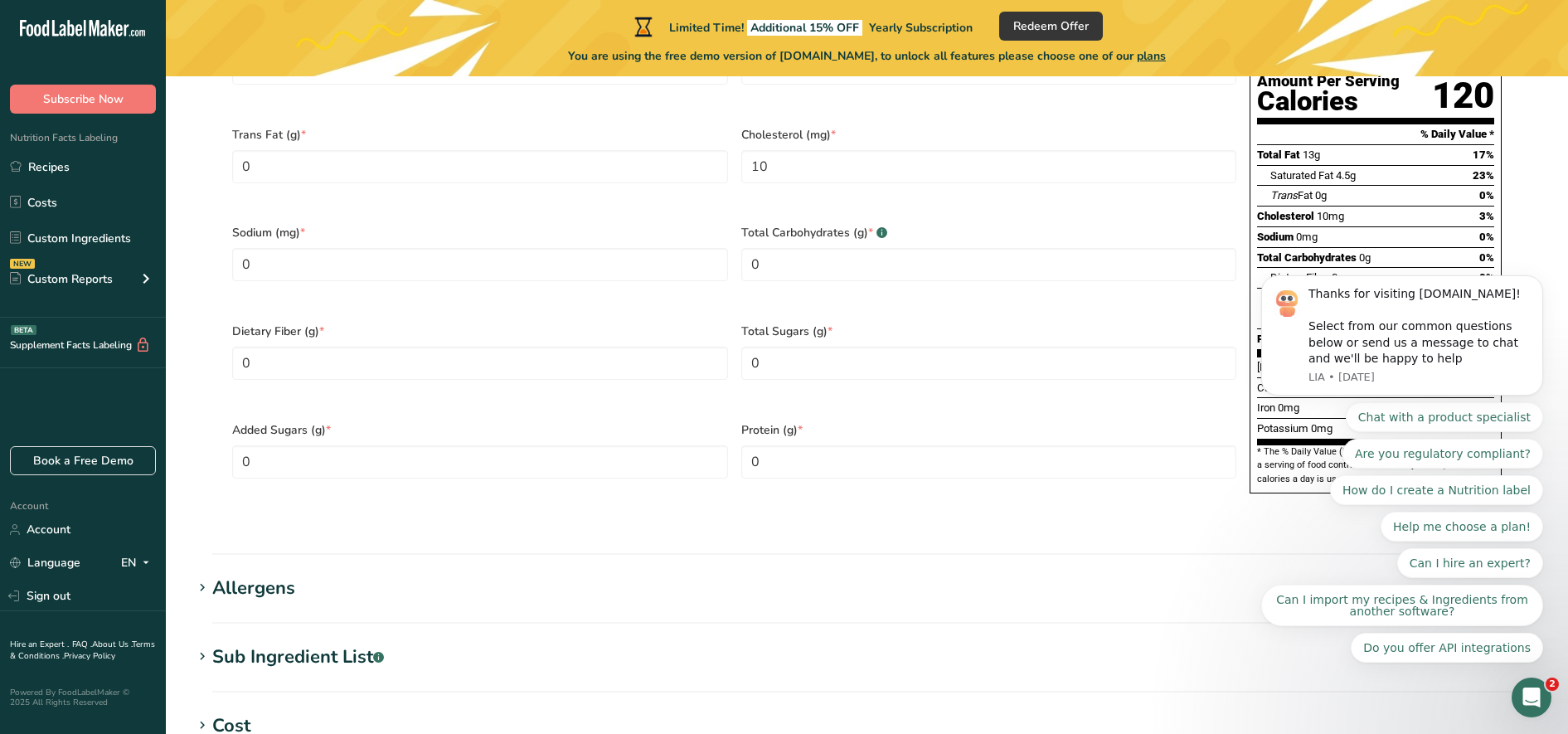
scroll to position [932, 0]
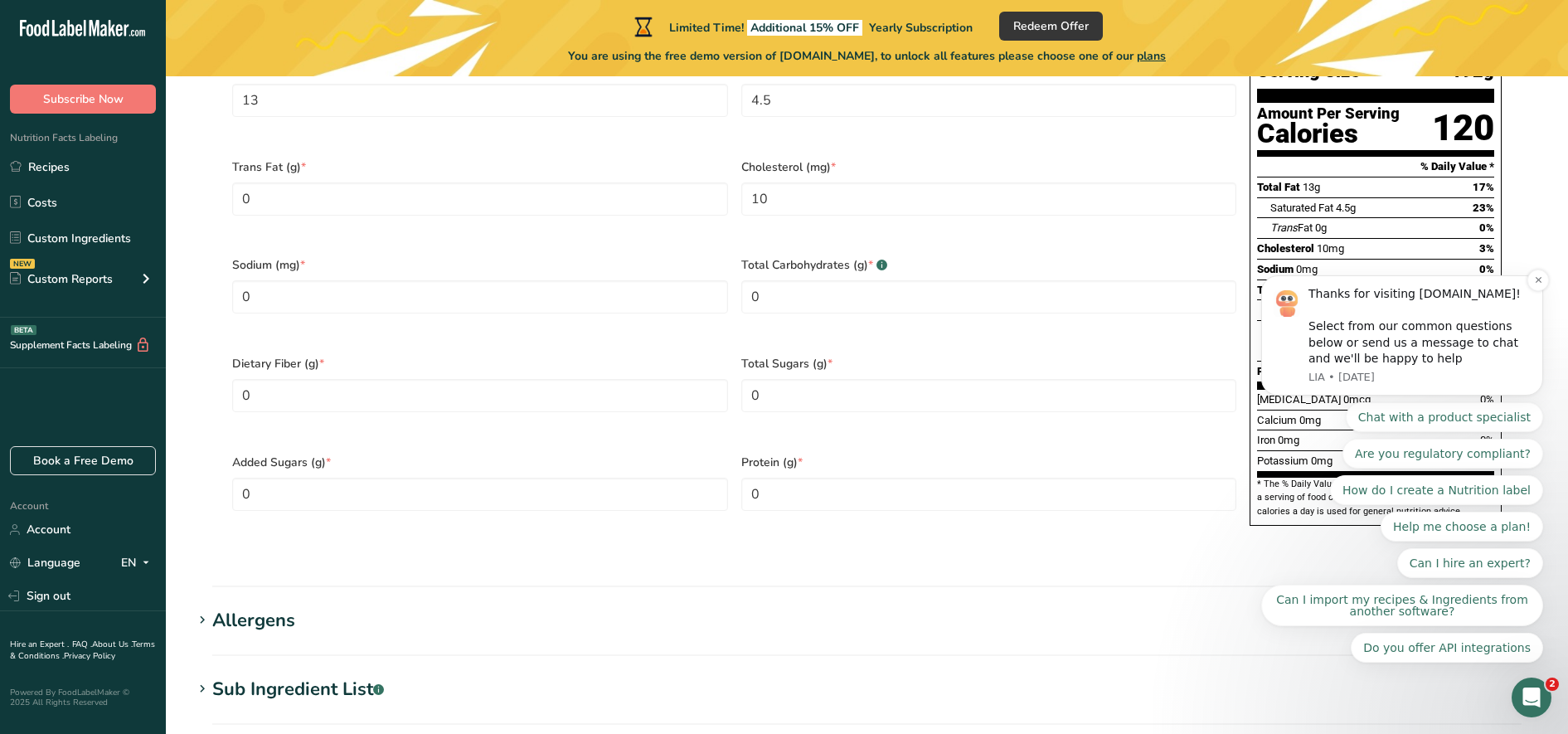
click at [1254, 348] on div "Thanks for visiting [DOMAIN_NAME]! Select from our common questions below or se…" at bounding box center [1419, 327] width 222 height 82
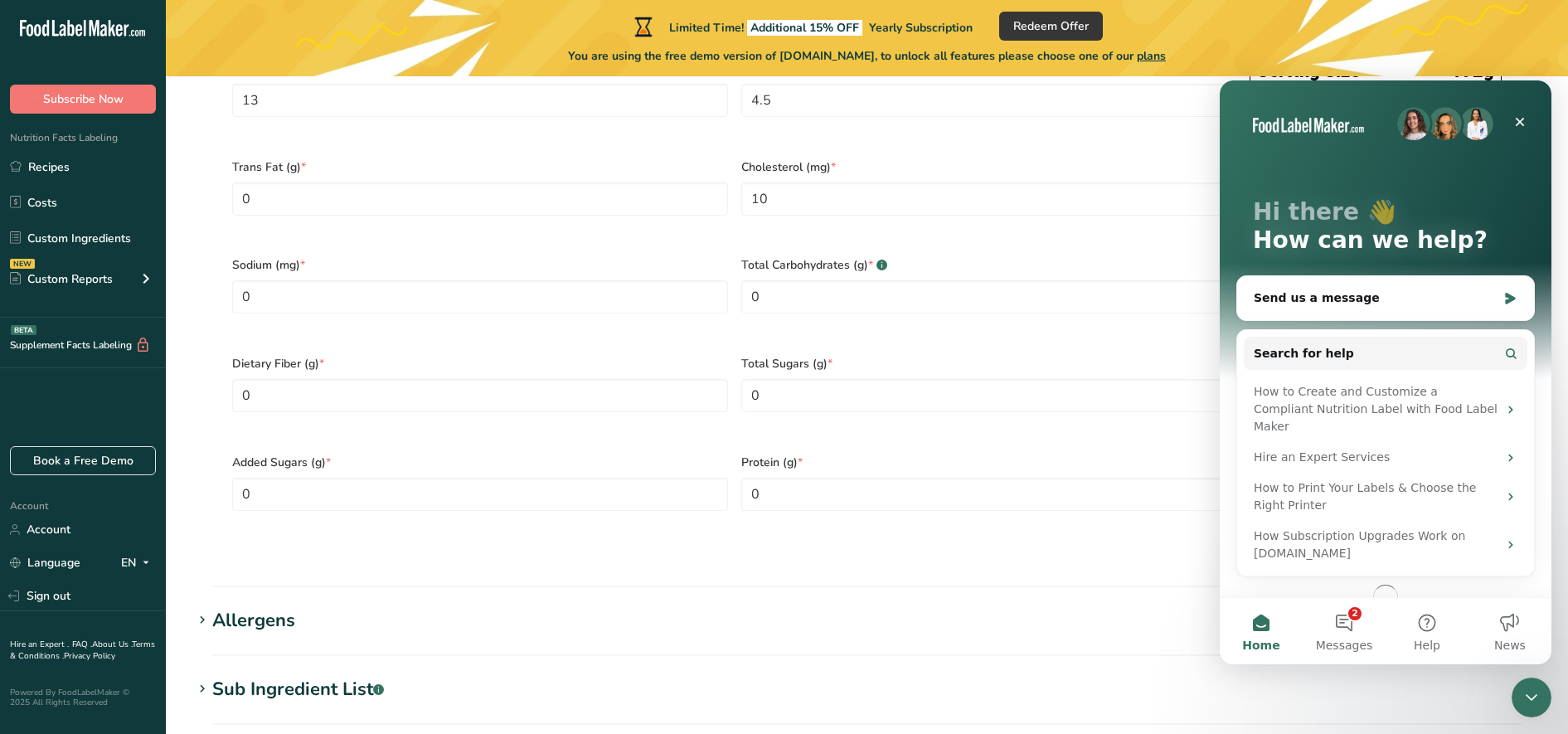
scroll to position [0, 0]
click at [1254, 130] on div "Close" at bounding box center [1520, 122] width 30 height 30
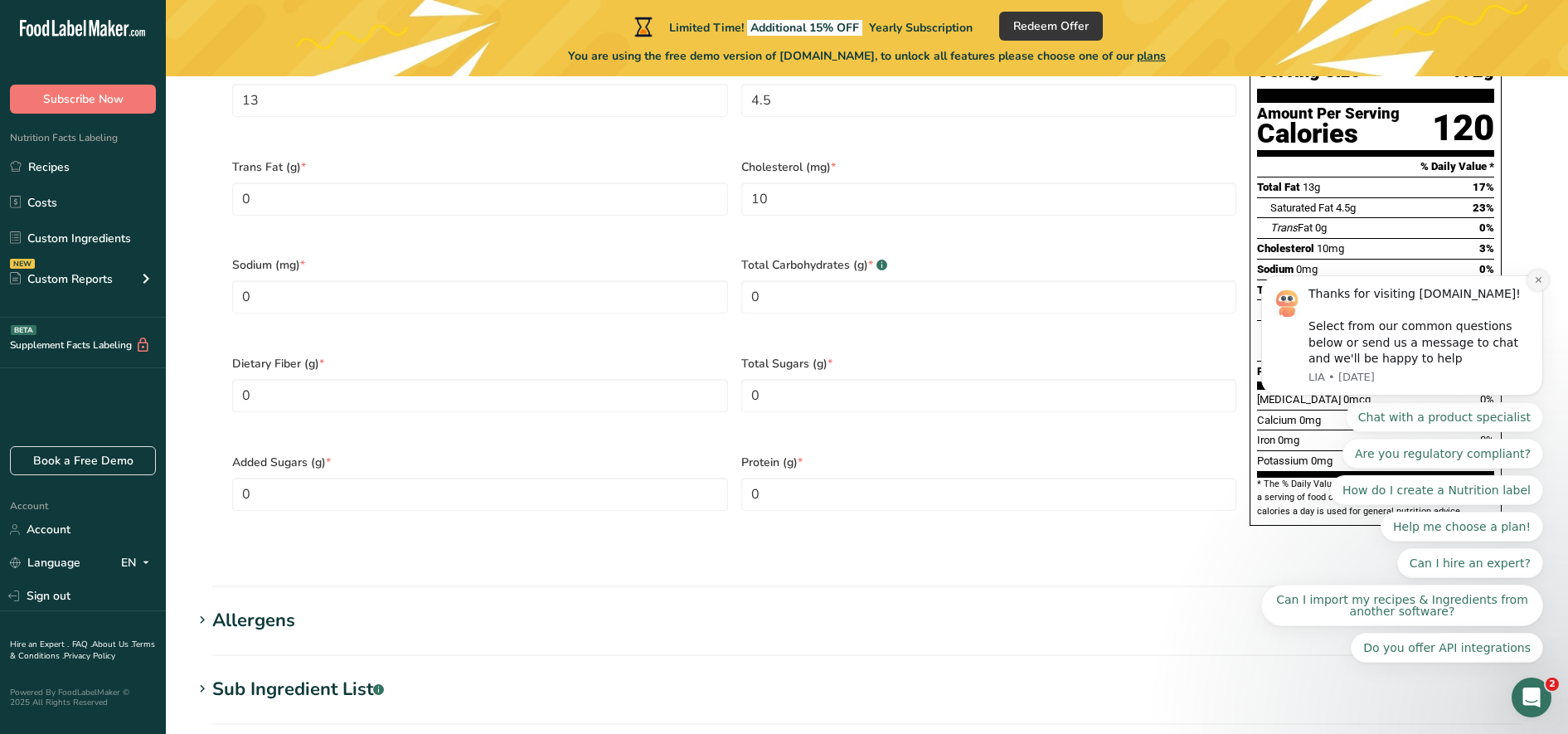
click at [1254, 285] on icon "Dismiss notification" at bounding box center [1539, 280] width 9 height 9
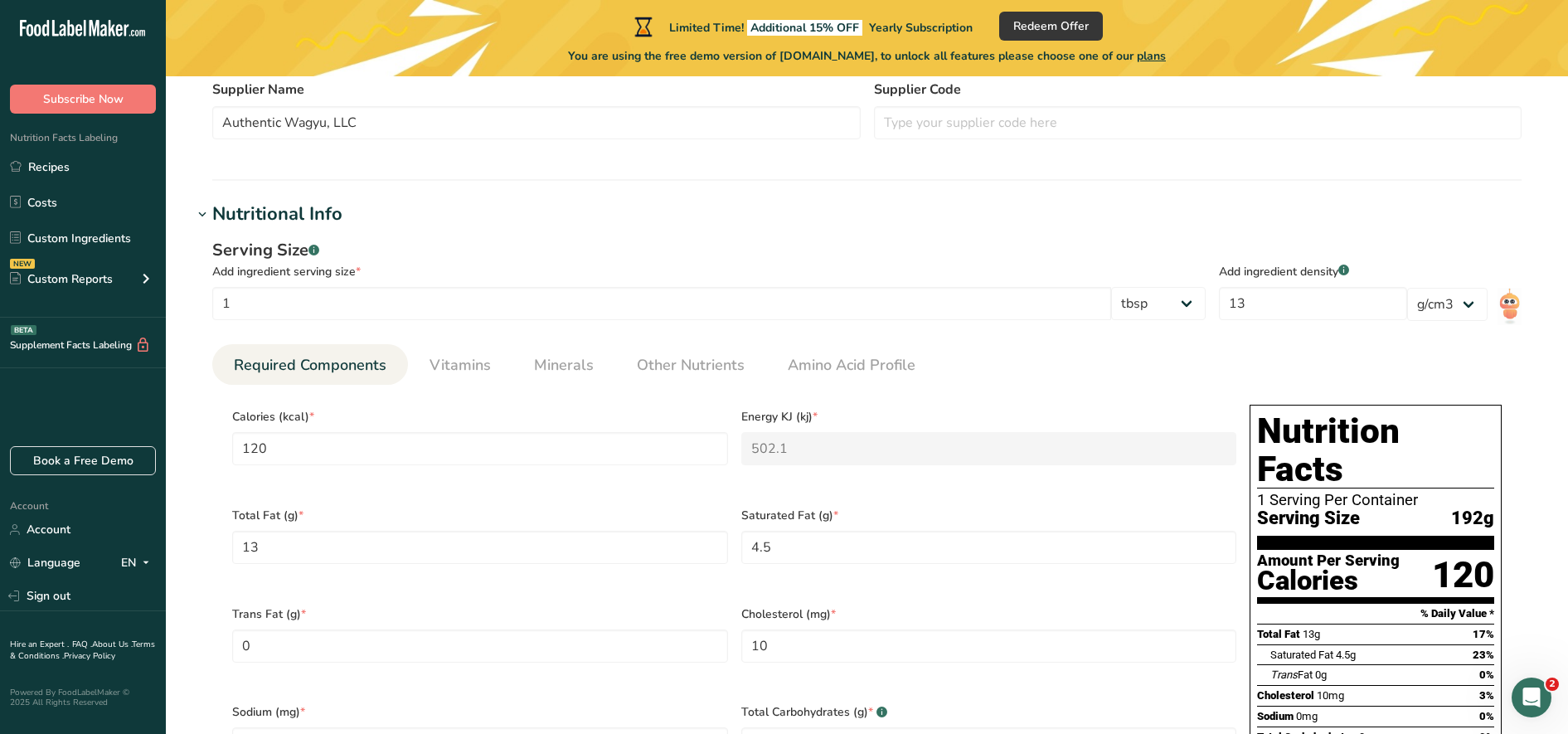
scroll to position [487, 0]
click at [1168, 308] on select "g kg mg mcg lb oz l mL fl oz tbsp tsp cup qt gallon" at bounding box center [1158, 301] width 95 height 33
select select "20"
click at [1124, 285] on select "g kg mg mcg lb oz l mL fl oz tbsp tsp cup qt gallon" at bounding box center [1158, 301] width 95 height 33
type input "40"
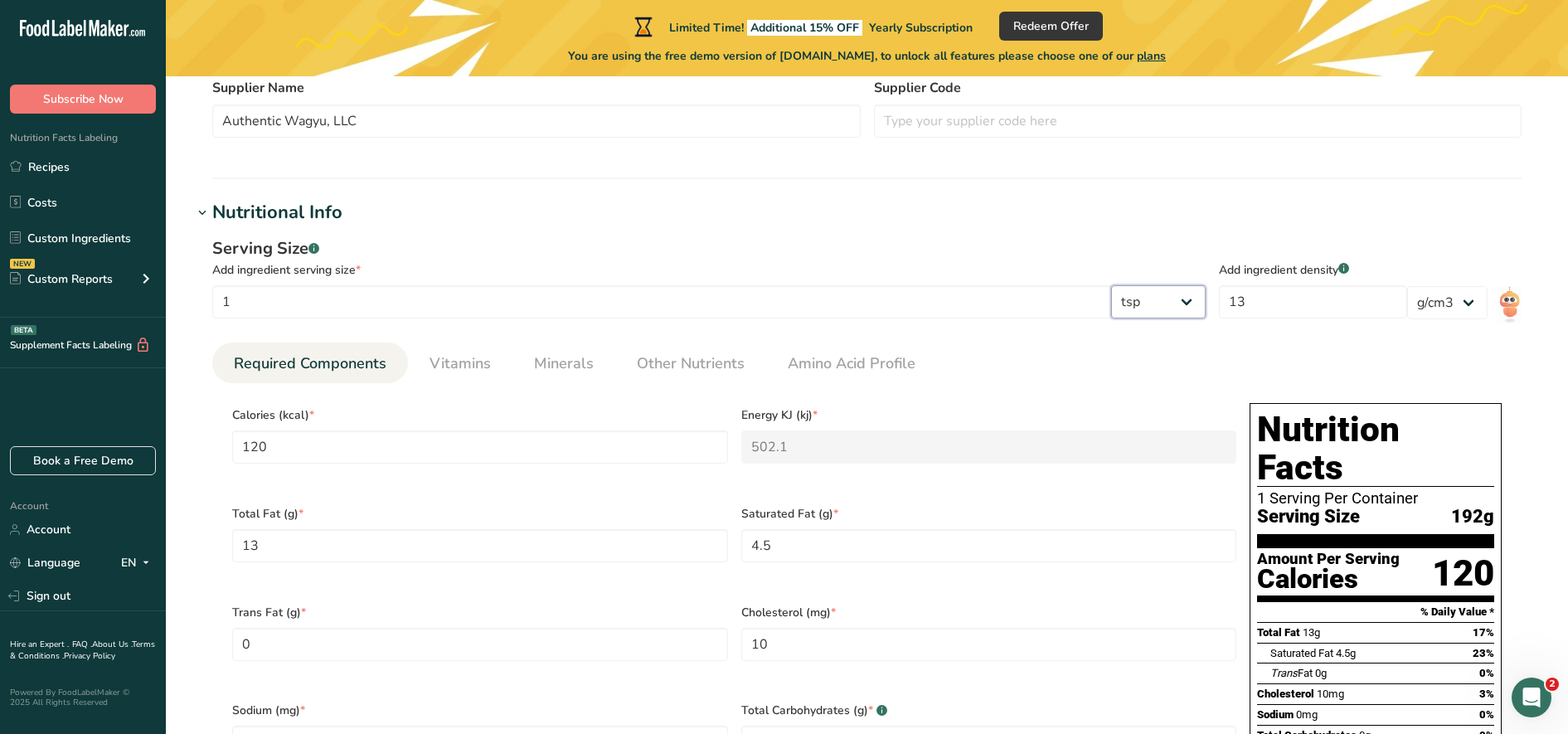
type KJ "167.3667"
type Fat "4.3333"
type Fat "1.5"
type input "3.3333"
click at [1254, 290] on input "13" at bounding box center [1313, 301] width 189 height 33
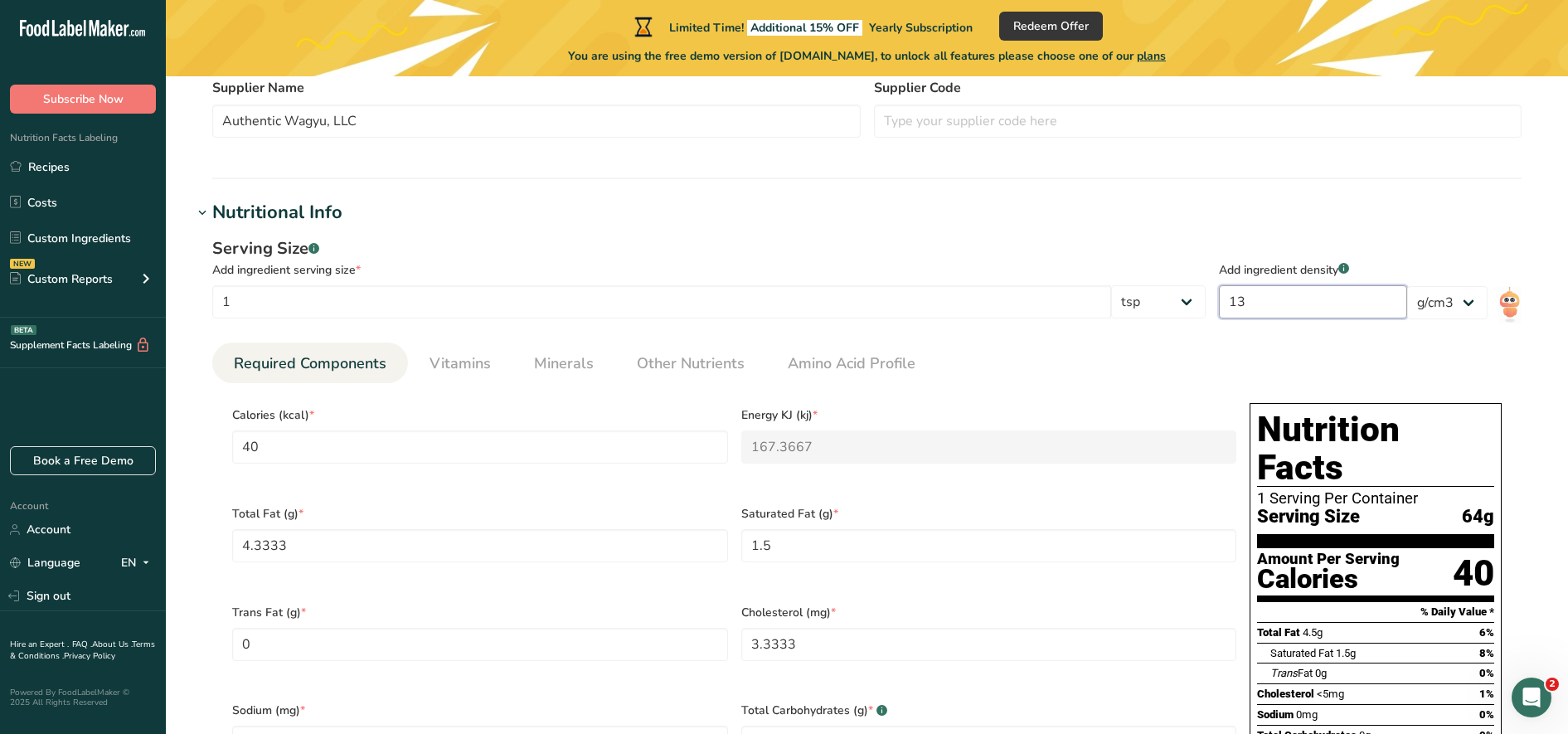
click at [1254, 290] on input "13" at bounding box center [1313, 301] width 189 height 33
type input "1"
type input "3.0769"
type KJ "12.8744"
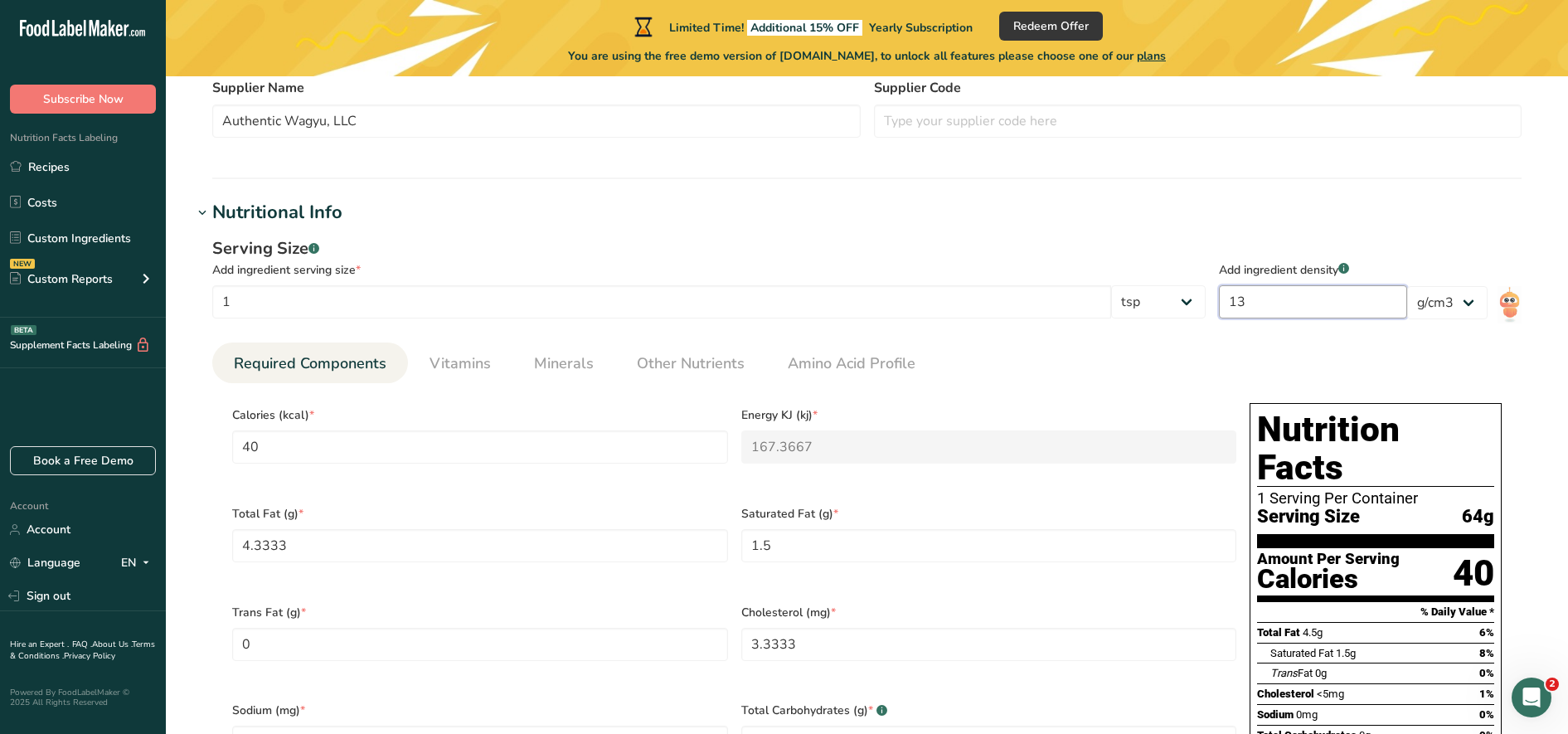
type Fat "0.3333"
type Fat "0.1154"
type input "0.2564"
type input "11"
type input "33.8462"
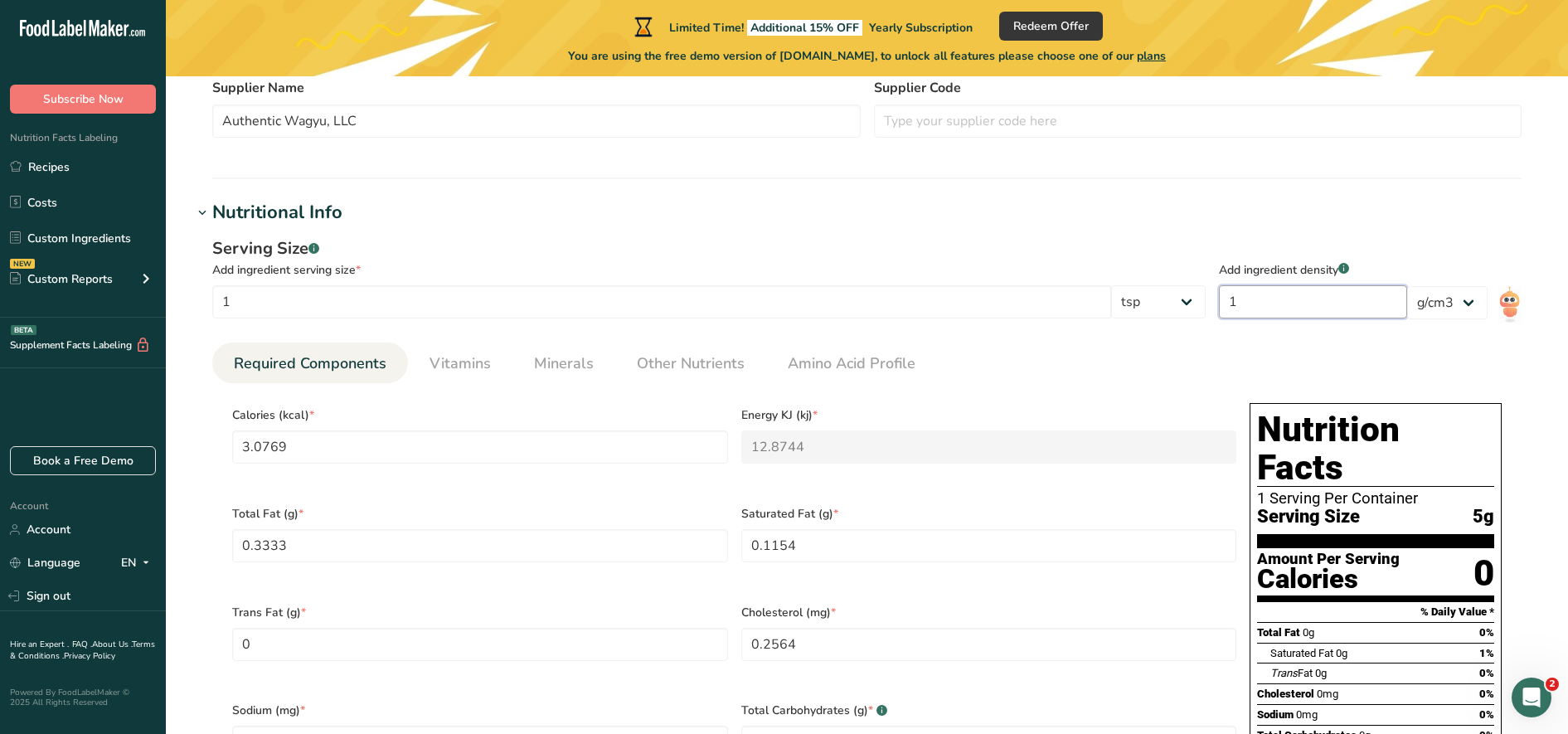
type KJ "141.618"
type Fat "3.6667"
type Fat "1.2692"
type input "2.8205"
type input "113"
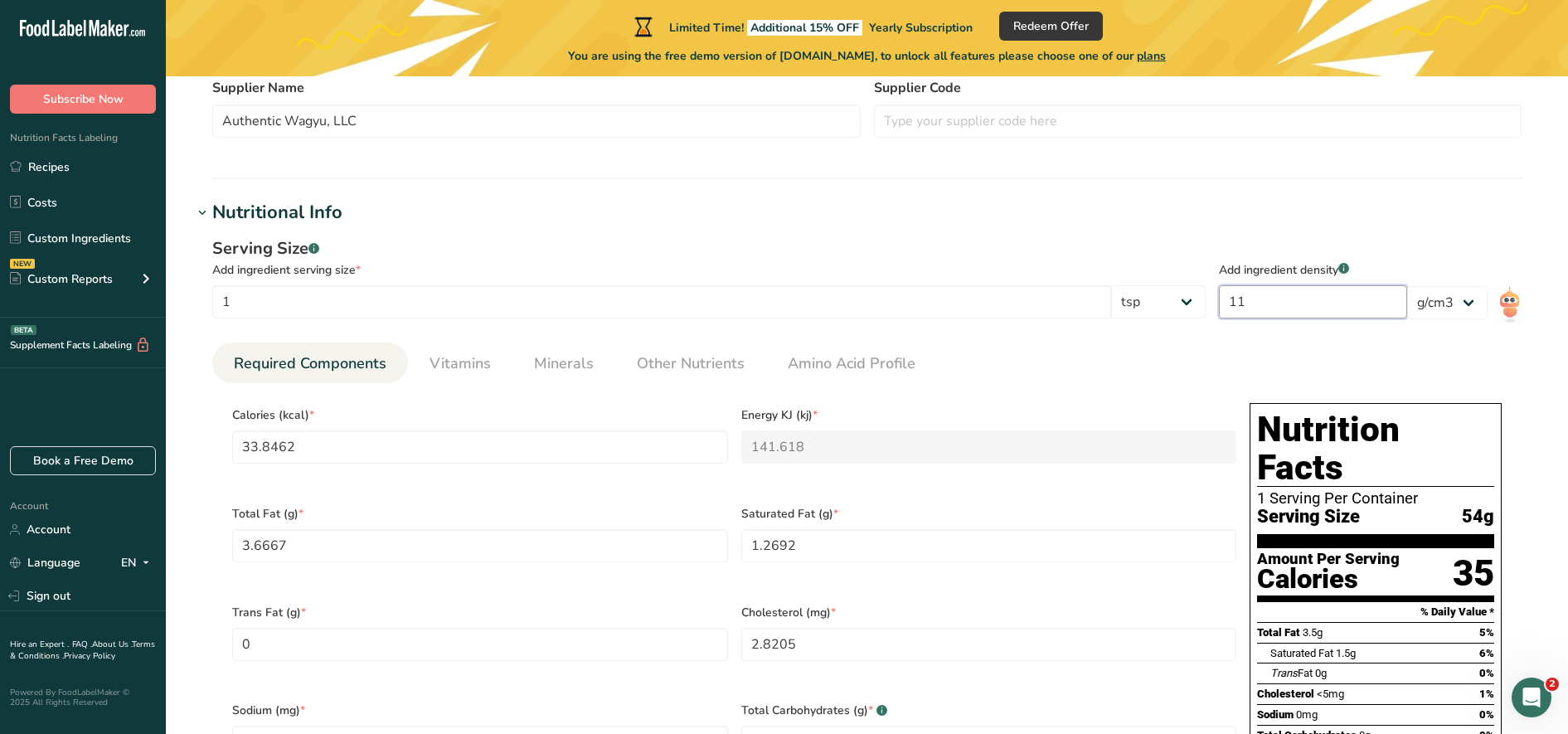
type input "347.6923"
type KJ "1454.8028"
type Fat "37.6667"
type Fat "13.0383"
type input "28.9739"
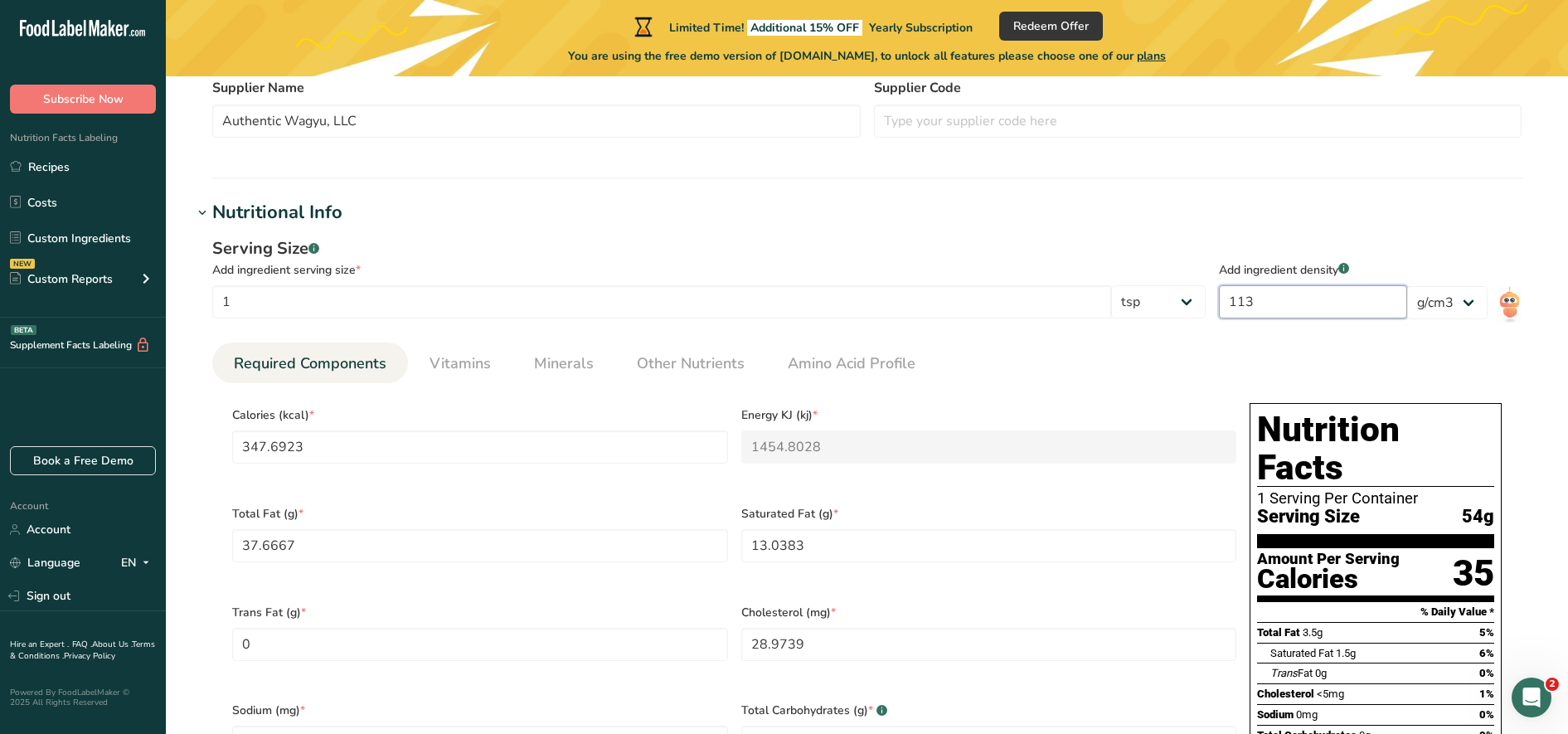
type input "11"
type input "33.8462"
type KJ "141.618"
type Fat "3.6667"
type Fat "1.2692"
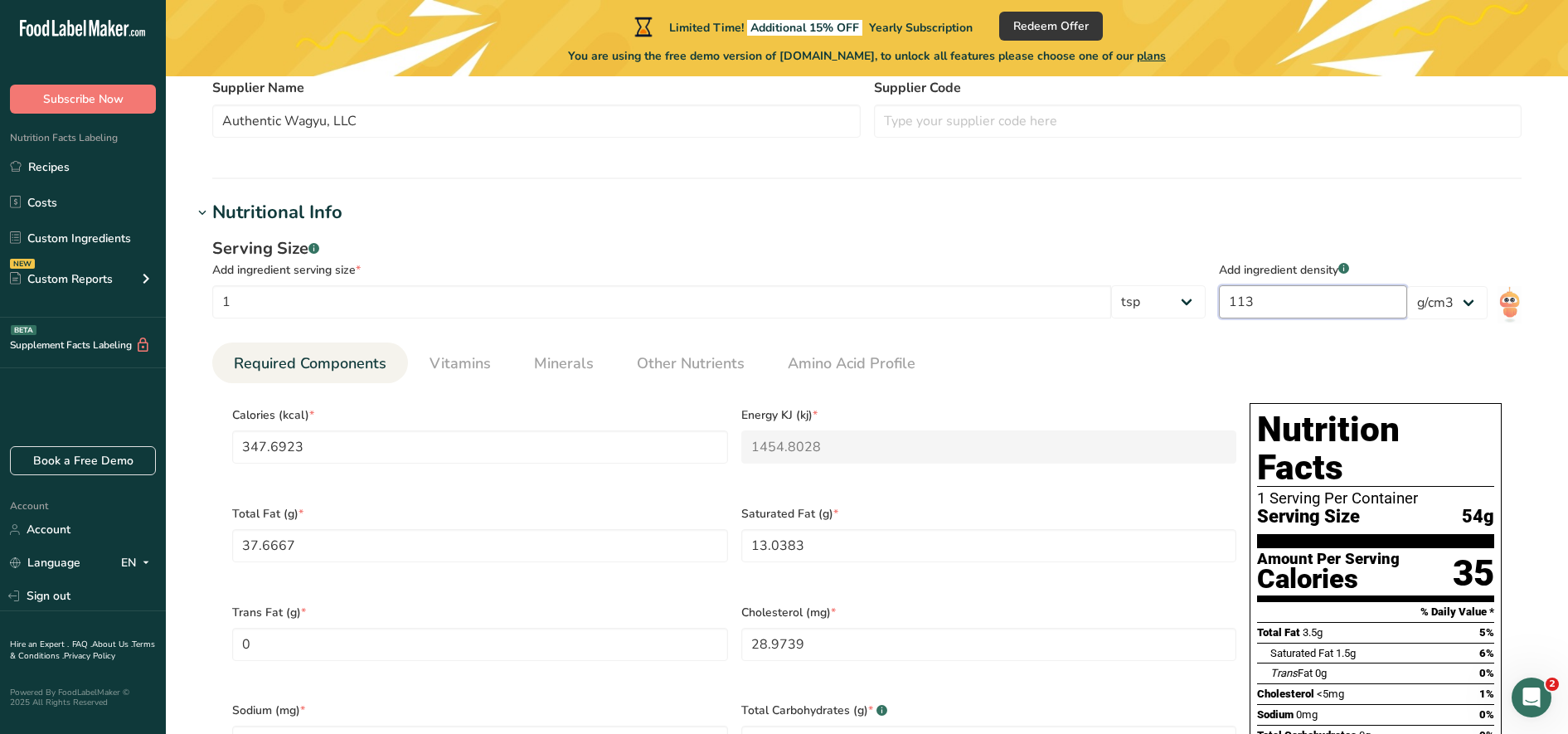
type input "2.8205"
type input "1"
type input "3.0769"
type KJ "12.8744"
type Fat "0.3333"
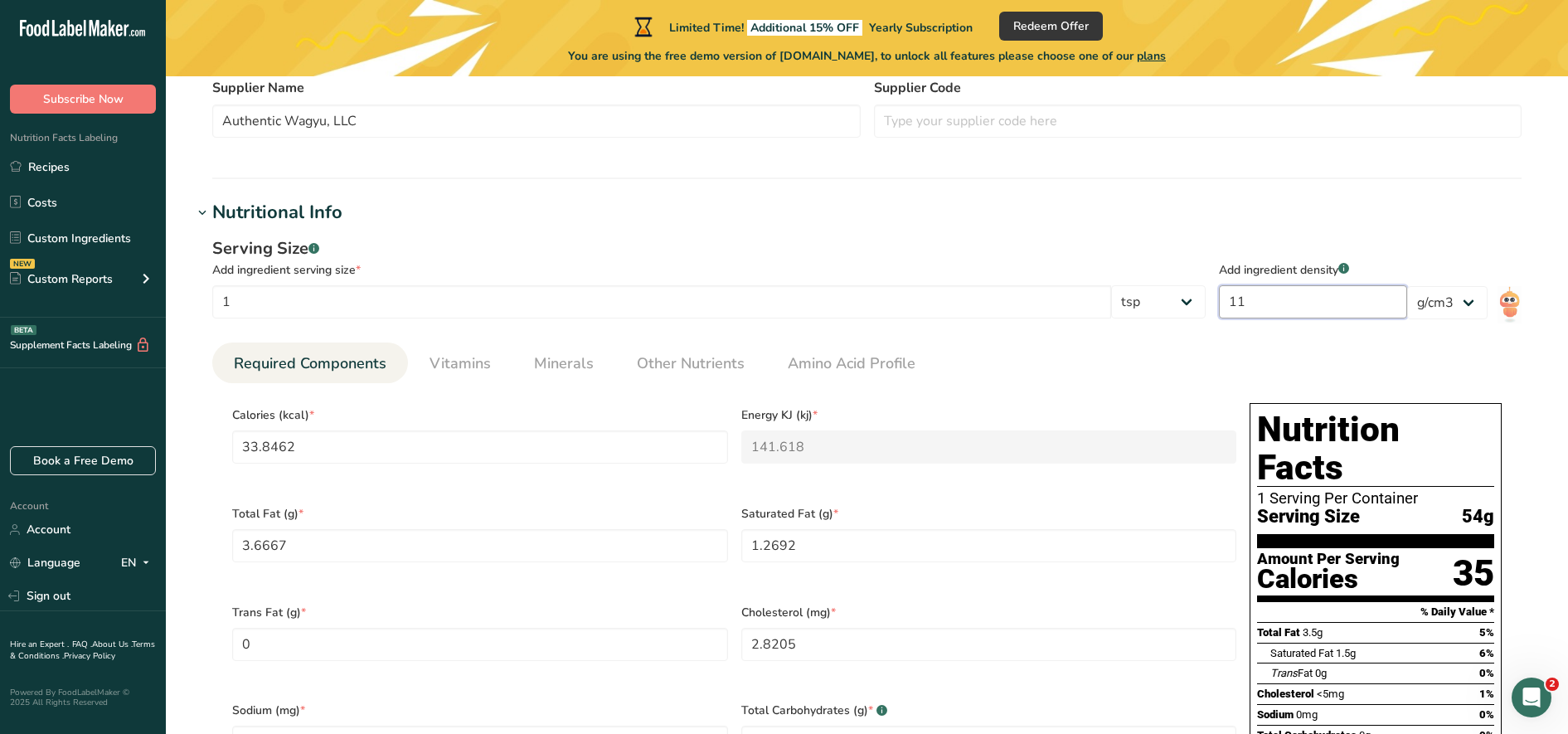
type Fat "0.1154"
type input "0.2564"
type input "13"
type input "40"
type KJ "167.3667"
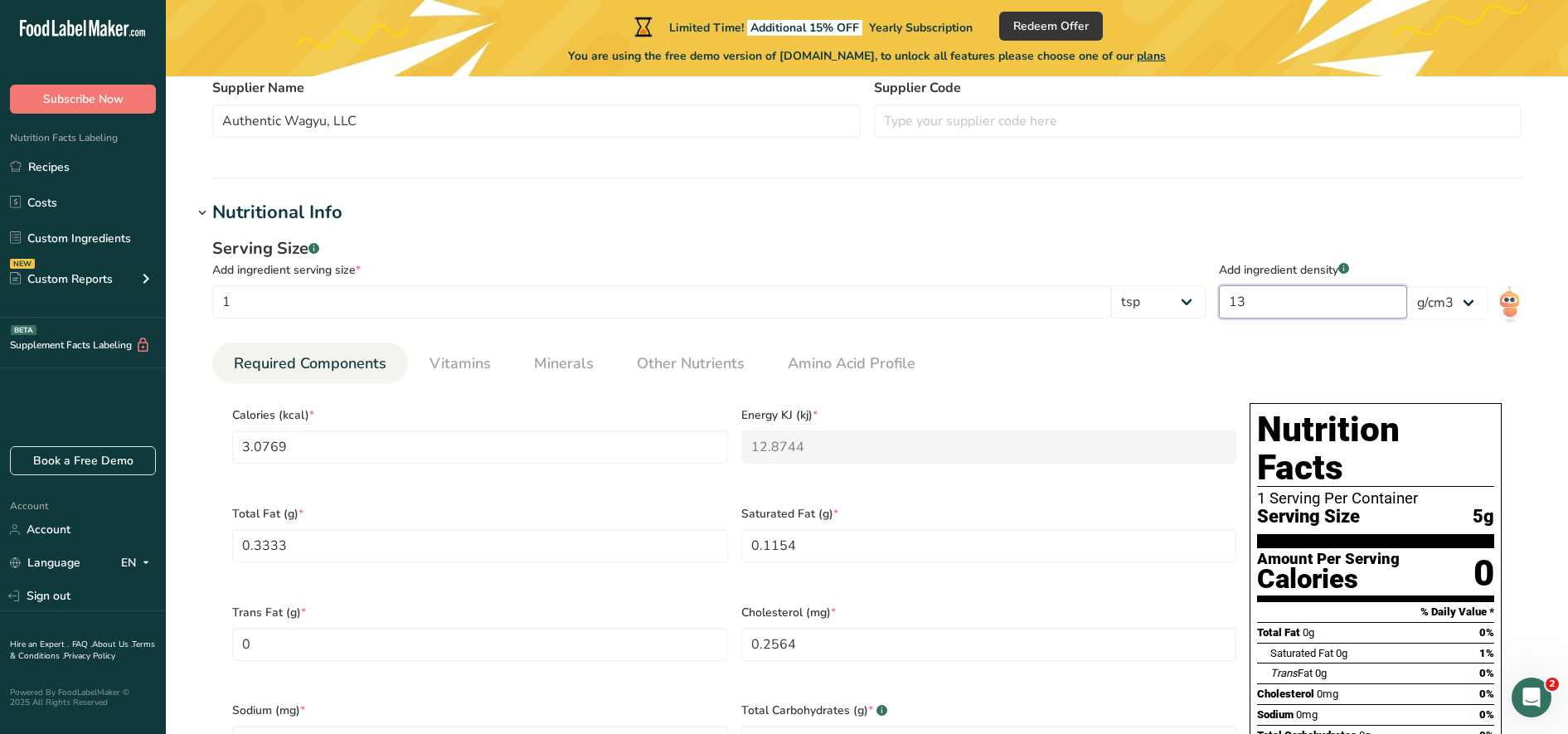
type Fat "4.3333"
type Fat "1.5"
type input "3.3333"
type input "133"
type input "409.2308"
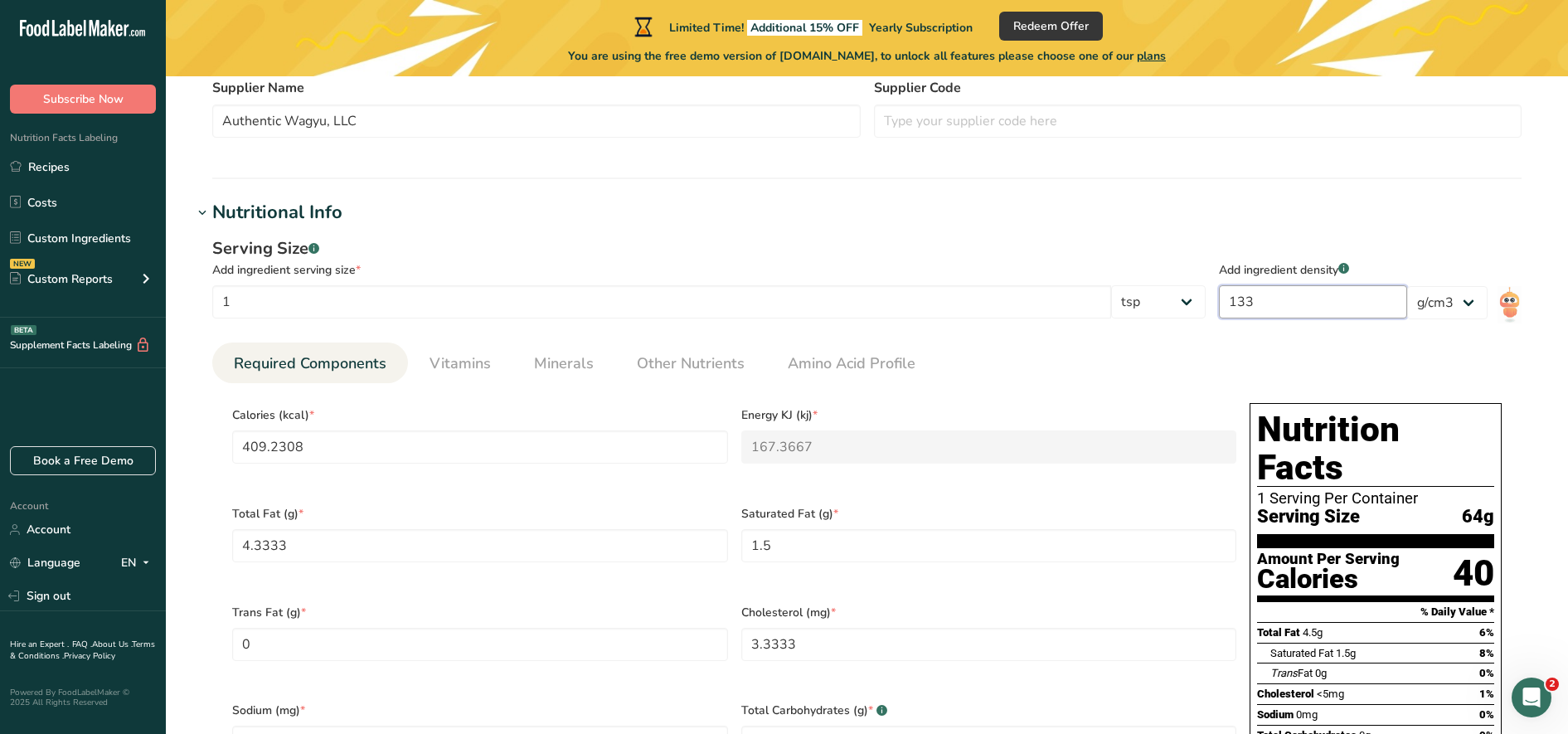
type KJ "1712.29"
type Fat "44.3334"
type Fat "15.3459"
type input "34.1021"
type input "13"
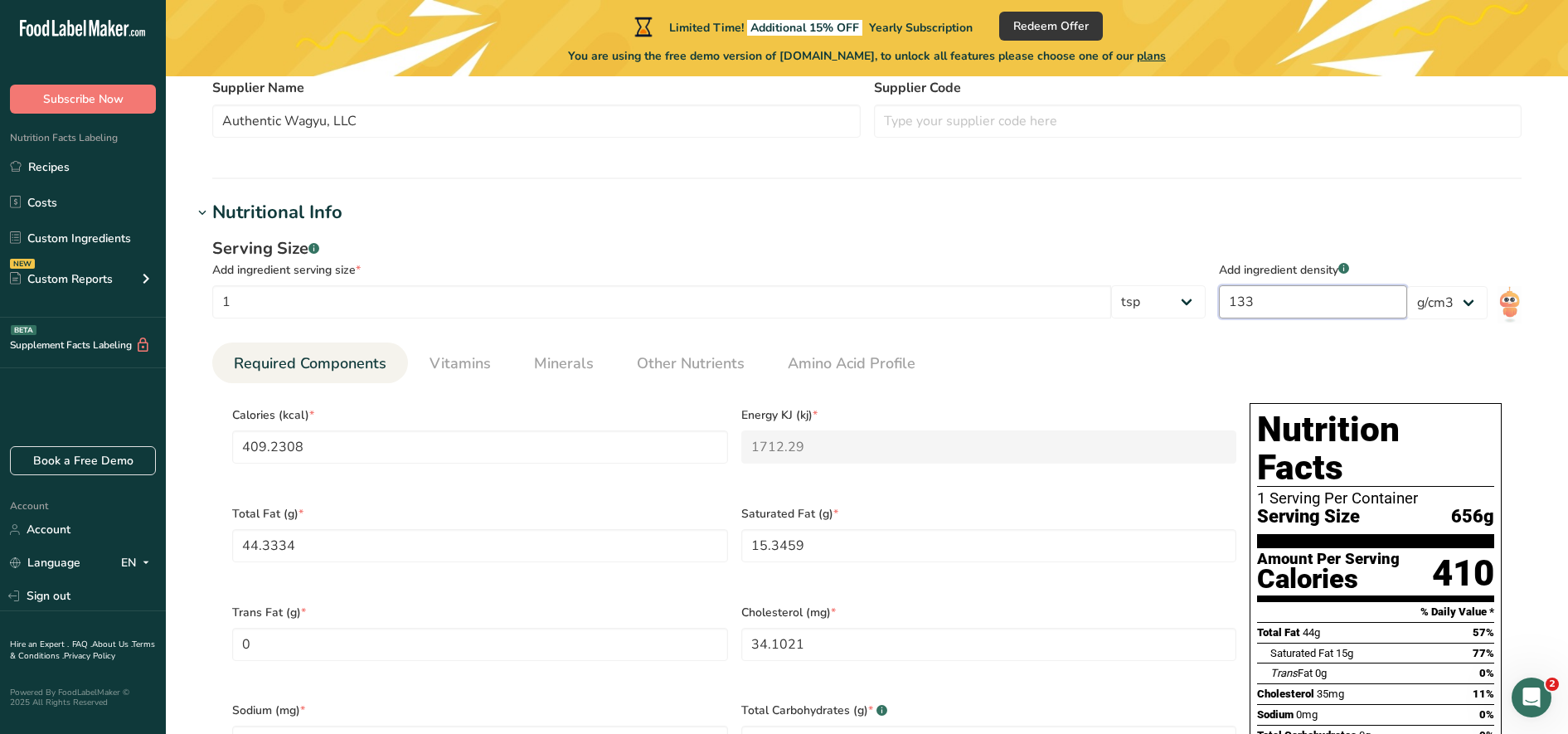
type input "40"
type KJ "167.3667"
type Fat "4.3333"
type Fat "1.5"
type input "3.3333"
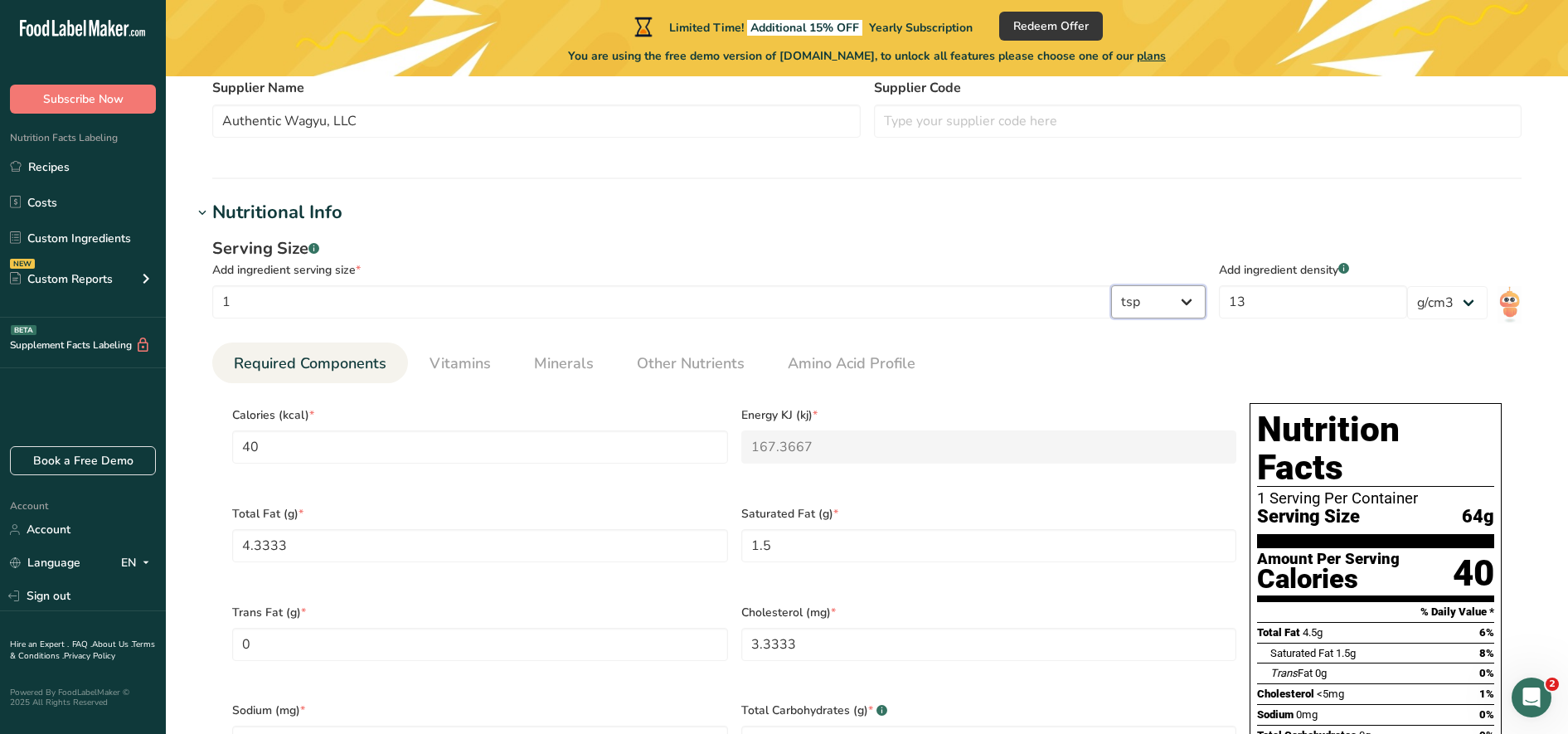
click at [1168, 307] on select "g kg mg mcg lb oz l mL fl oz tbsp tsp cup qt gallon" at bounding box center [1158, 301] width 95 height 33
select select "19"
click at [1124, 285] on select "g kg mg mcg lb oz l mL fl oz tbsp tsp cup qt gallon" at bounding box center [1158, 301] width 95 height 33
type input "120"
type KJ "502.1001"
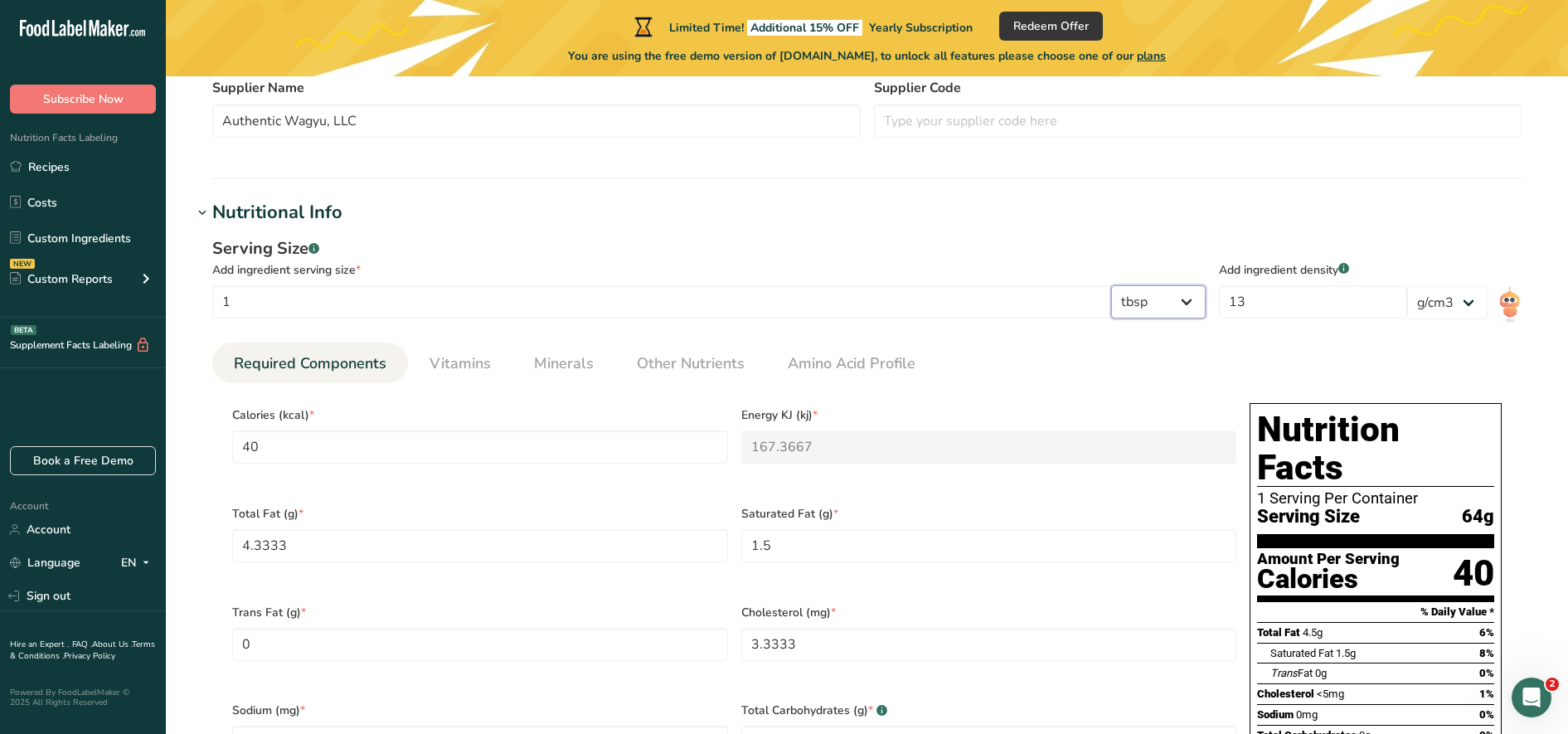
type Fat "13"
type Fat "4.4999"
type input "9.9999"
click at [993, 297] on input "1" at bounding box center [662, 301] width 899 height 33
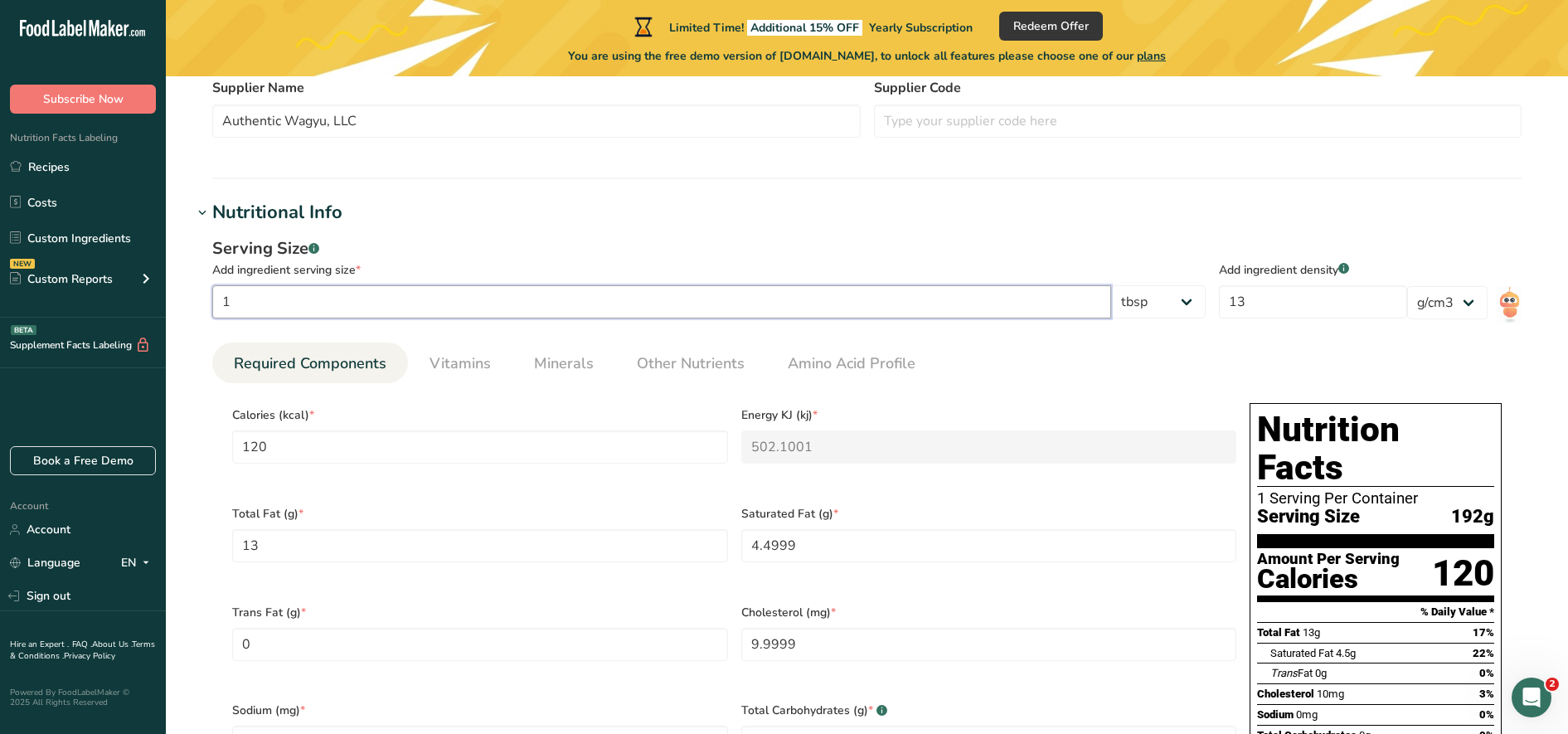
click at [993, 297] on input "1" at bounding box center [662, 301] width 899 height 33
click at [1254, 312] on select "lb/ft3 g/cm3" at bounding box center [1448, 302] width 81 height 33
select select "23"
click at [1254, 286] on select "lb/ft3 g/cm3" at bounding box center [1448, 302] width 81 height 33
type input "1.9222"
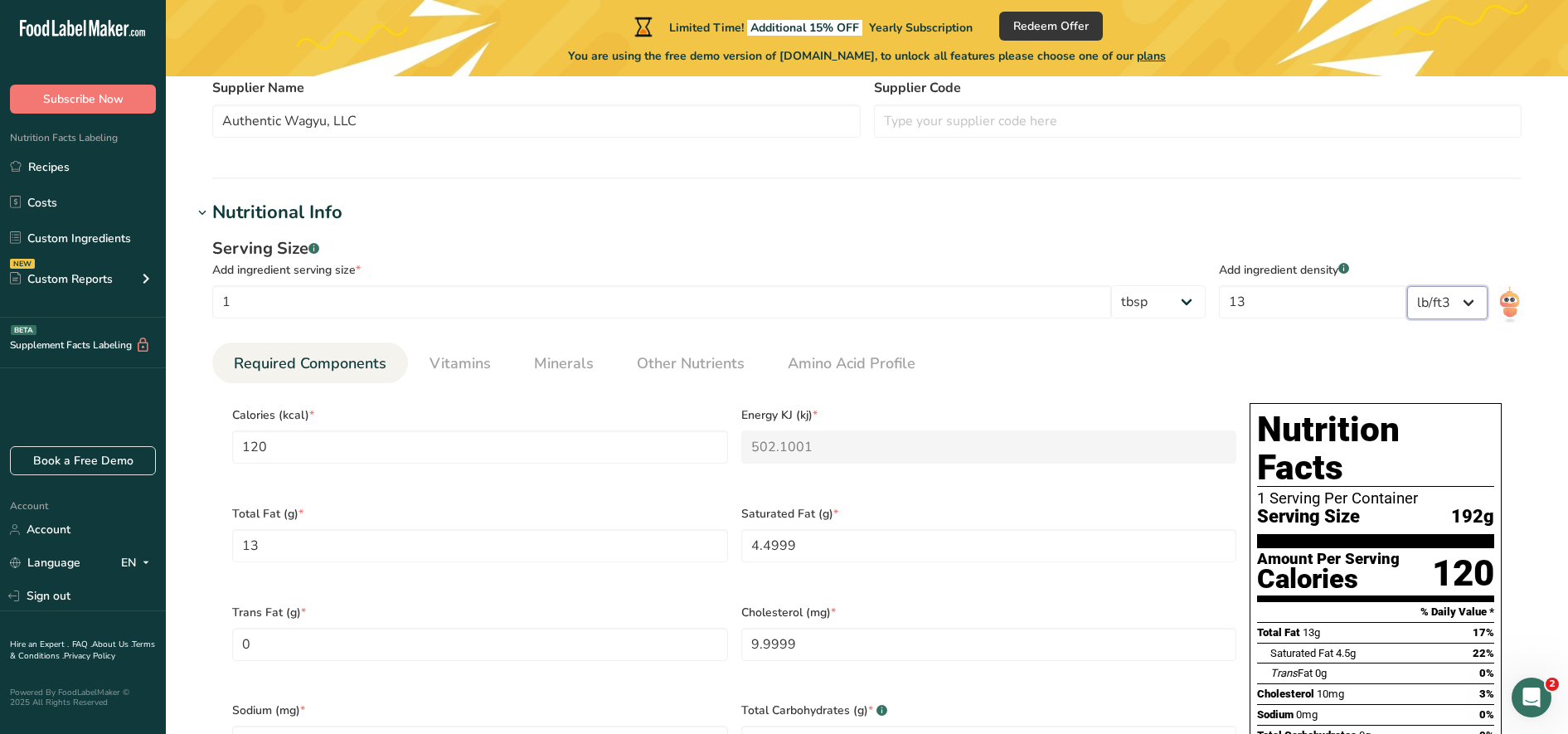
type KJ "8.0429"
type Fat "0.2082"
type Fat "0.0721"
type input "0.1602"
click at [1254, 296] on select "lb/ft3 g/cm3" at bounding box center [1448, 302] width 81 height 33
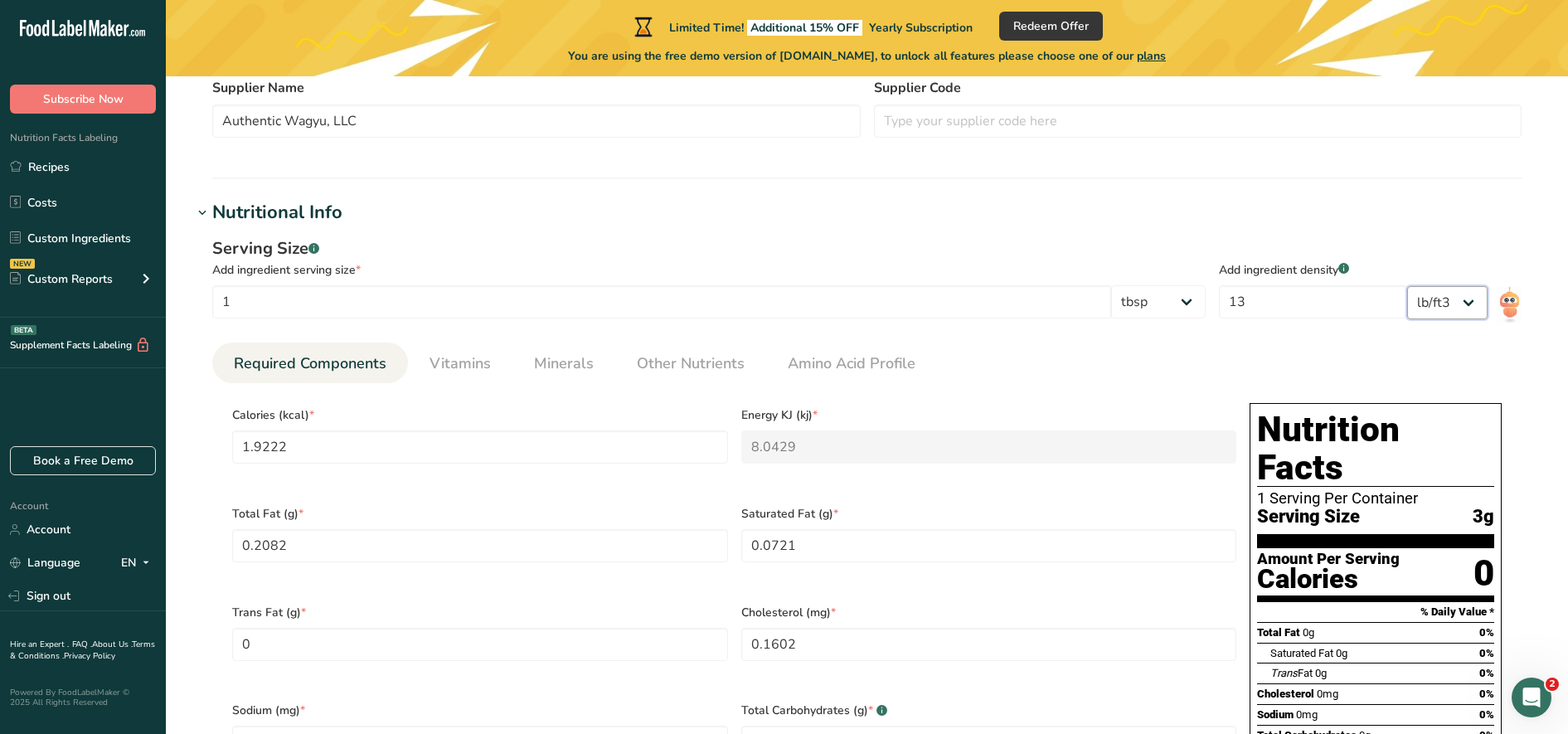
select select "22"
click at [1254, 286] on select "lb/ft3 g/cm3" at bounding box center [1448, 302] width 81 height 33
type input "120"
type KJ "502.1001"
type Fat "13"
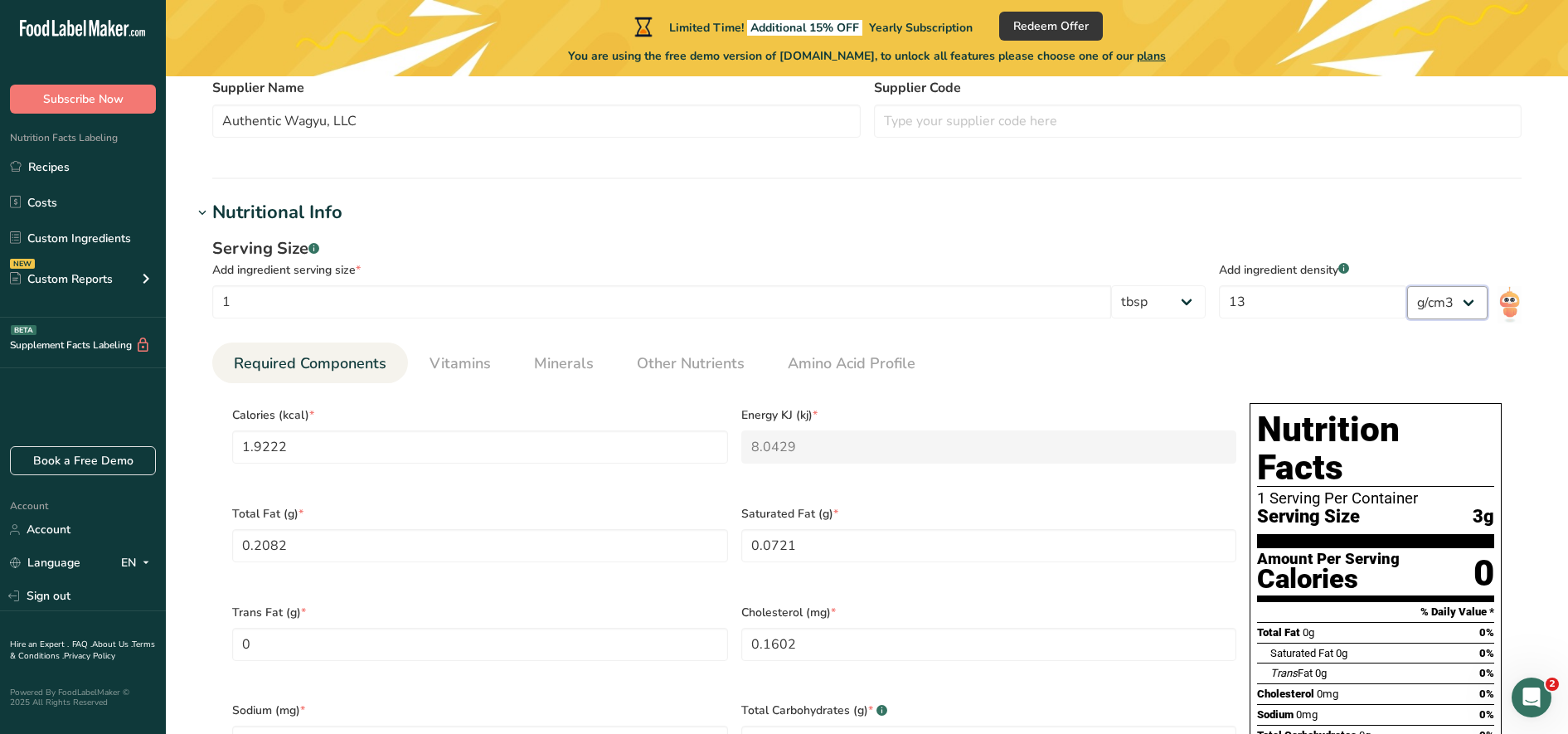
type Fat "4.4999"
type input "9.9999"
click at [981, 307] on input "1" at bounding box center [662, 301] width 899 height 33
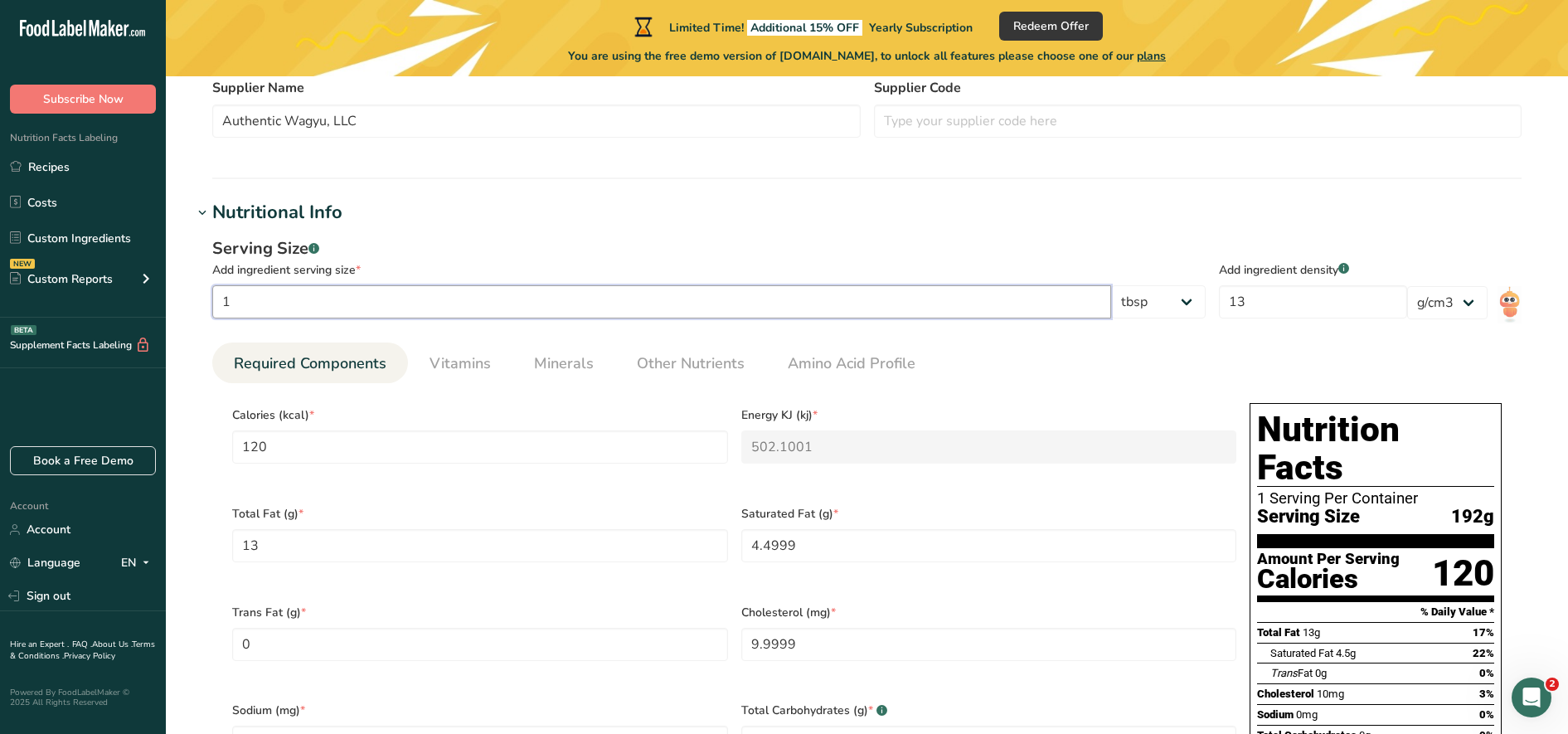
type input "1.0002"
type input "120.024"
type KJ "502.2005"
type Fat "13.0026"
type Fat "4.5008"
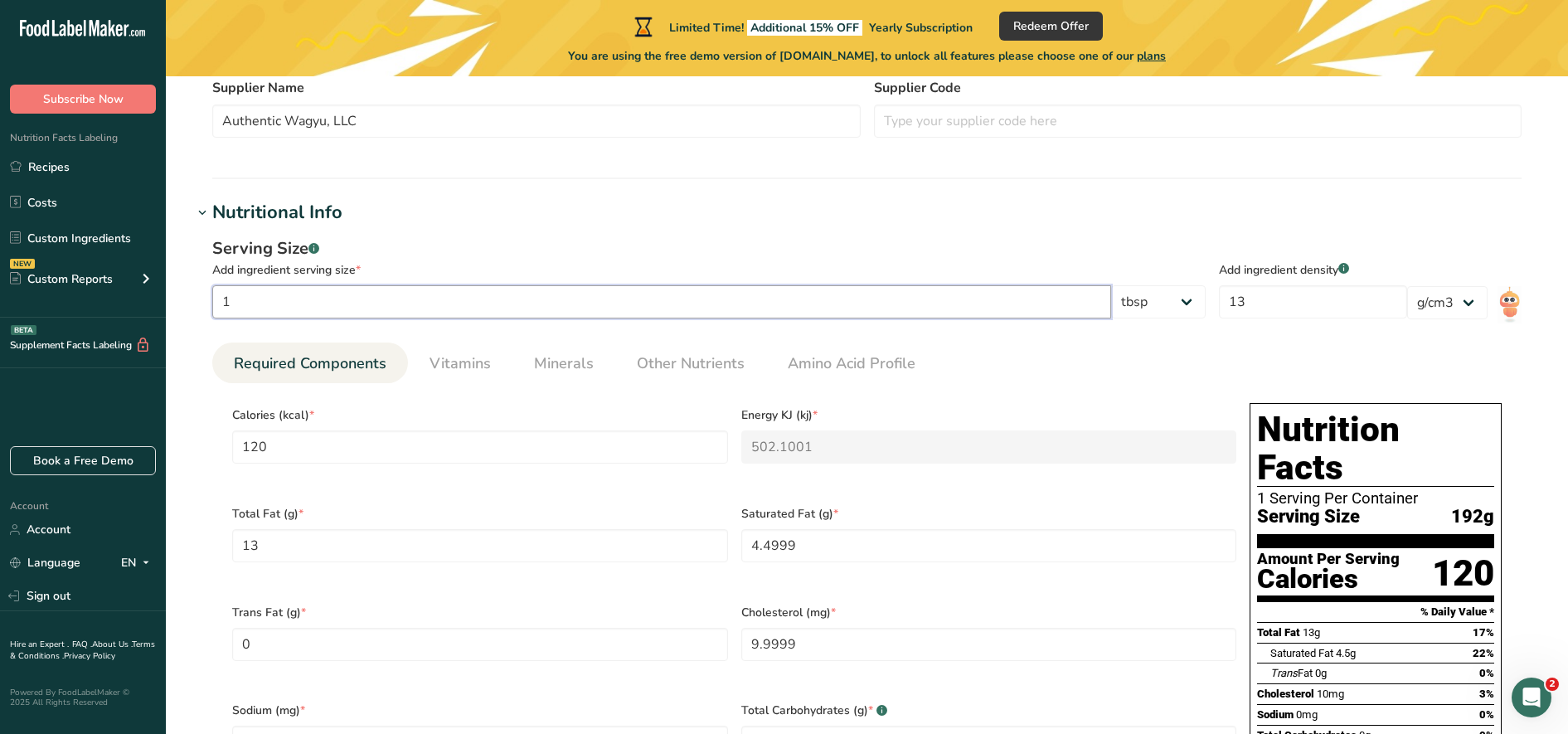
type input "10.0019"
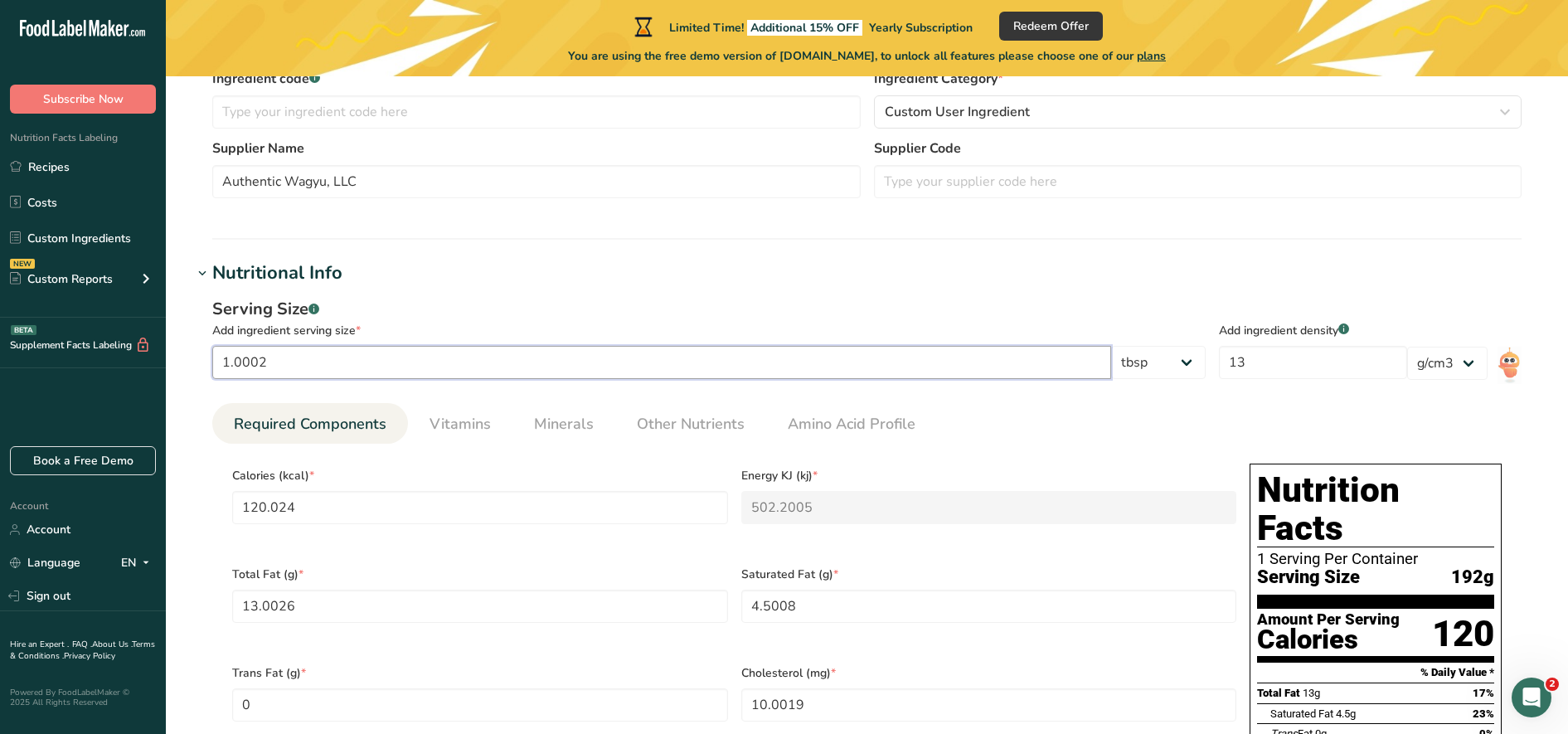
scroll to position [426, 0]
click at [356, 359] on input "1.0002" at bounding box center [662, 361] width 899 height 33
type input "1"
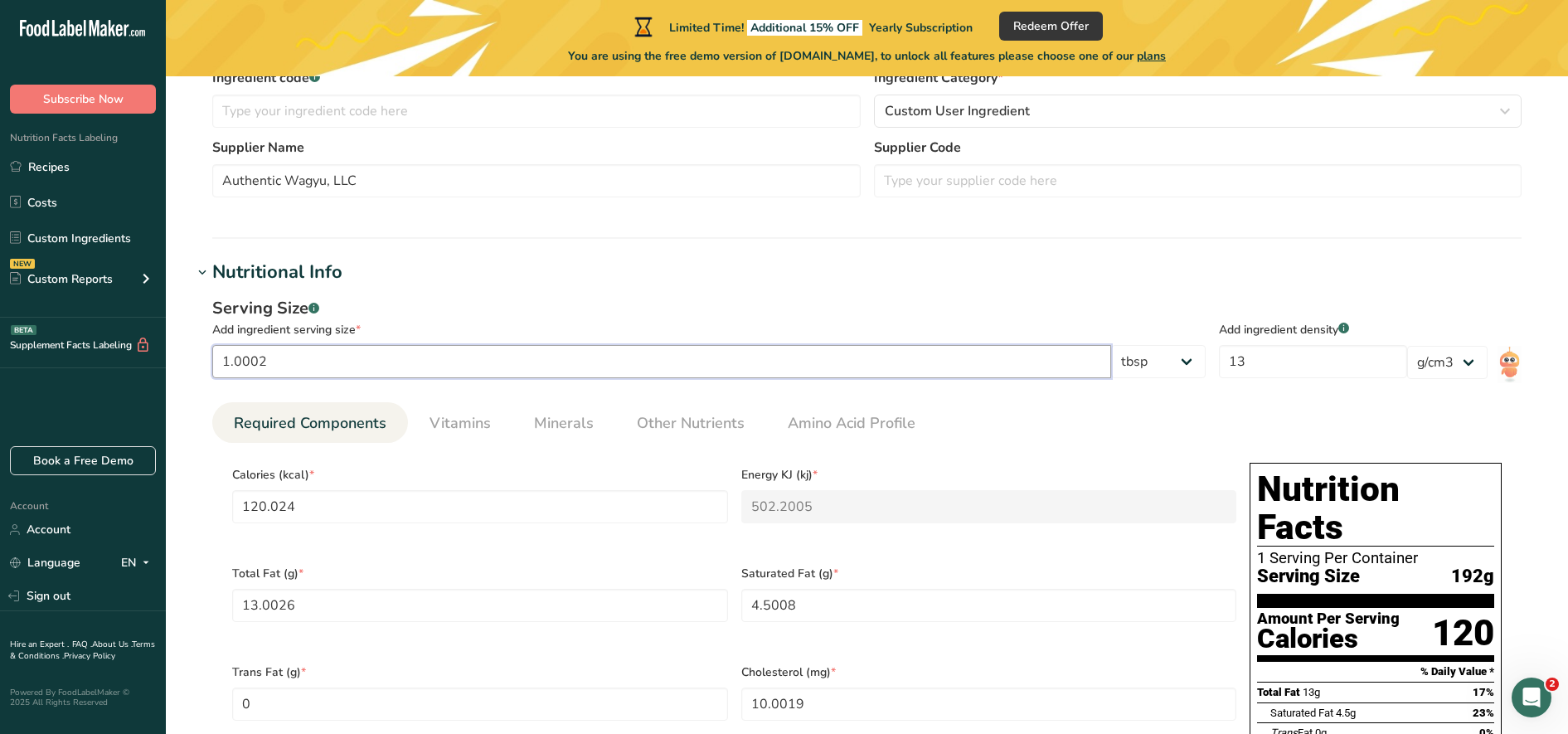
type input "120"
type KJ "502.1001"
type Fat "13"
type Fat "4.4999"
type input "9.9999"
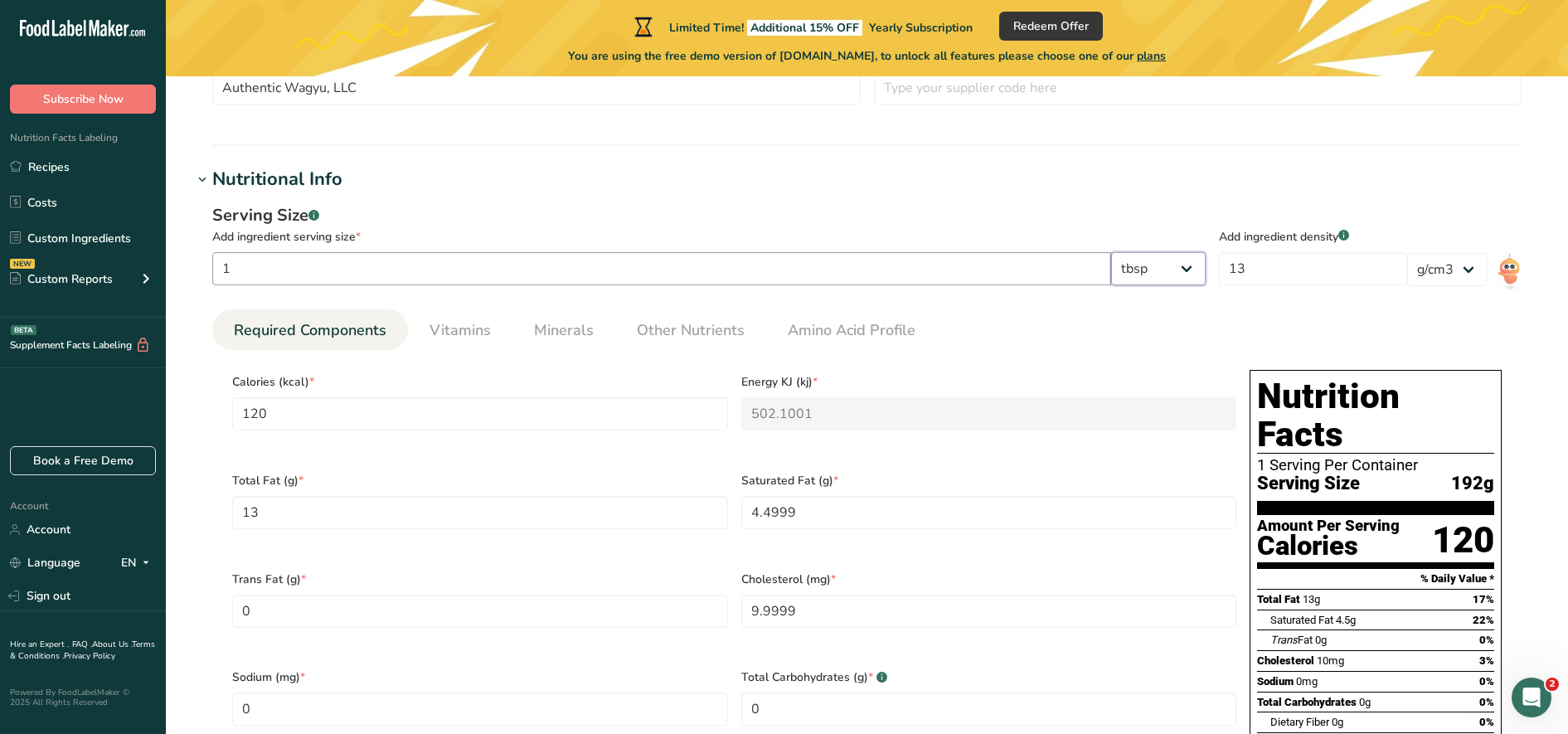
scroll to position [521, 0]
click at [299, 269] on input "1" at bounding box center [662, 267] width 899 height 33
type input "13"
type input "1560.0001"
type KJ "6527.3009"
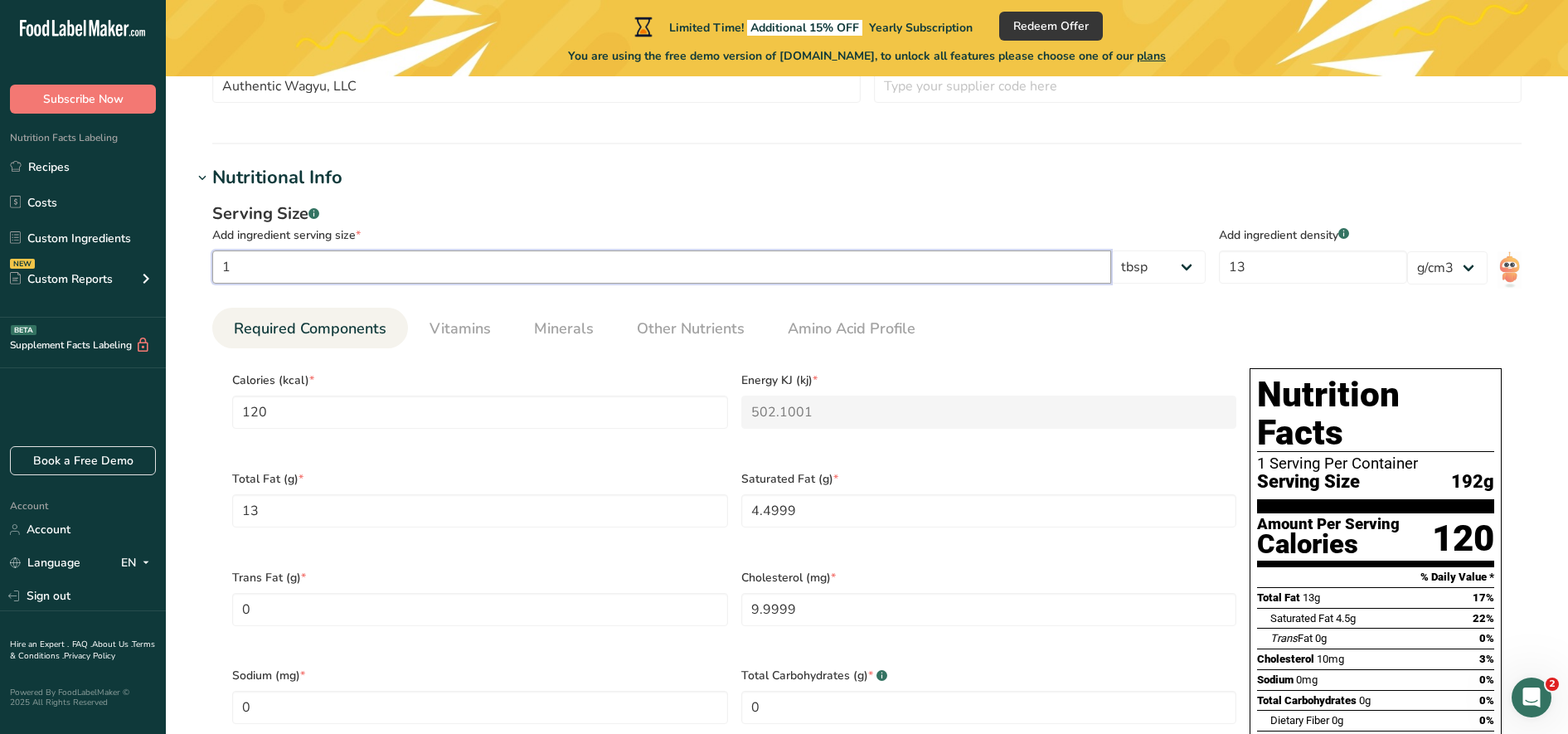
type Fat "169.0001"
type Fat "58.4992"
type input "129.9981"
type input "1"
type input "120"
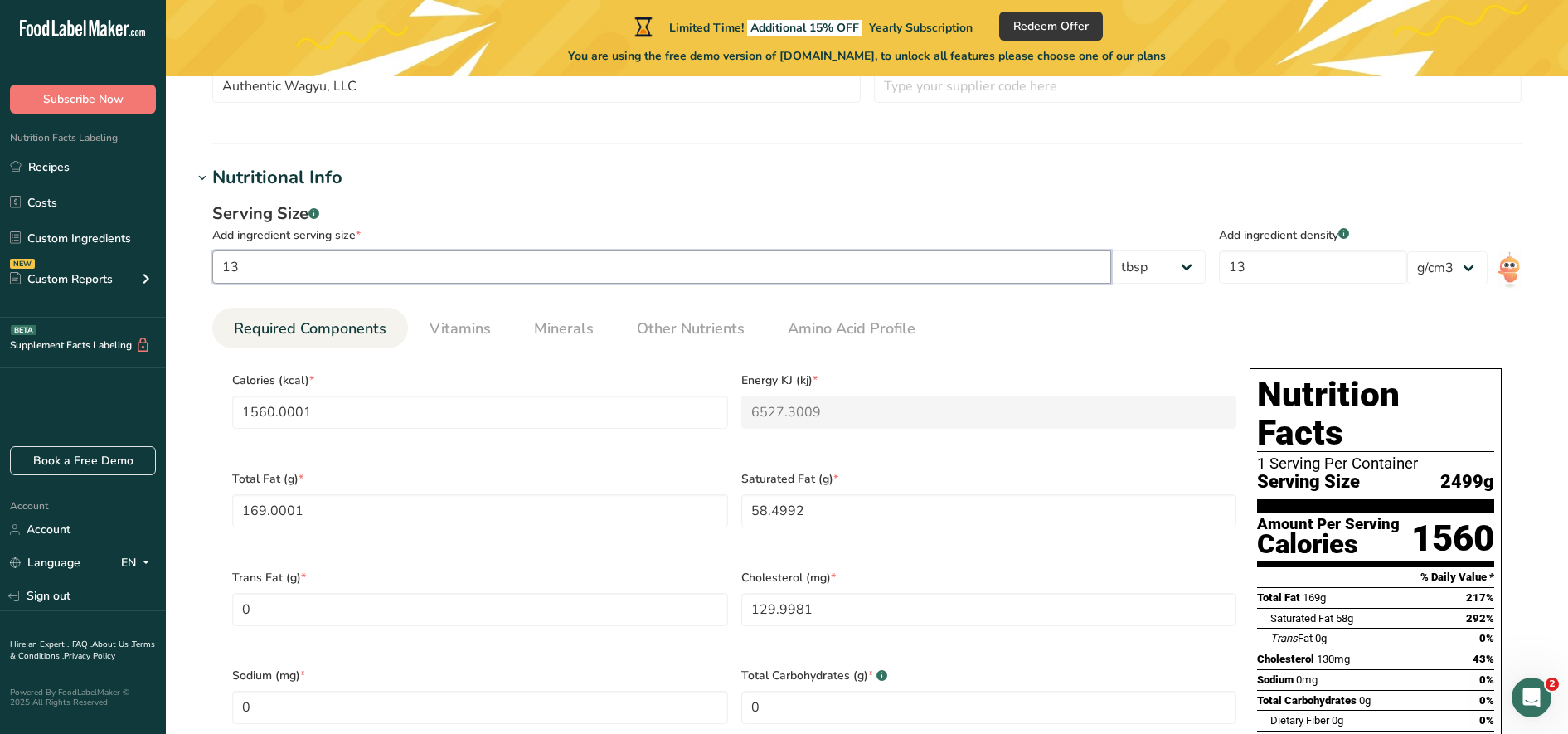
type KJ "502.1001"
type Fat "13"
type Fat "4.4999"
type input "9.9999"
type input "5"
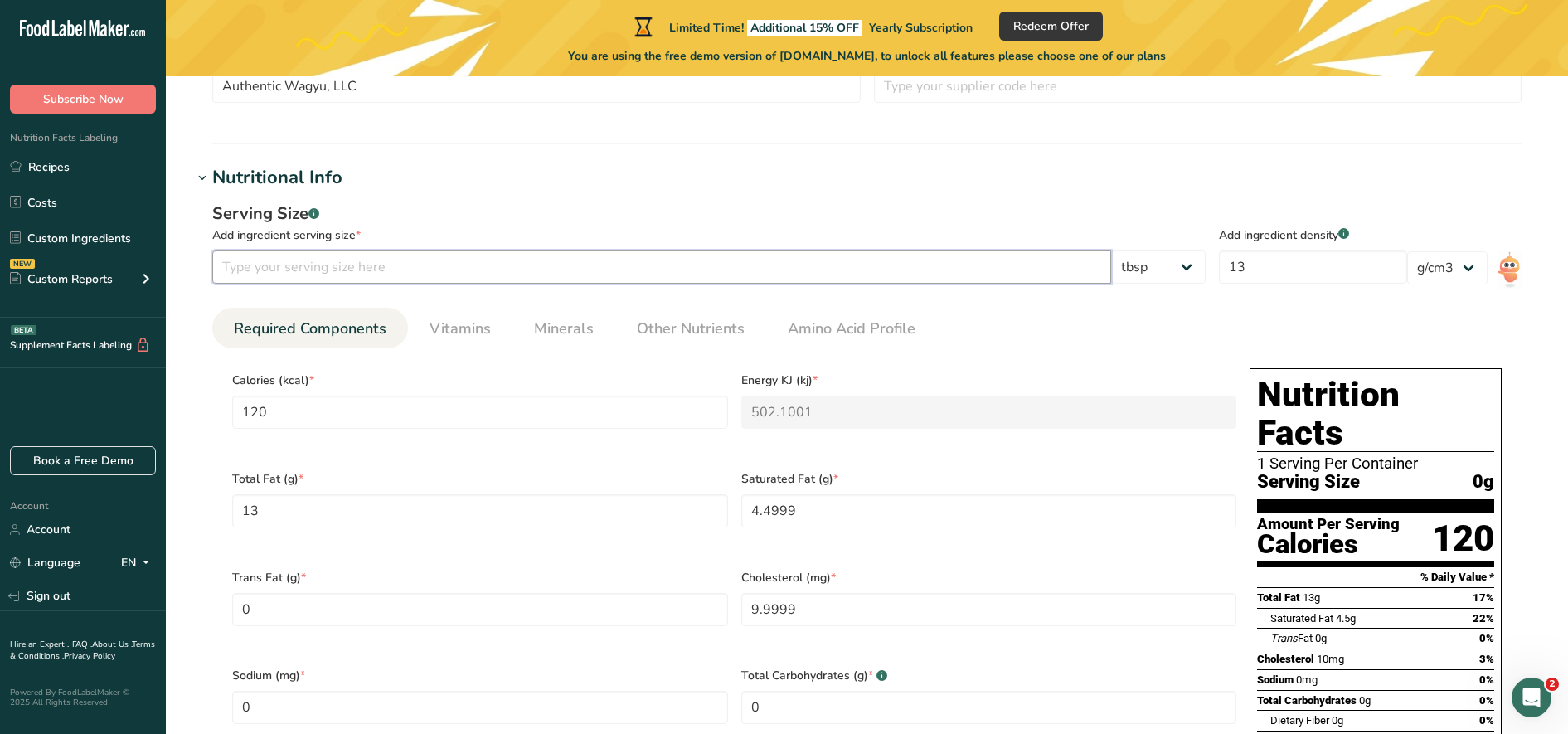
type input "600"
type KJ "2510.5003"
type Fat "65"
type Fat "22.4997"
type input "49.9993"
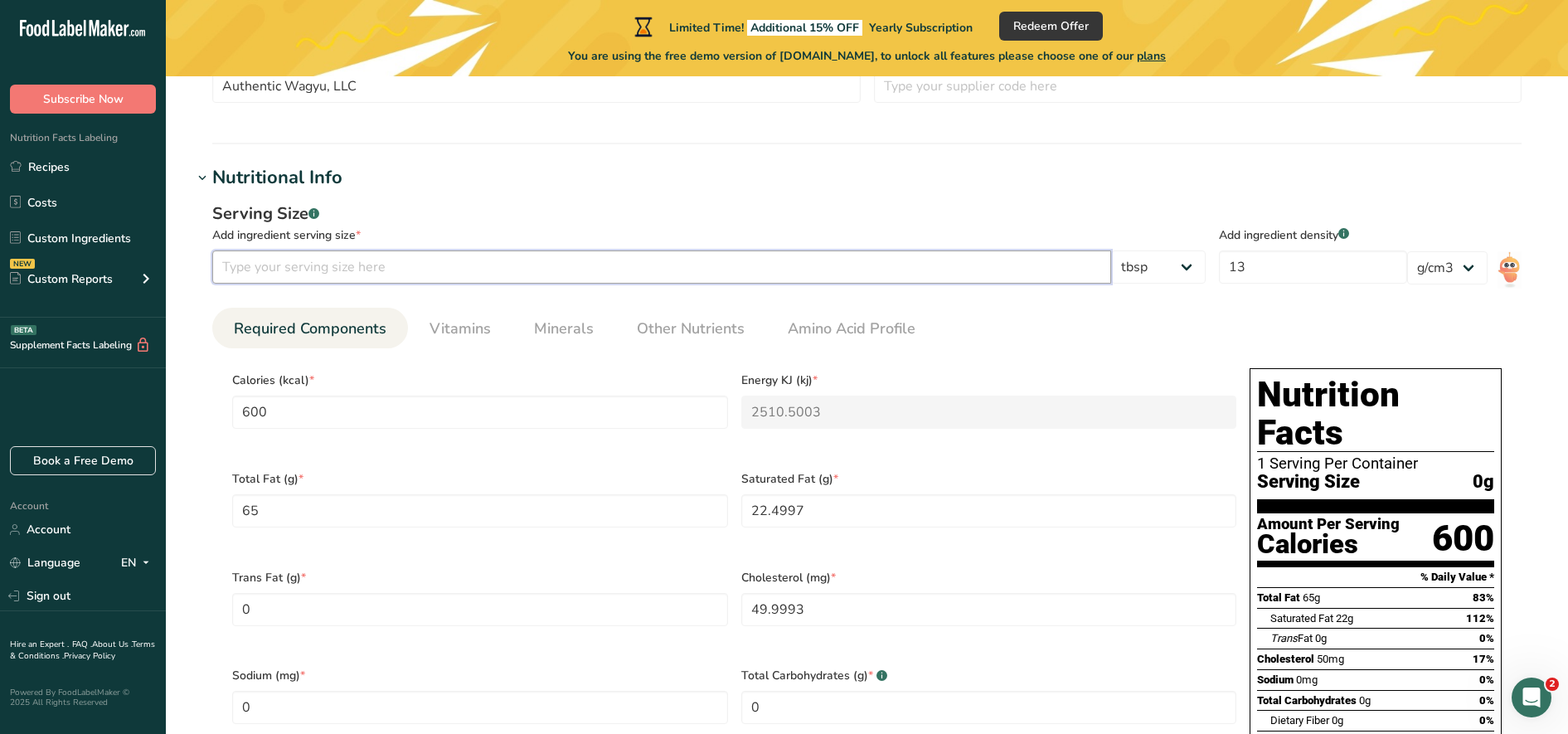
type input "1"
type input "120"
type KJ "502.1001"
type Fat "13"
type Fat "4.4999"
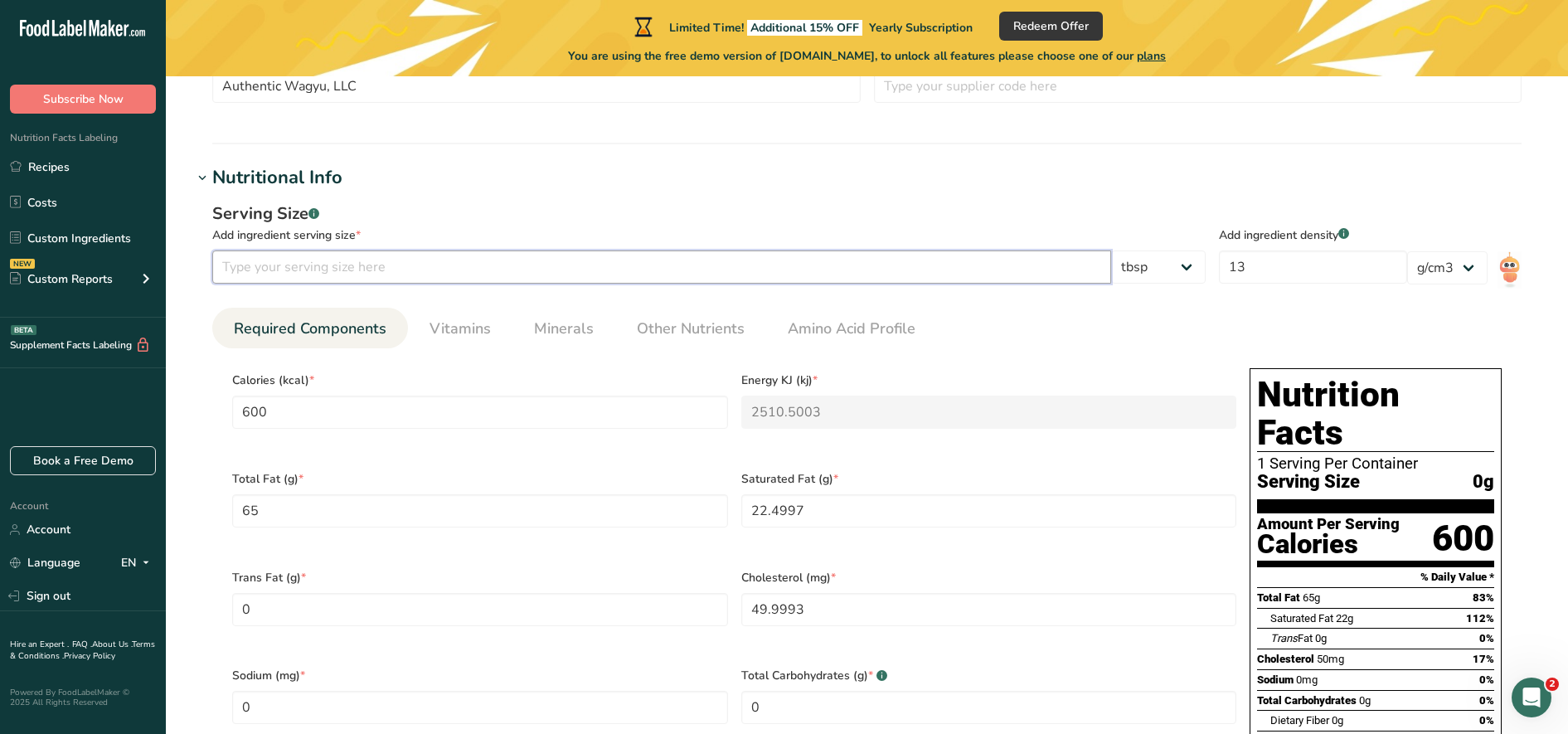
type input "9.9999"
type input "4"
type input "480"
type KJ "2008.4003"
type Fat "52"
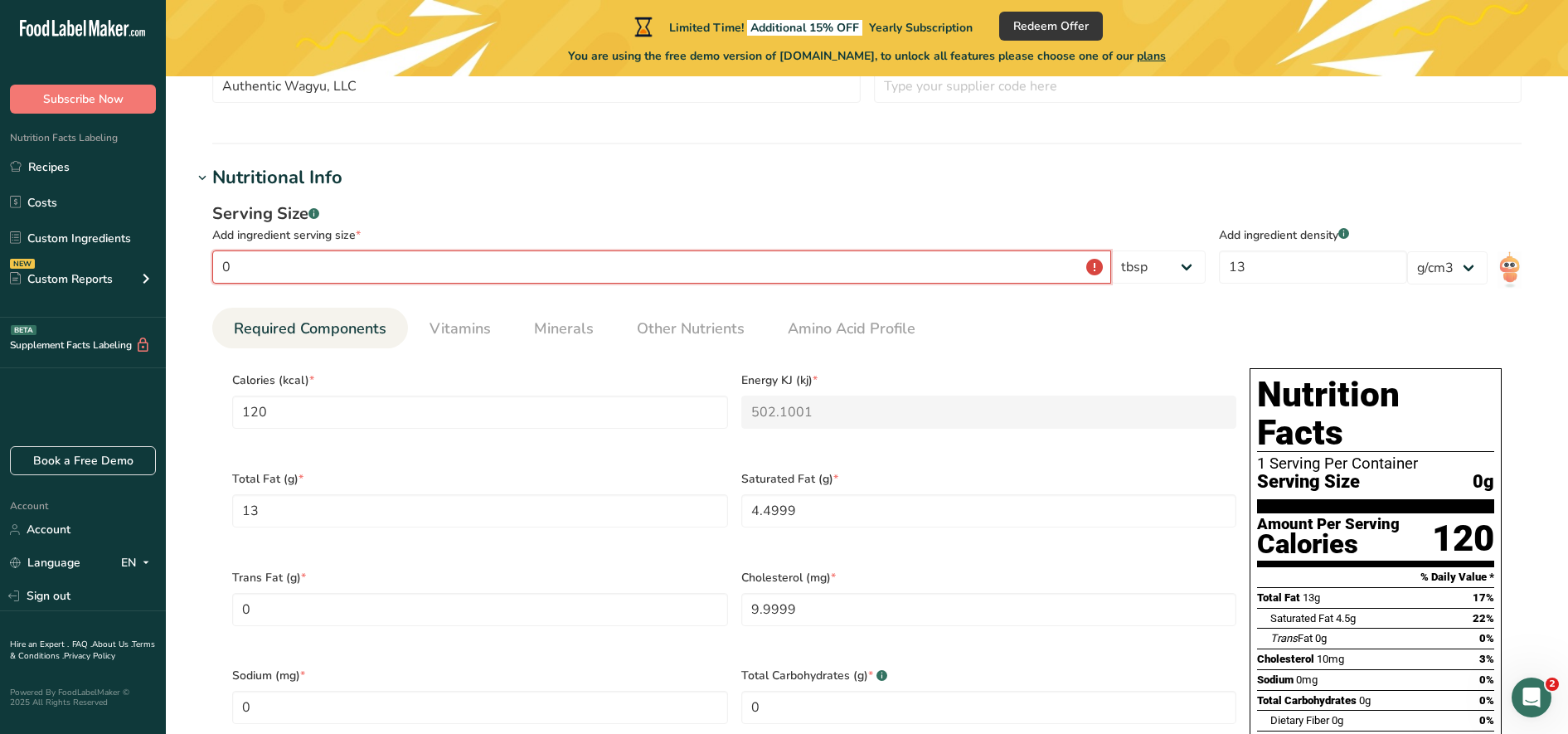
type Fat "17.9997"
type input "39.9994"
type input "0.04"
type input "4.8"
type KJ "20.084"
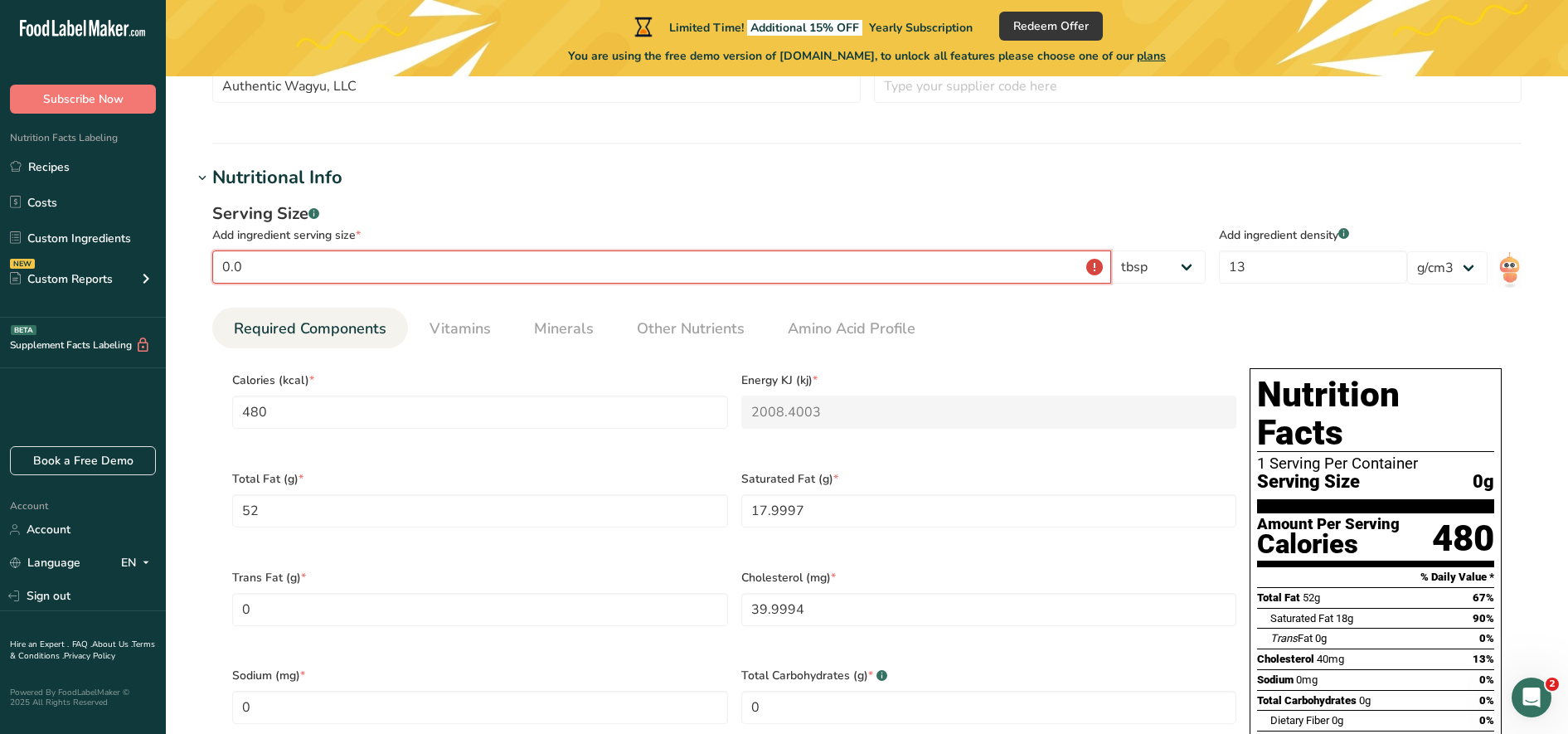
type Fat "0.52"
type Fat "0.18"
type input "0.4"
type input "5"
type input "600"
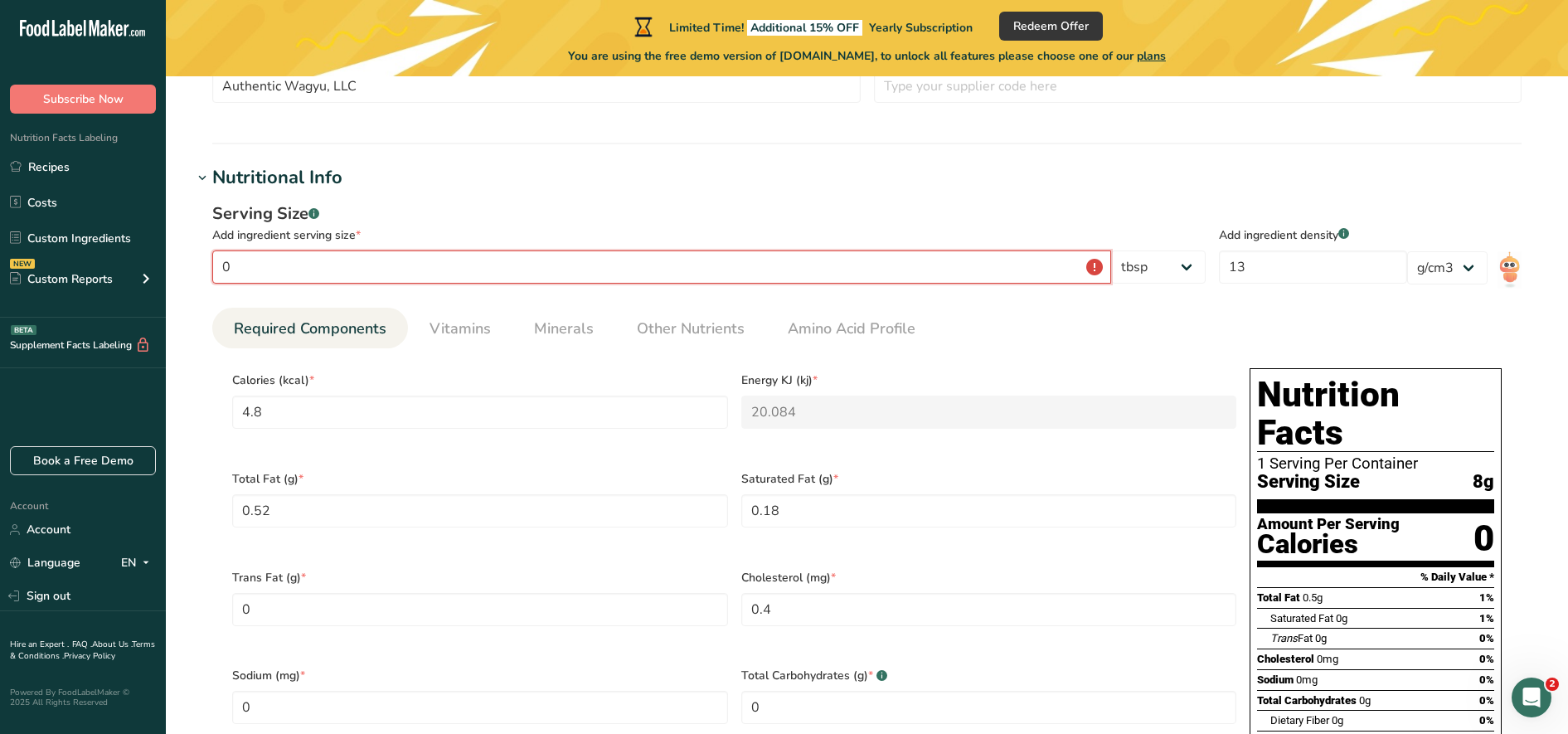
type KJ "2510.5003"
type Fat "65"
type Fat "22.4997"
type input "49.9993"
type input "1"
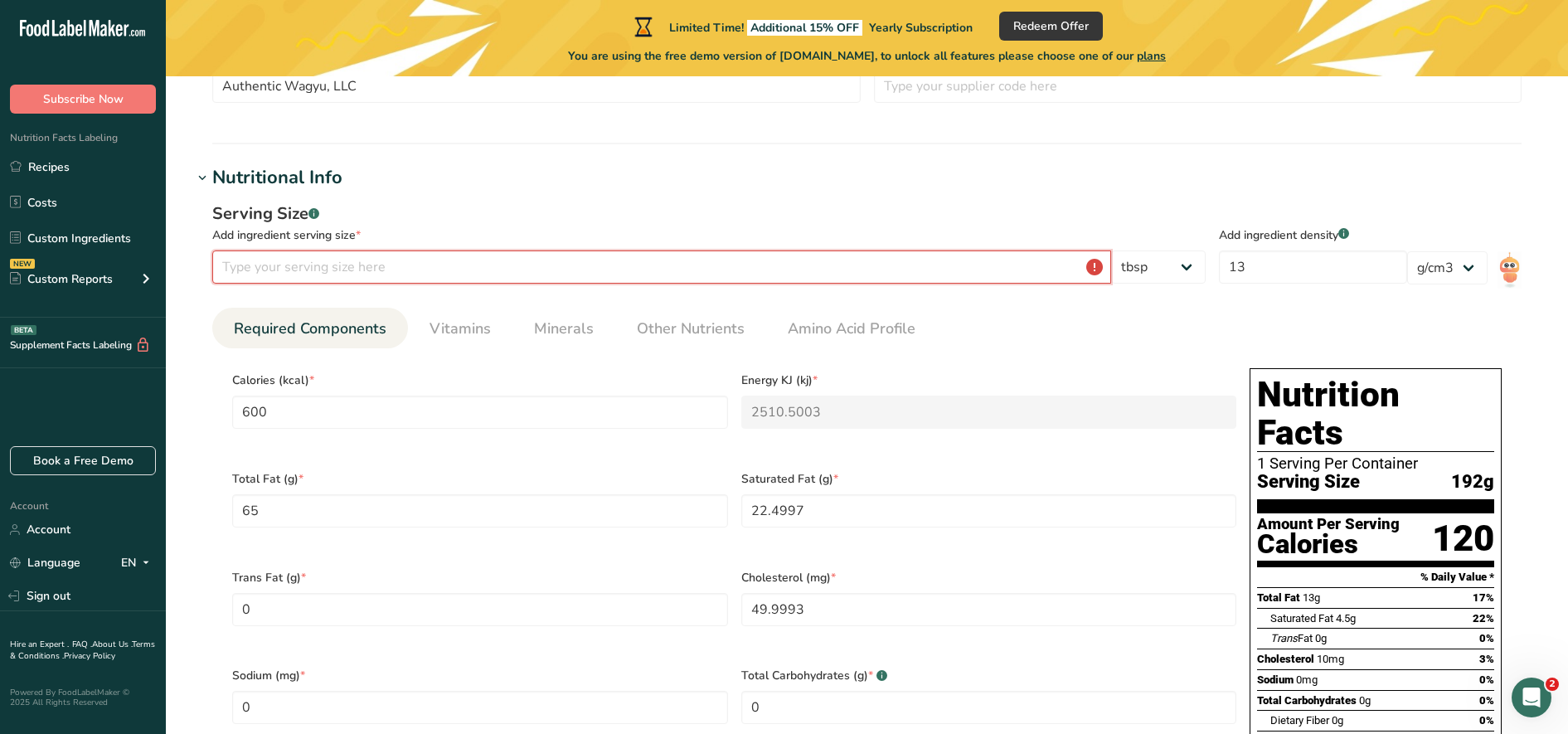
type input "120"
type KJ "502.1001"
type Fat "13"
type Fat "4.4999"
type input "9.9999"
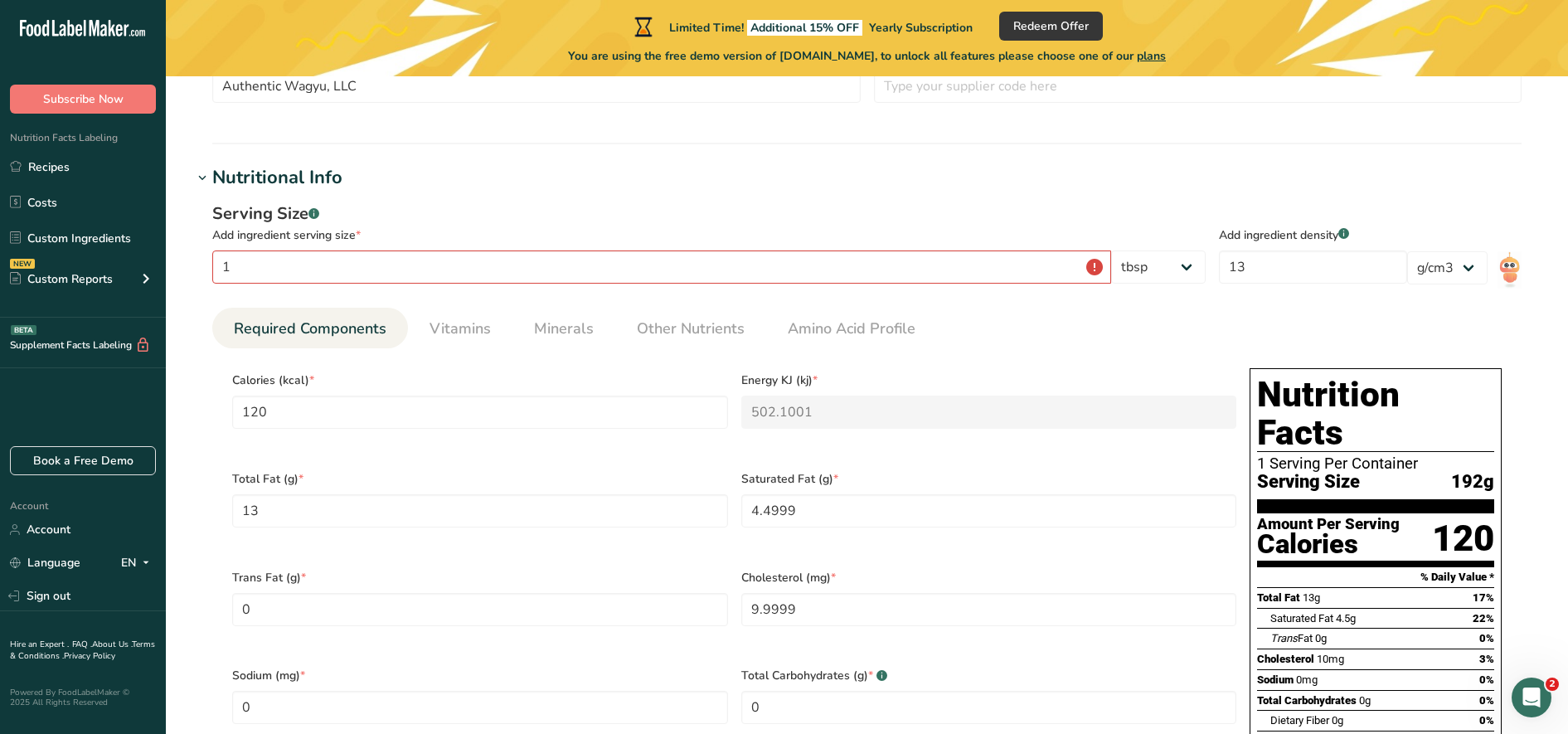
click at [457, 170] on h1 "Nutritional Info" at bounding box center [866, 177] width 1349 height 27
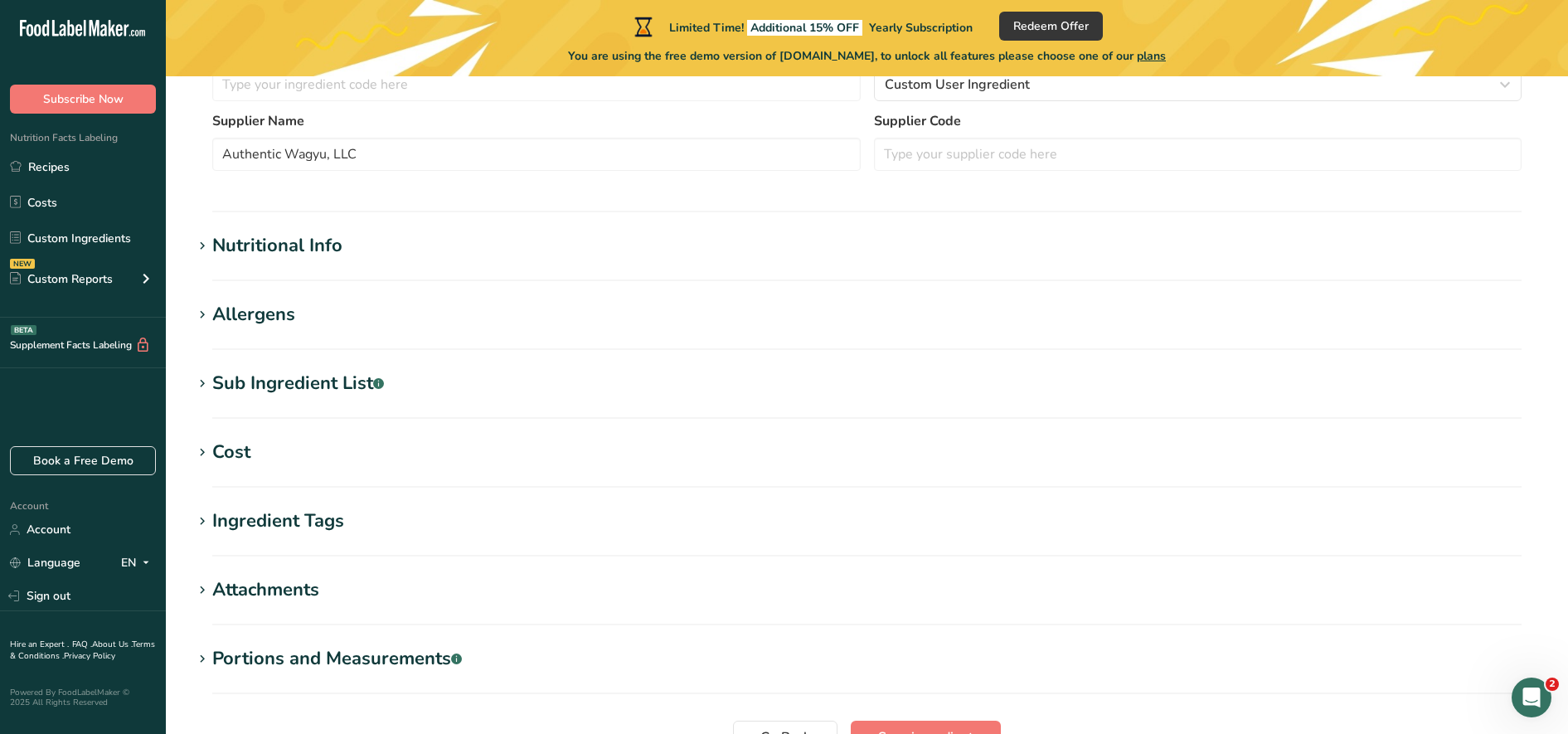
scroll to position [452, 0]
click at [409, 250] on h1 "Nutritional Info" at bounding box center [866, 246] width 1349 height 27
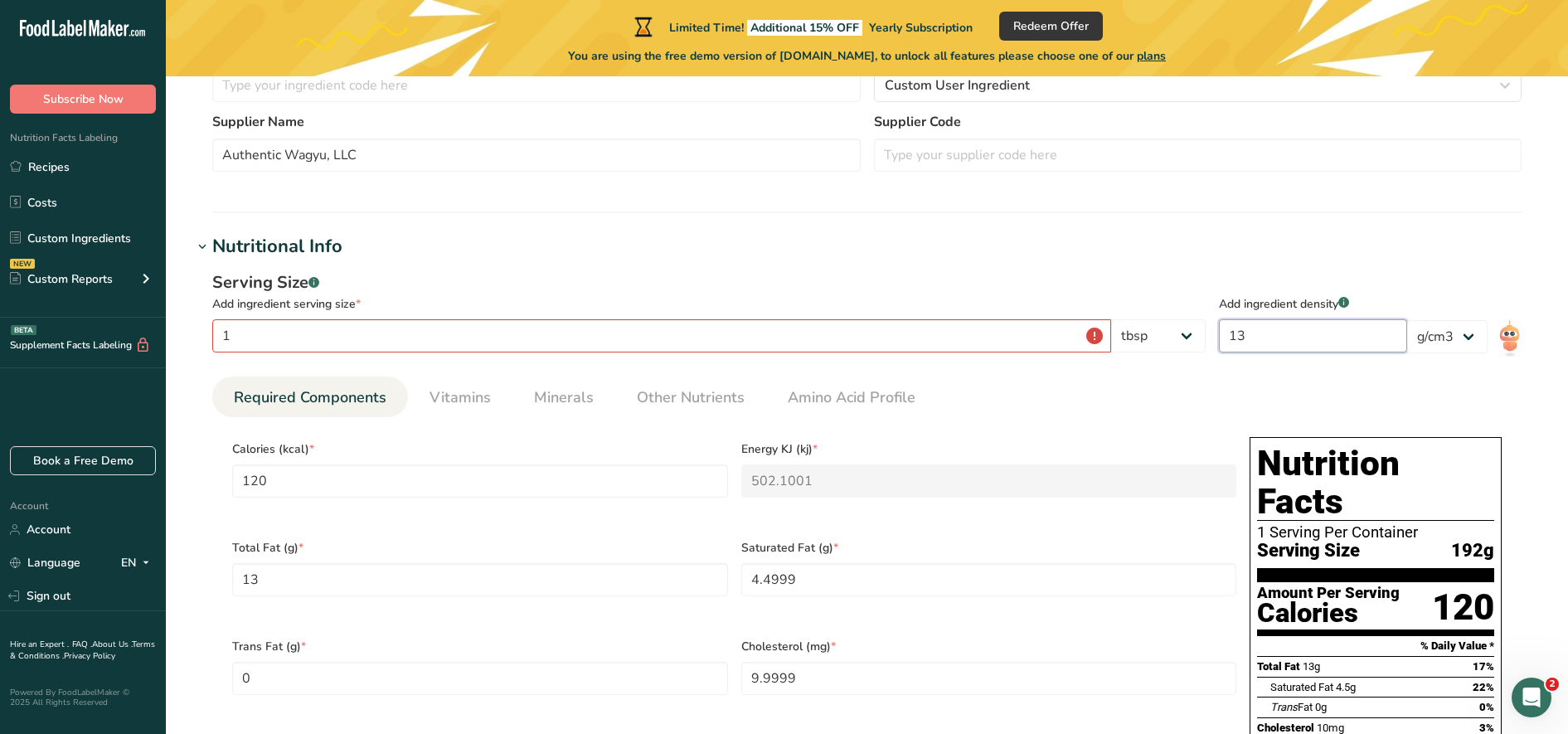
click at [1254, 344] on input "13" at bounding box center [1313, 335] width 189 height 33
type input "1"
type input "9.2308"
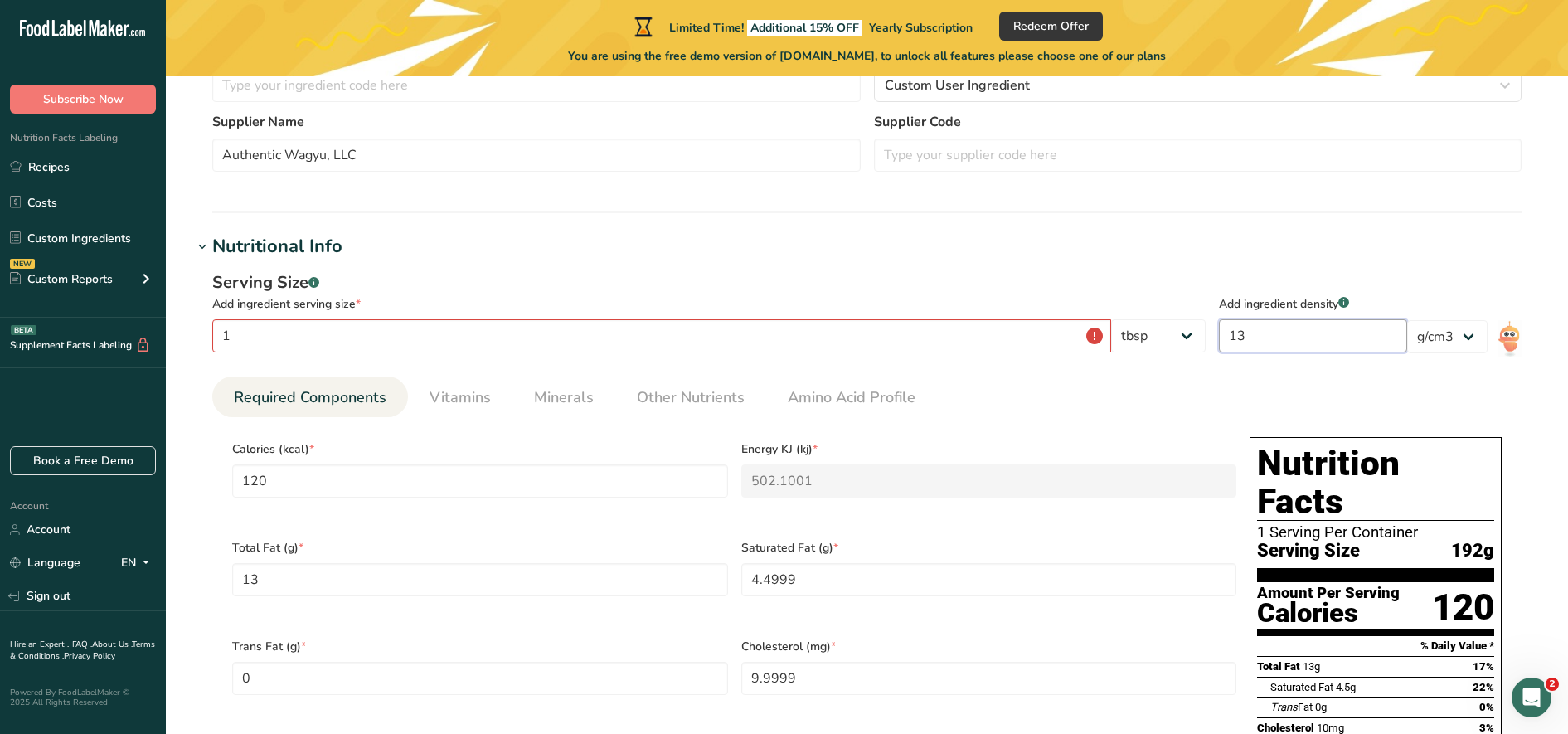
type KJ "38.6231"
type Fat "1"
type Fat "0.3461"
type input "0.7692"
type input "1"
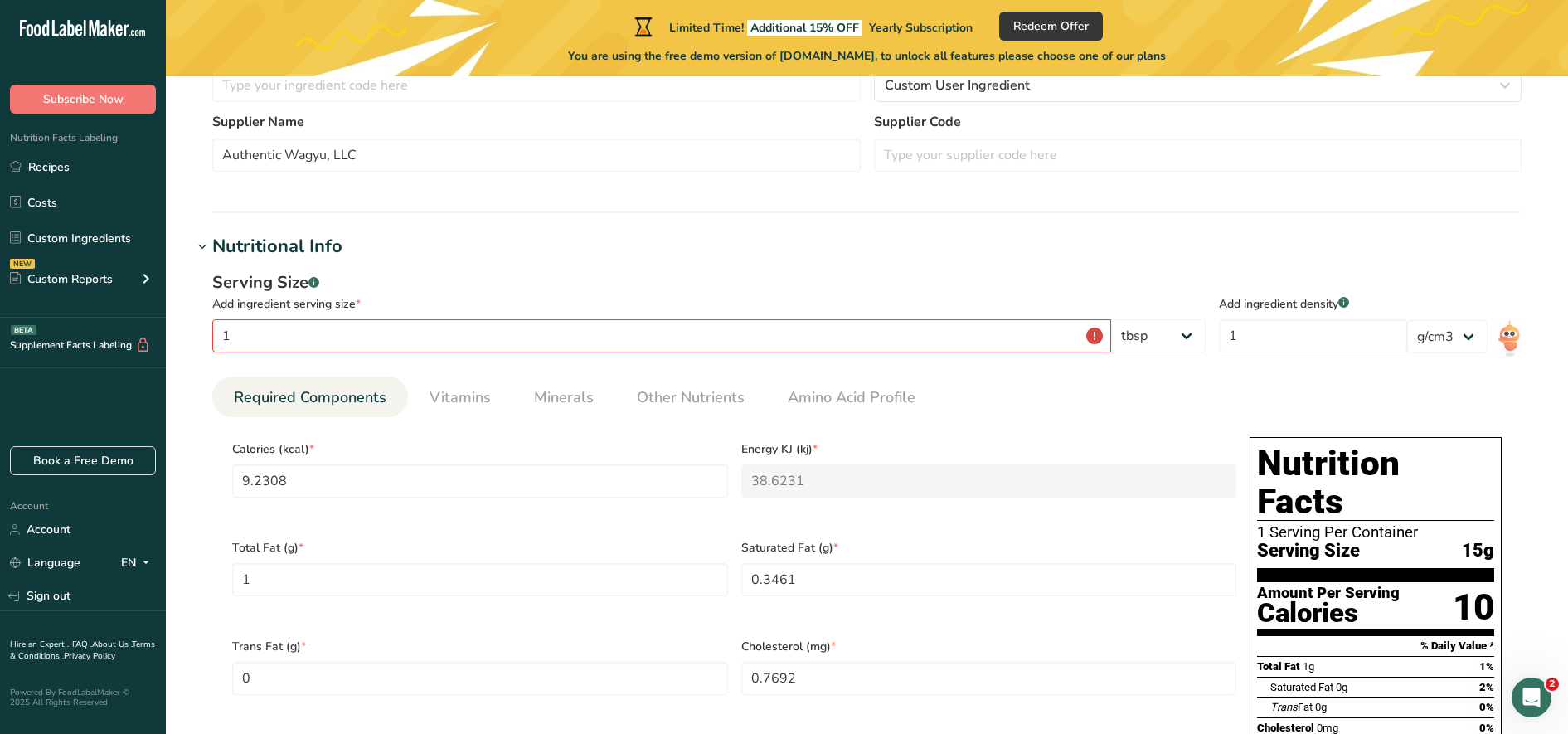
click at [526, 318] on div "Serving Size .a-a{fill:#347362;}.b-a{fill:#fff;} Add ingredient serving size * …" at bounding box center [709, 316] width 993 height 93
click at [508, 339] on input "1" at bounding box center [662, 335] width 899 height 33
click at [1146, 339] on select "g kg mg mcg lb oz l mL fl oz tbsp tsp cup qt gallon" at bounding box center [1158, 335] width 95 height 33
select select "0"
click at [1206, 319] on select "g kg mg mcg lb oz l mL fl oz tbsp tsp cup qt gallon" at bounding box center [1158, 335] width 95 height 33
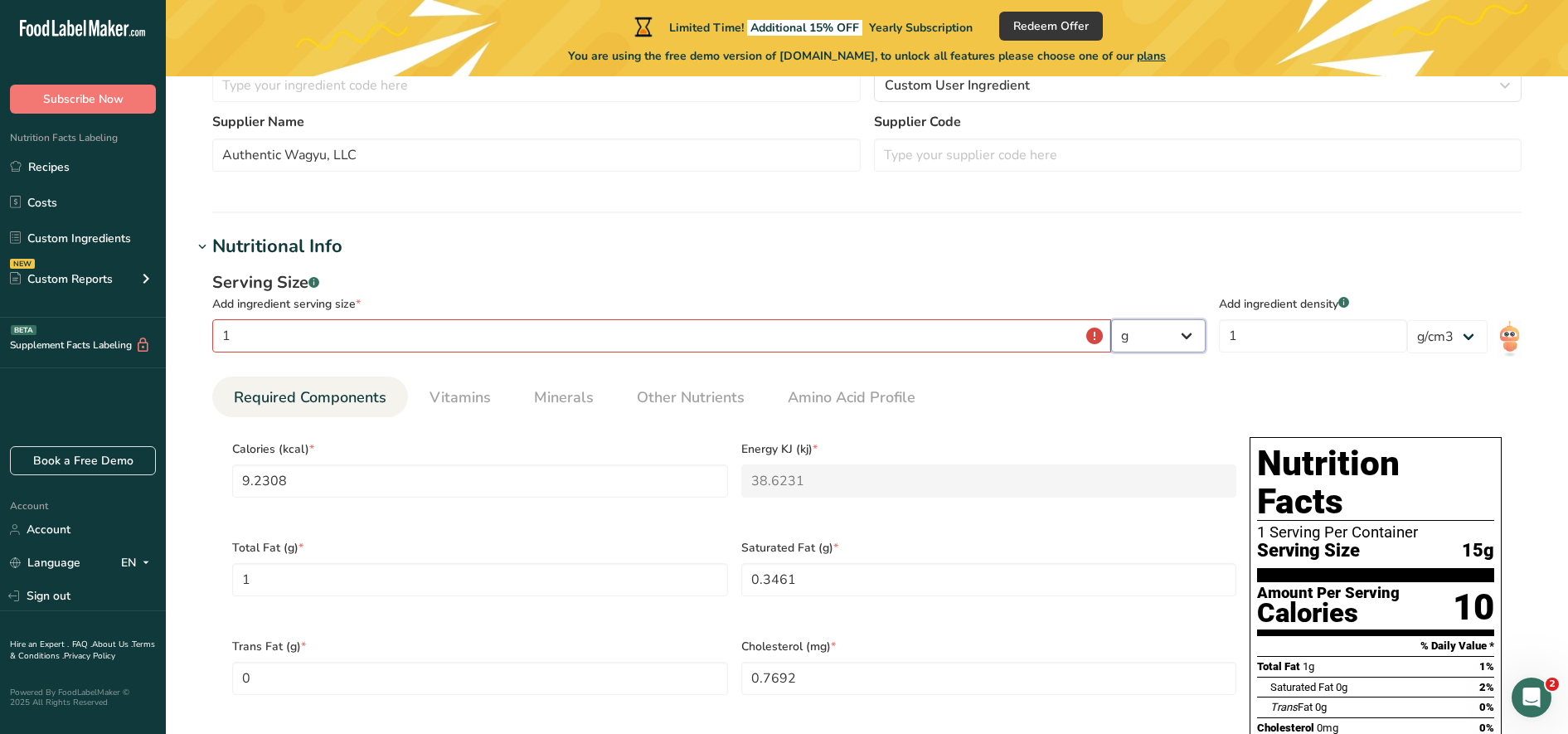
type input "0.6242"
type KJ "2.612"
type Fat "0.0676"
type Fat "0.0234"
type input "0.052"
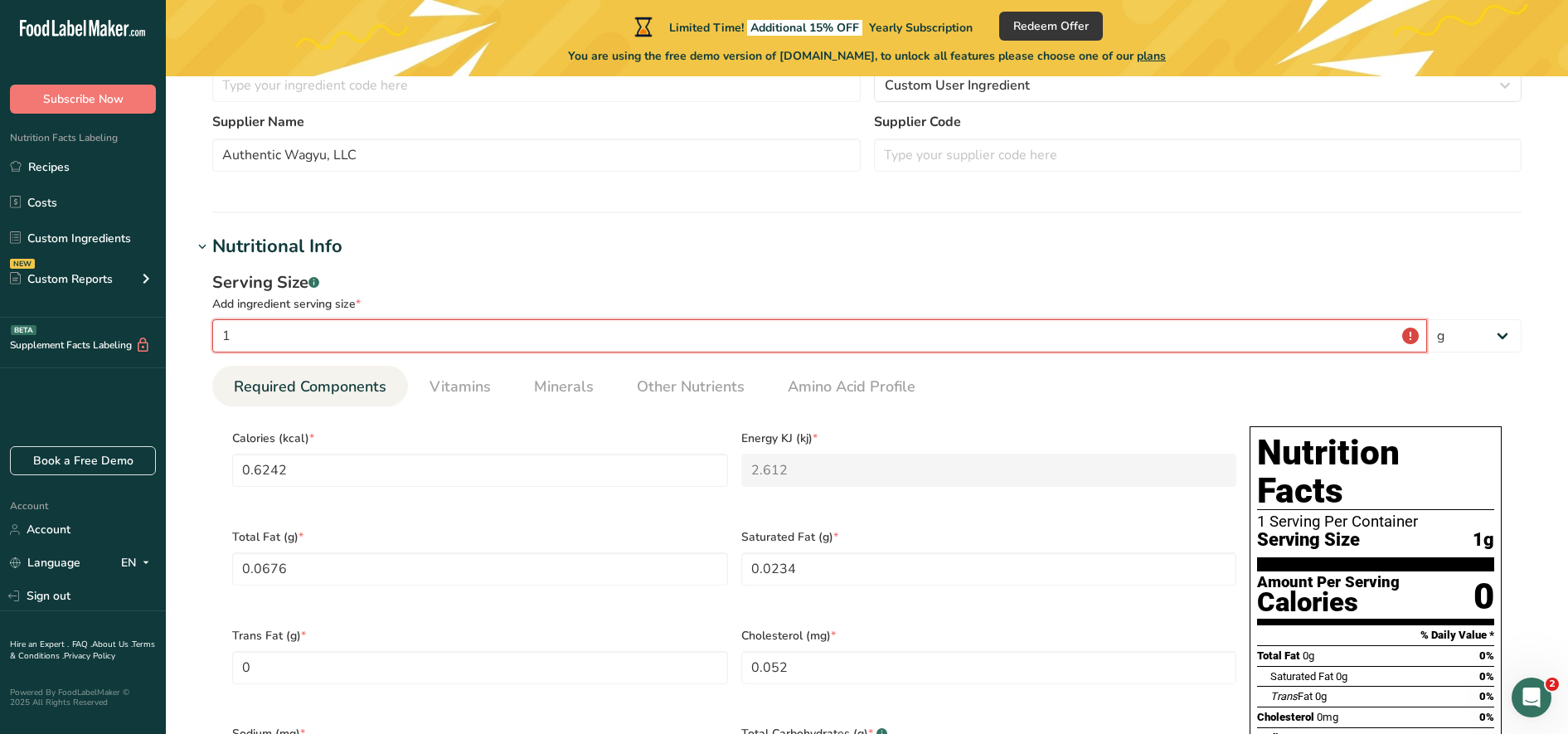
click at [855, 343] on input "1" at bounding box center [819, 335] width 1215 height 33
type input "11"
type input "6.8667"
type KJ "28.7316"
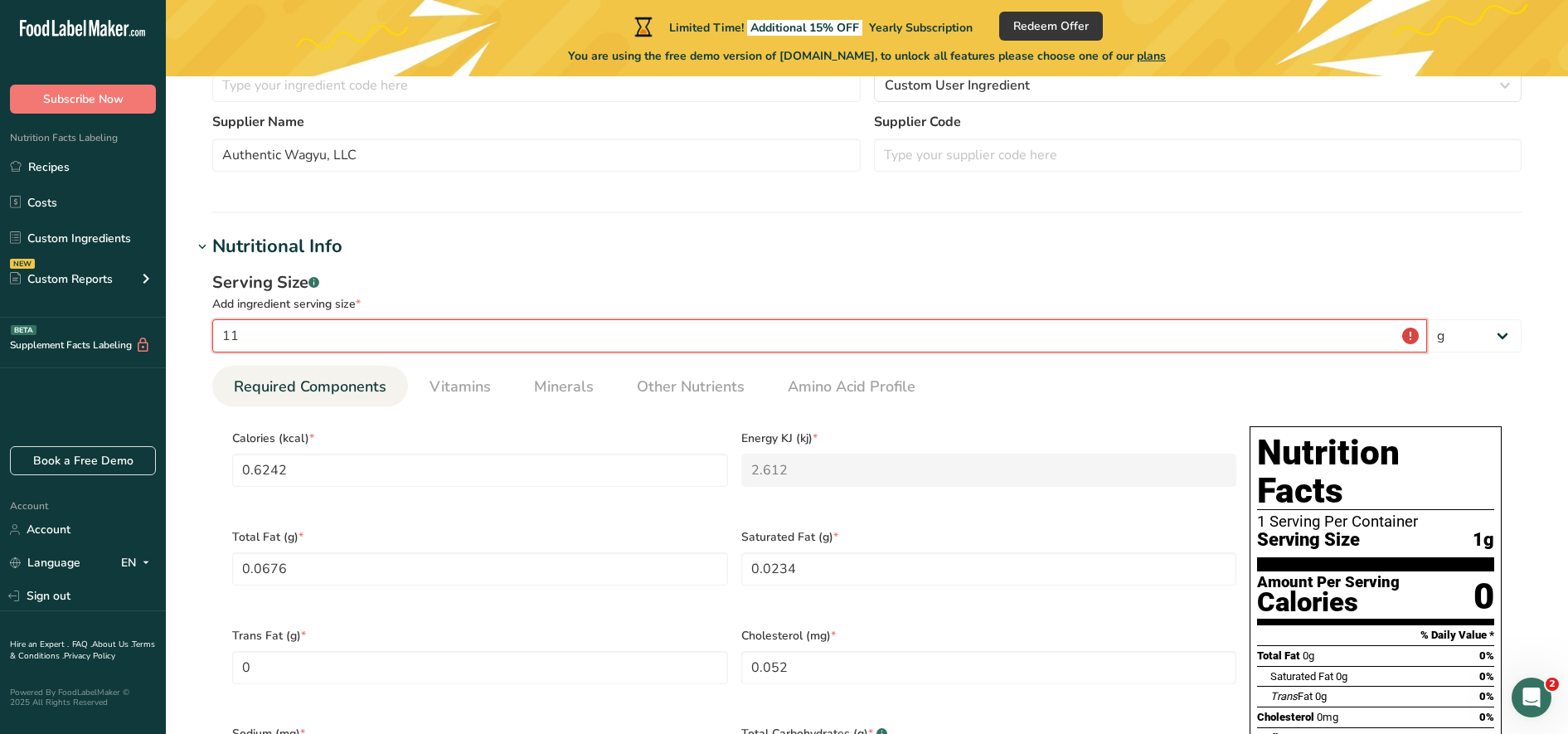
type Fat "0.7439"
type Fat "0.2575"
type input "0.5722"
type input "112"
type input "69.9159"
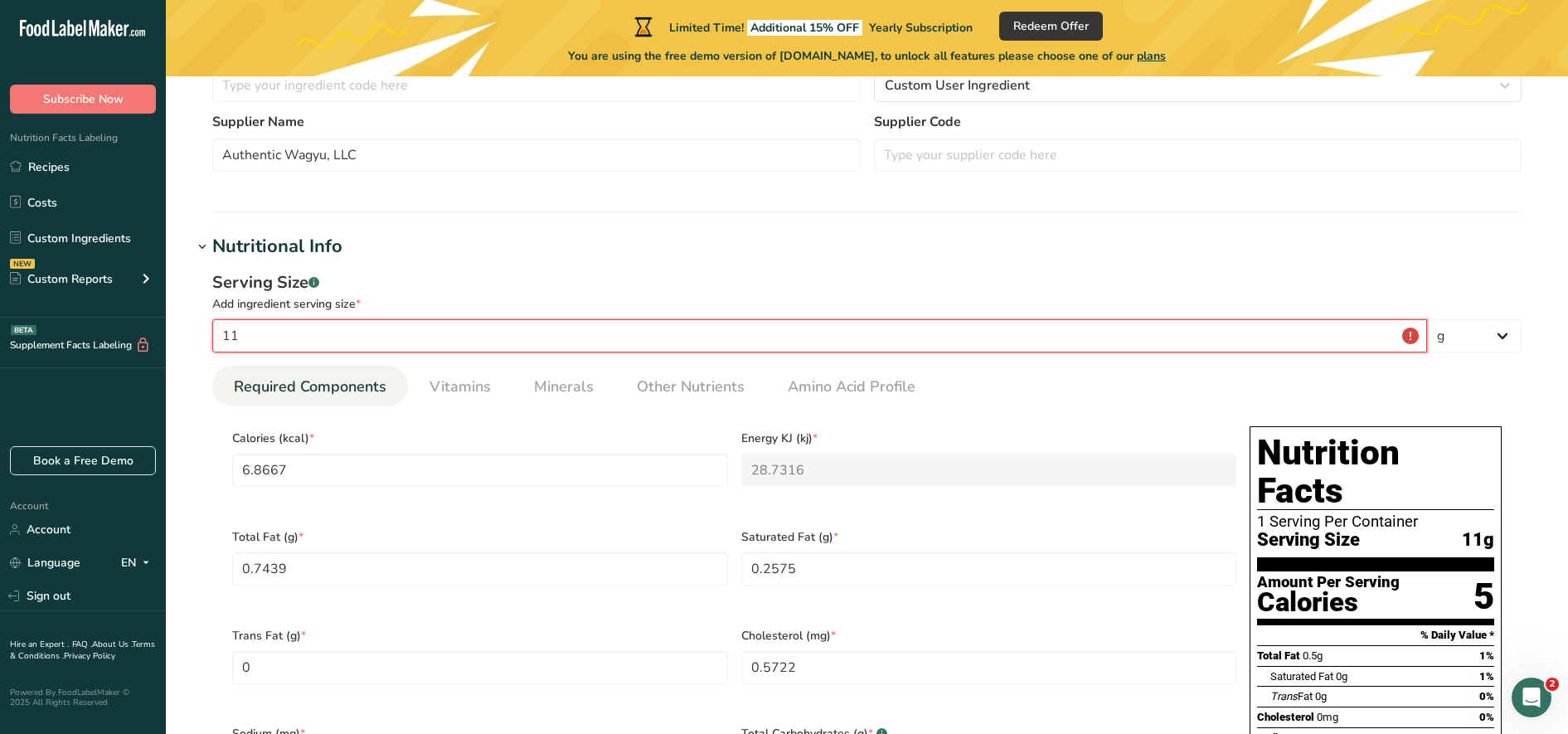
type KJ "292.5397"
type Fat "7.5742"
type Fat "2.6218"
type input "5.8262"
type input "11"
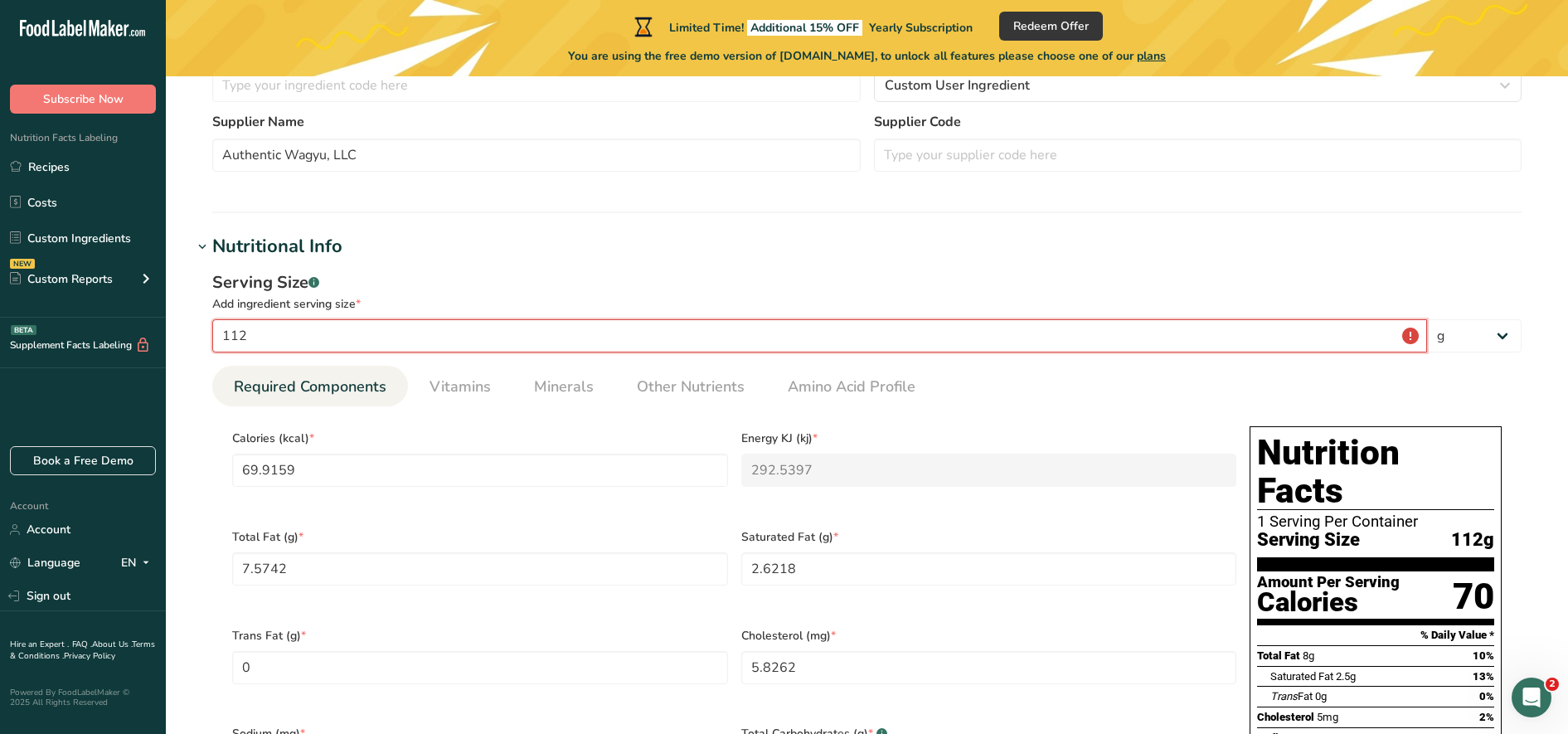
type input "6.8667"
type KJ "28.7316"
type Fat "0.7439"
type Fat "0.2575"
type input "0.5722"
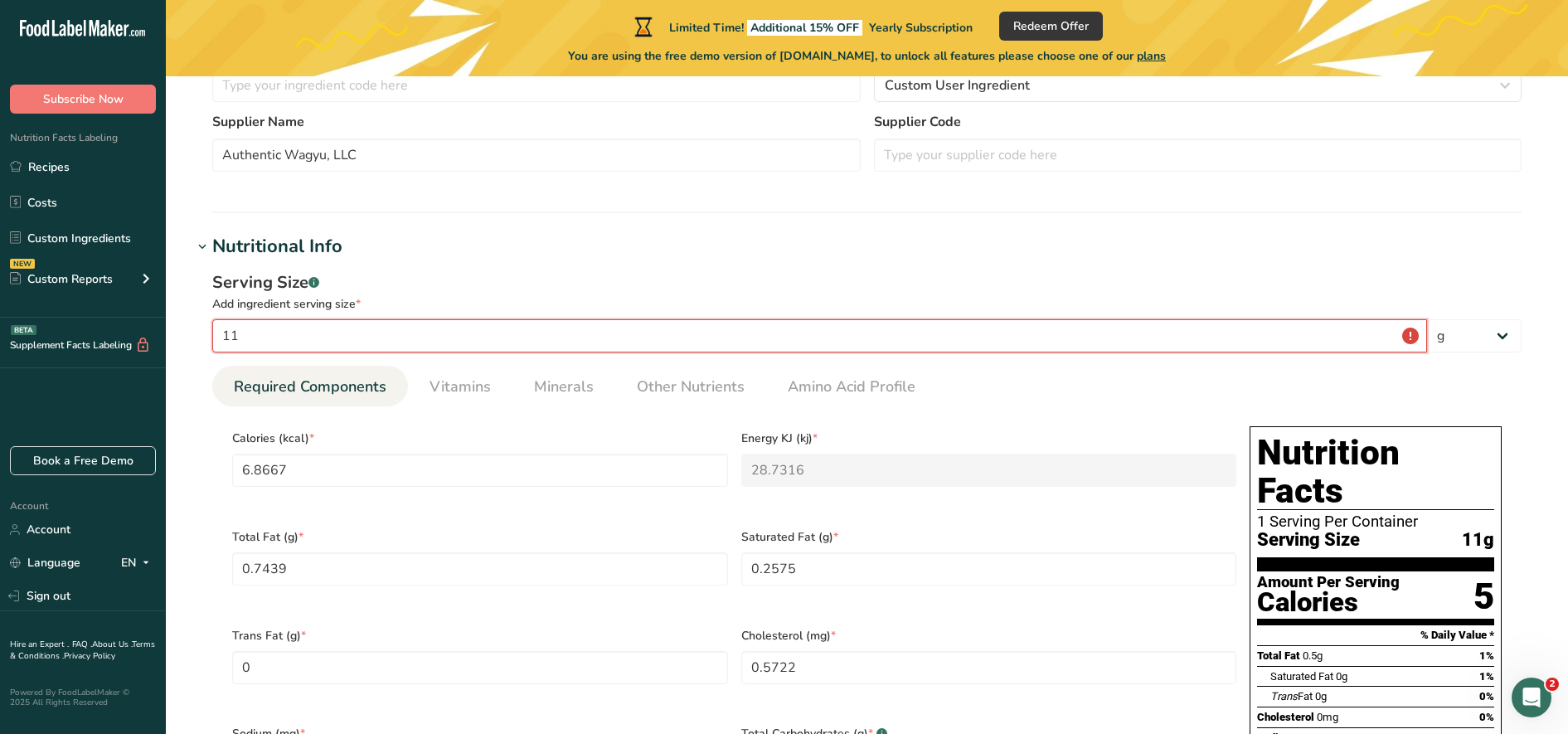
type input "1"
type input "0.6242"
type KJ "2.612"
type Fat "0.0676"
click at [472, 480] on input "8.1152" at bounding box center [480, 470] width 496 height 33
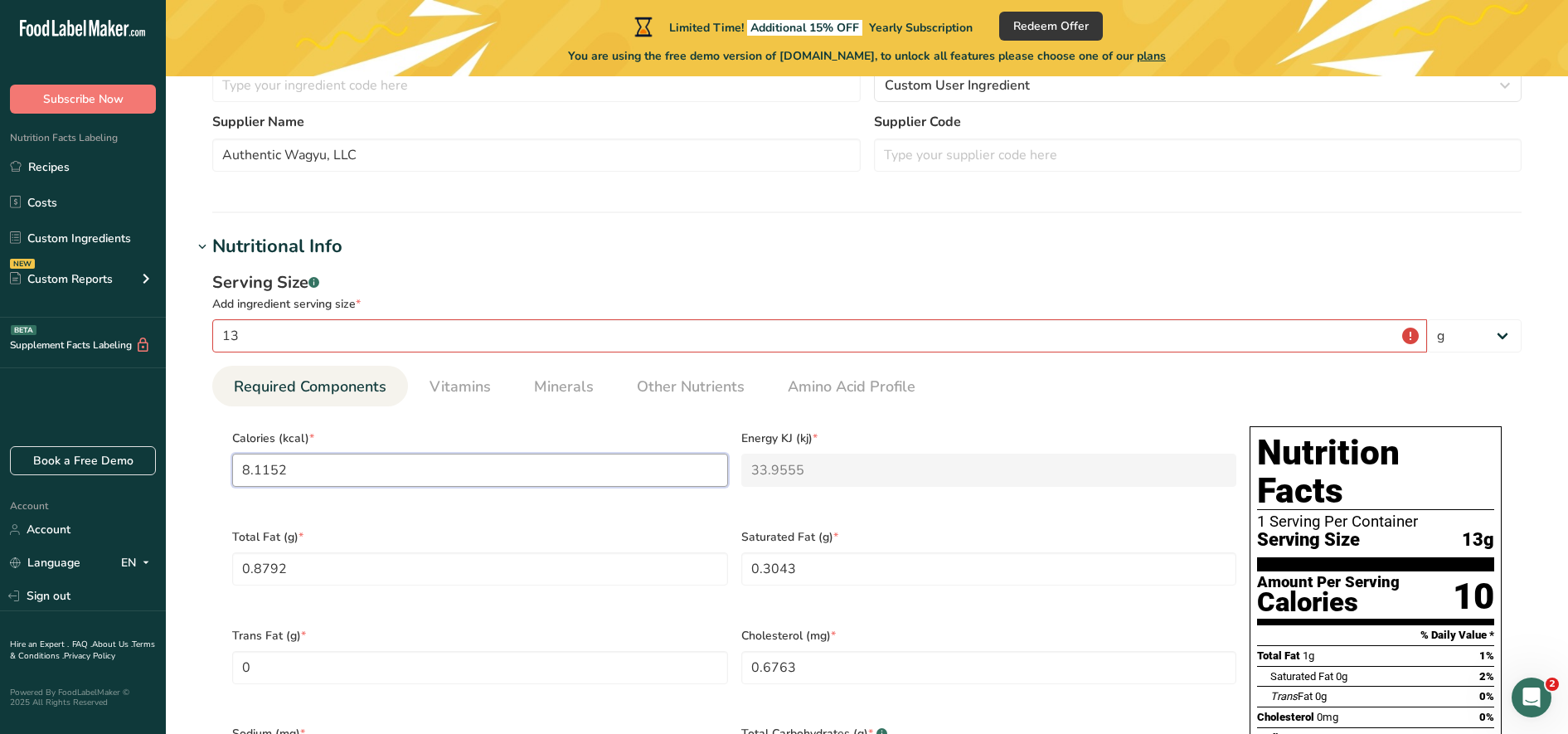
click at [472, 480] on input "8.1152" at bounding box center [480, 470] width 496 height 33
click at [1254, 344] on select "g kg mg mcg lb oz l mL fl oz tbsp tsp cup qt gallon" at bounding box center [1474, 335] width 95 height 33
click at [1254, 319] on select "g kg mg mcg lb oz l mL fl oz tbsp tsp cup qt gallon" at bounding box center [1474, 335] width 95 height 33
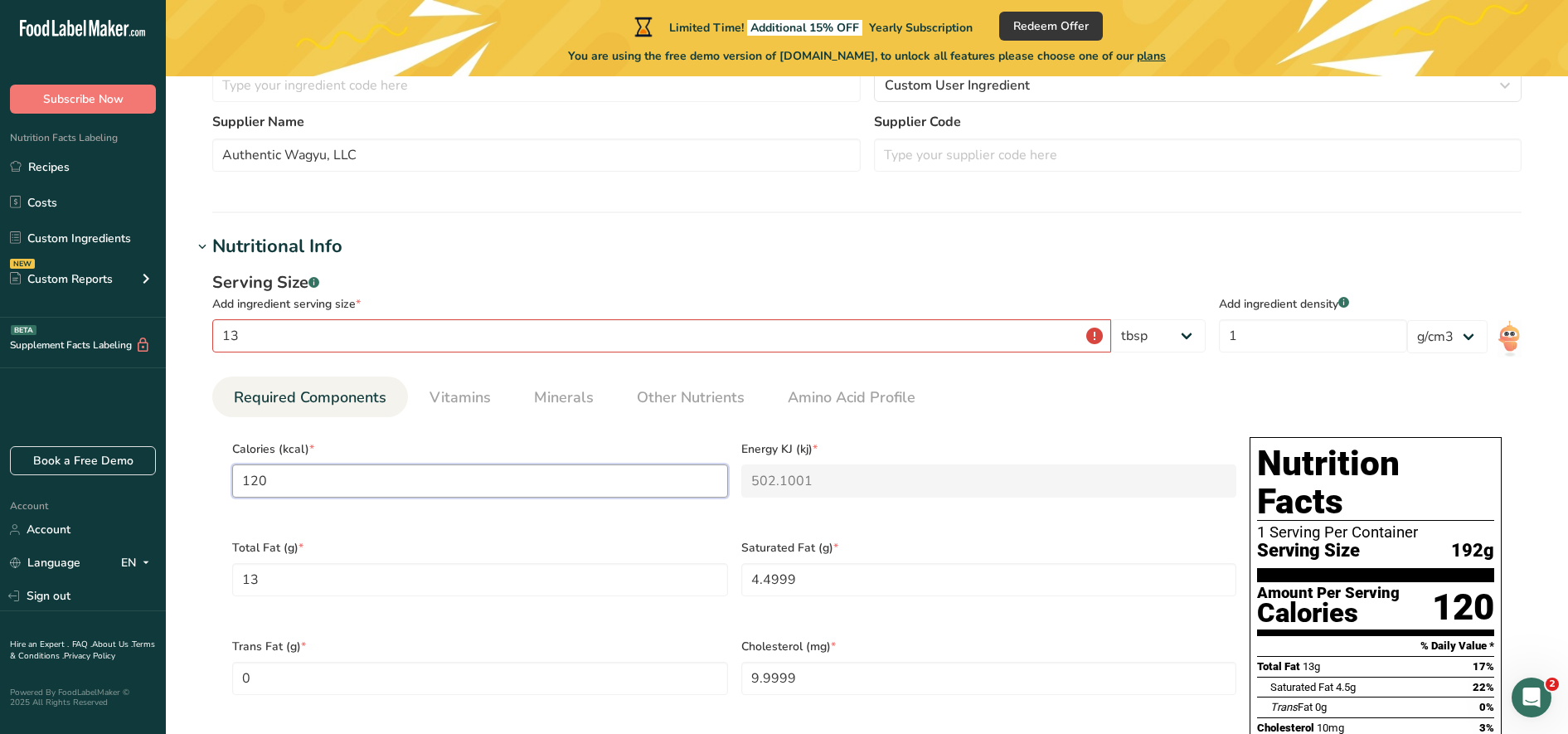
click at [349, 480] on input "120" at bounding box center [480, 480] width 496 height 33
click at [309, 324] on input "13" at bounding box center [662, 335] width 899 height 33
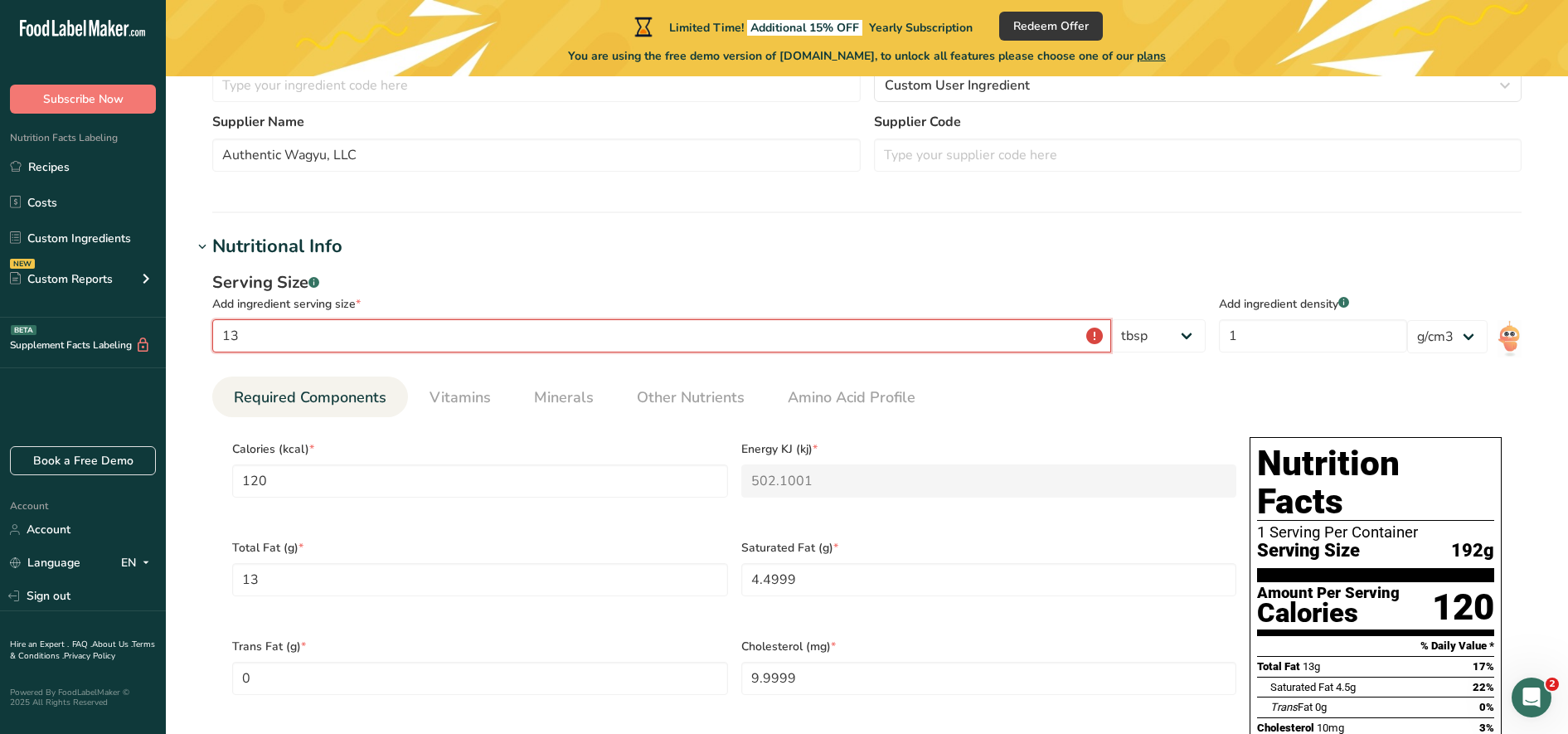
click at [309, 324] on input "13" at bounding box center [662, 335] width 899 height 33
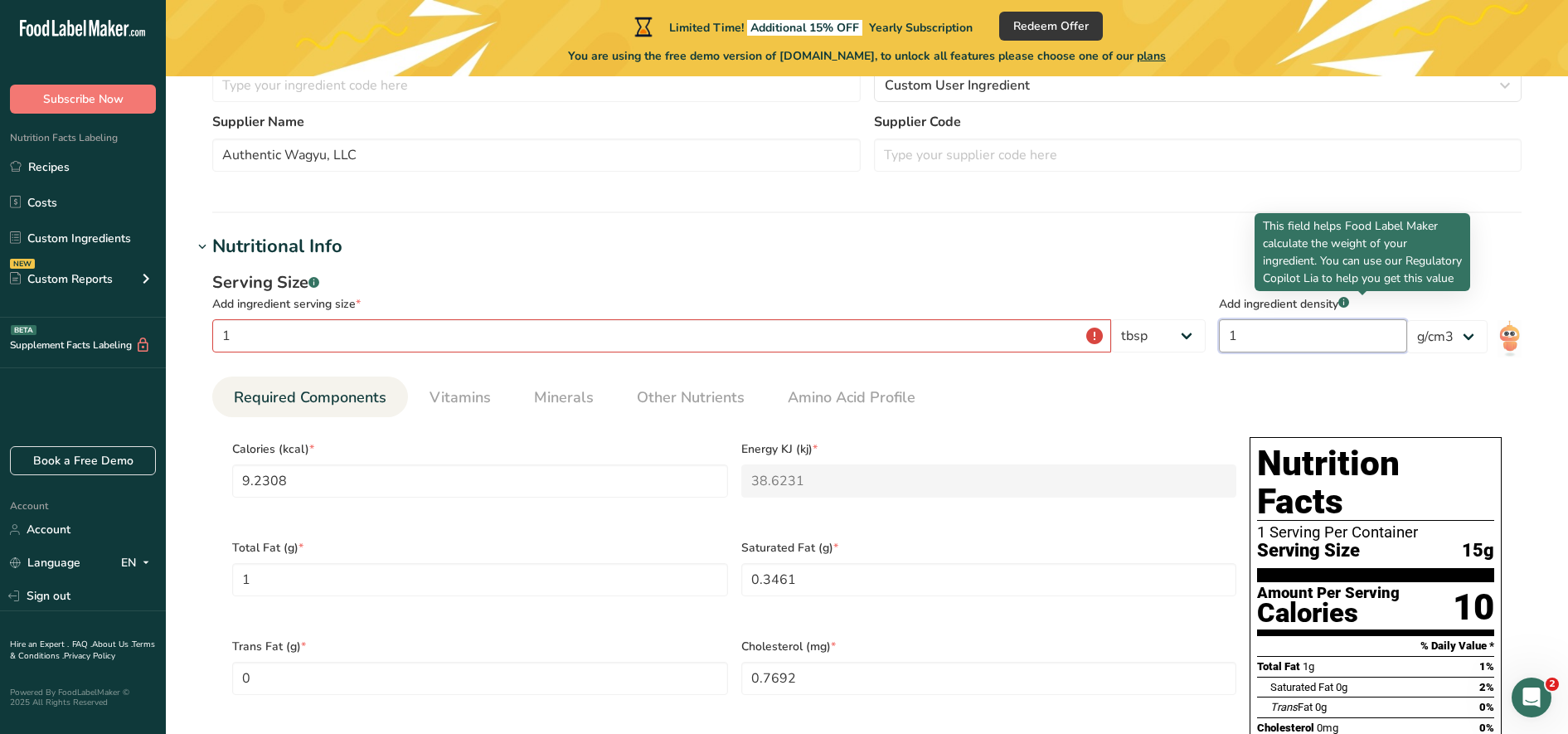
click at [1254, 323] on input "1" at bounding box center [1313, 335] width 189 height 33
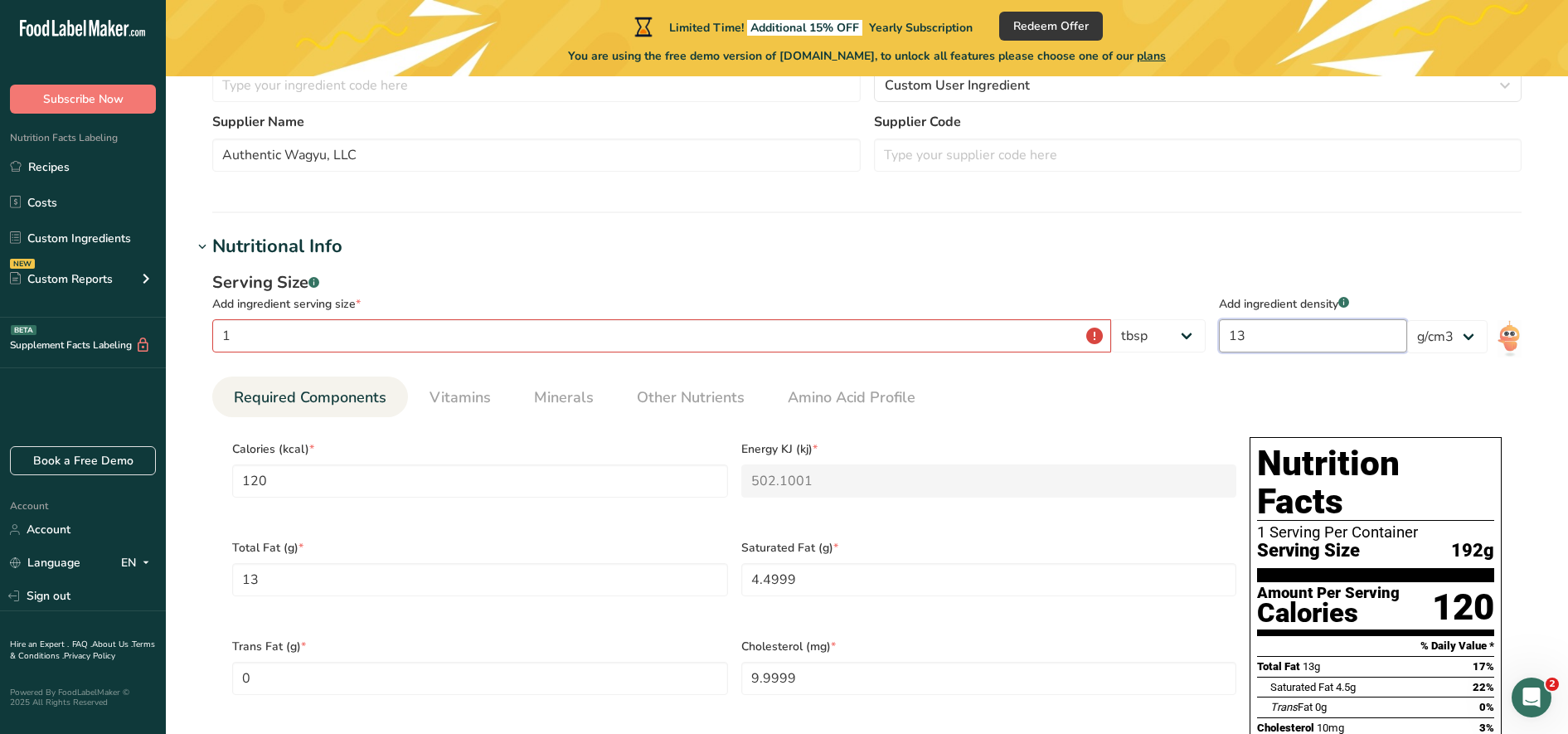
click at [1254, 337] on input "13" at bounding box center [1313, 335] width 189 height 33
click at [544, 344] on input "1" at bounding box center [662, 335] width 899 height 33
click at [358, 484] on input "9.2308" at bounding box center [480, 480] width 496 height 33
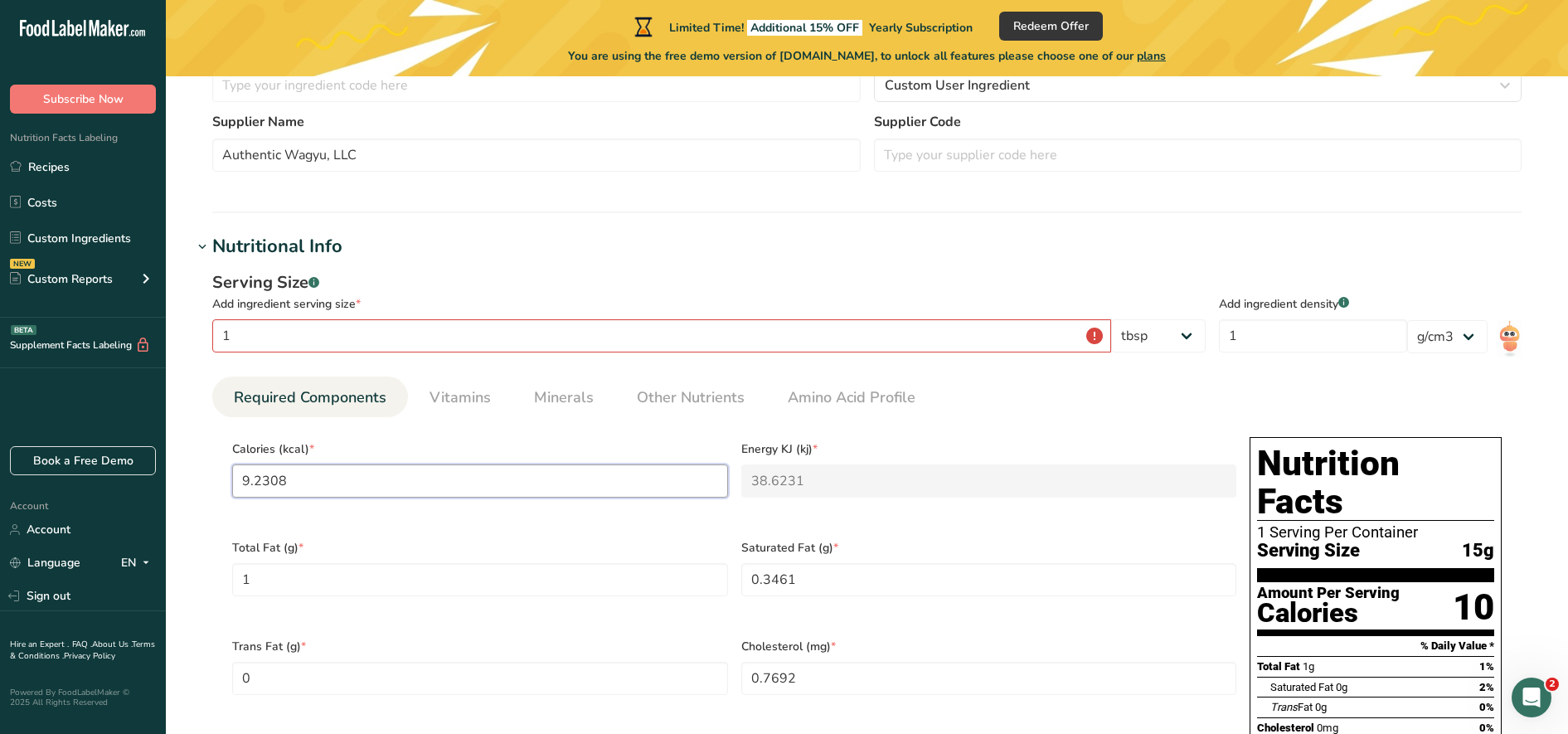
click at [358, 484] on input "9.2308" at bounding box center [480, 480] width 496 height 33
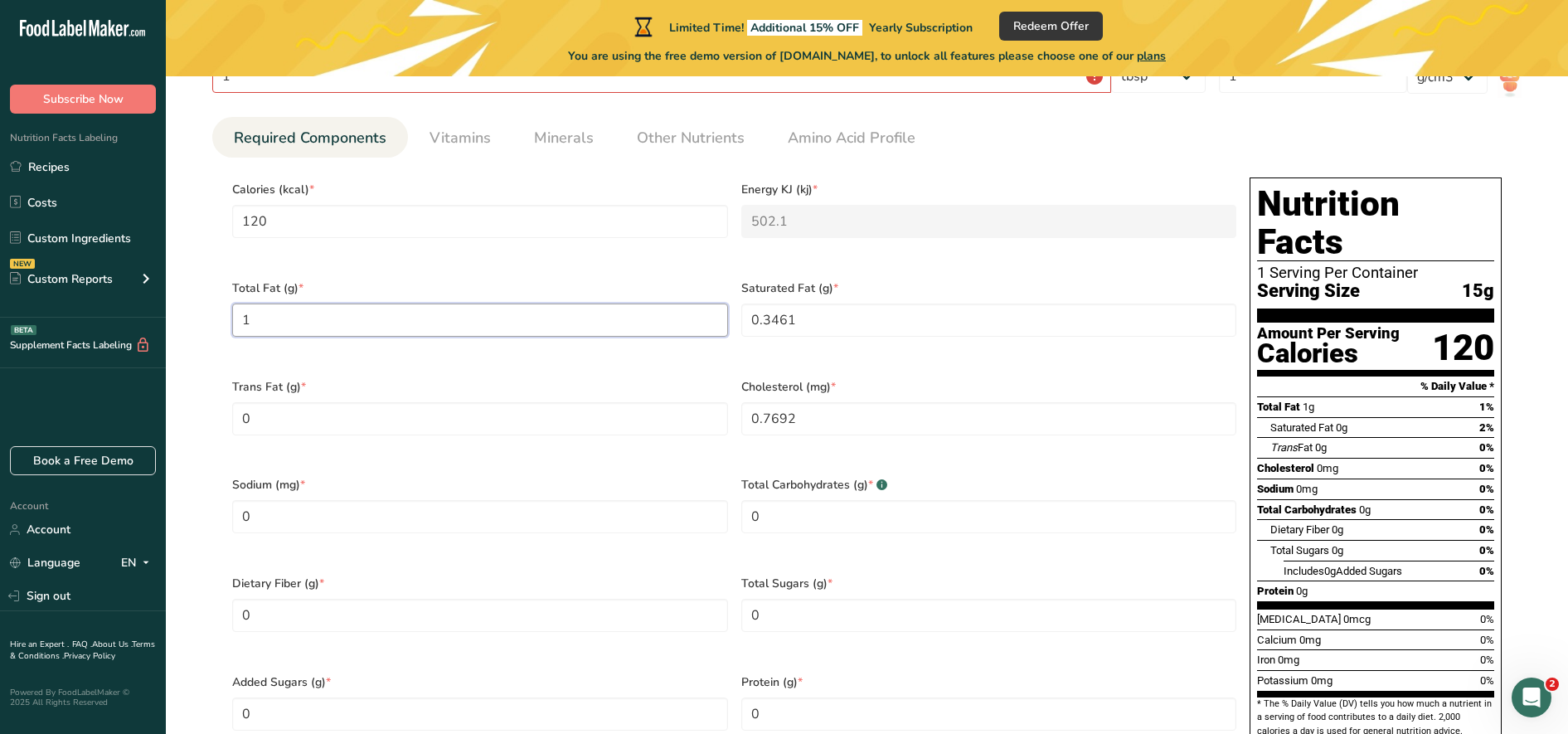
scroll to position [742, 0]
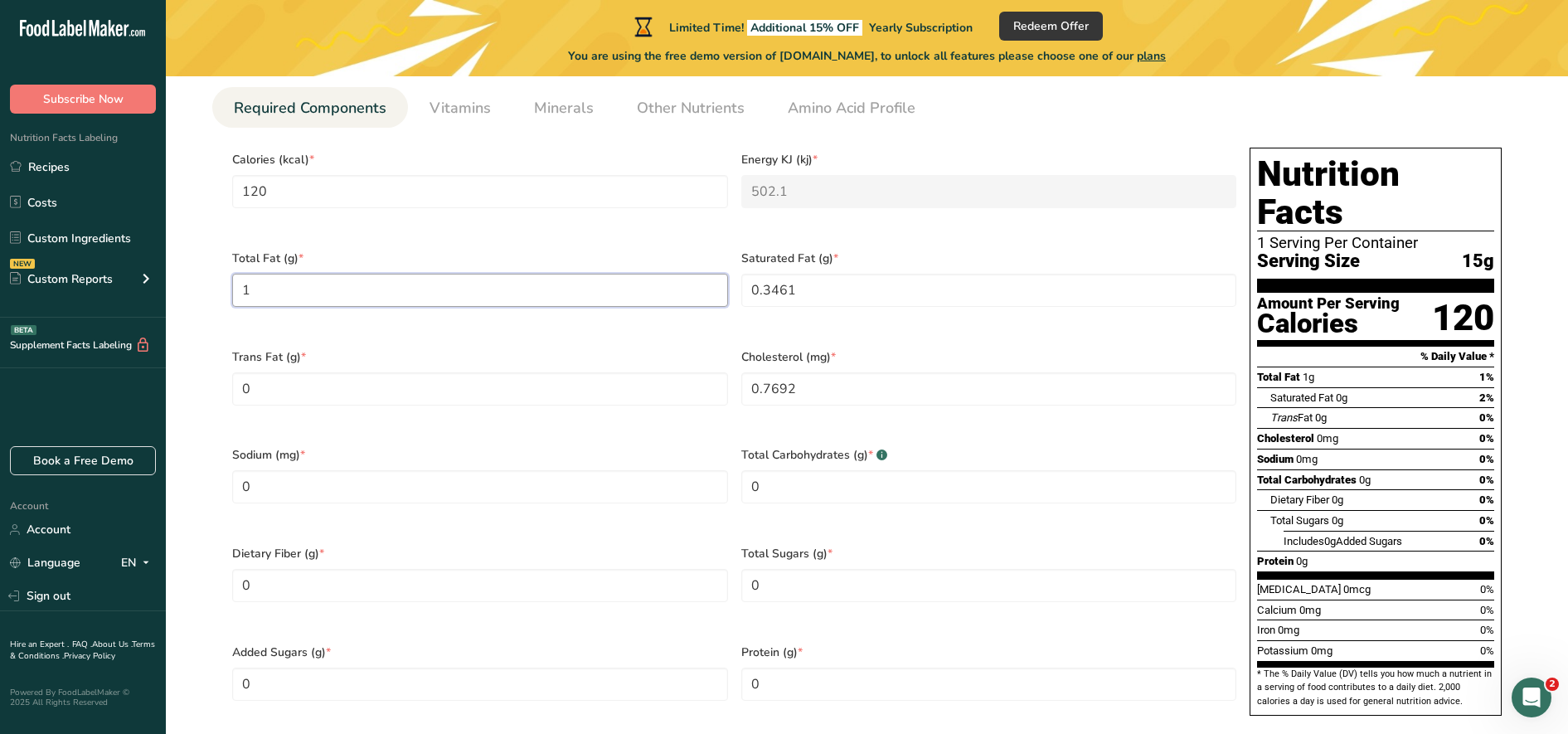
click at [328, 285] on Fat "1" at bounding box center [480, 290] width 496 height 33
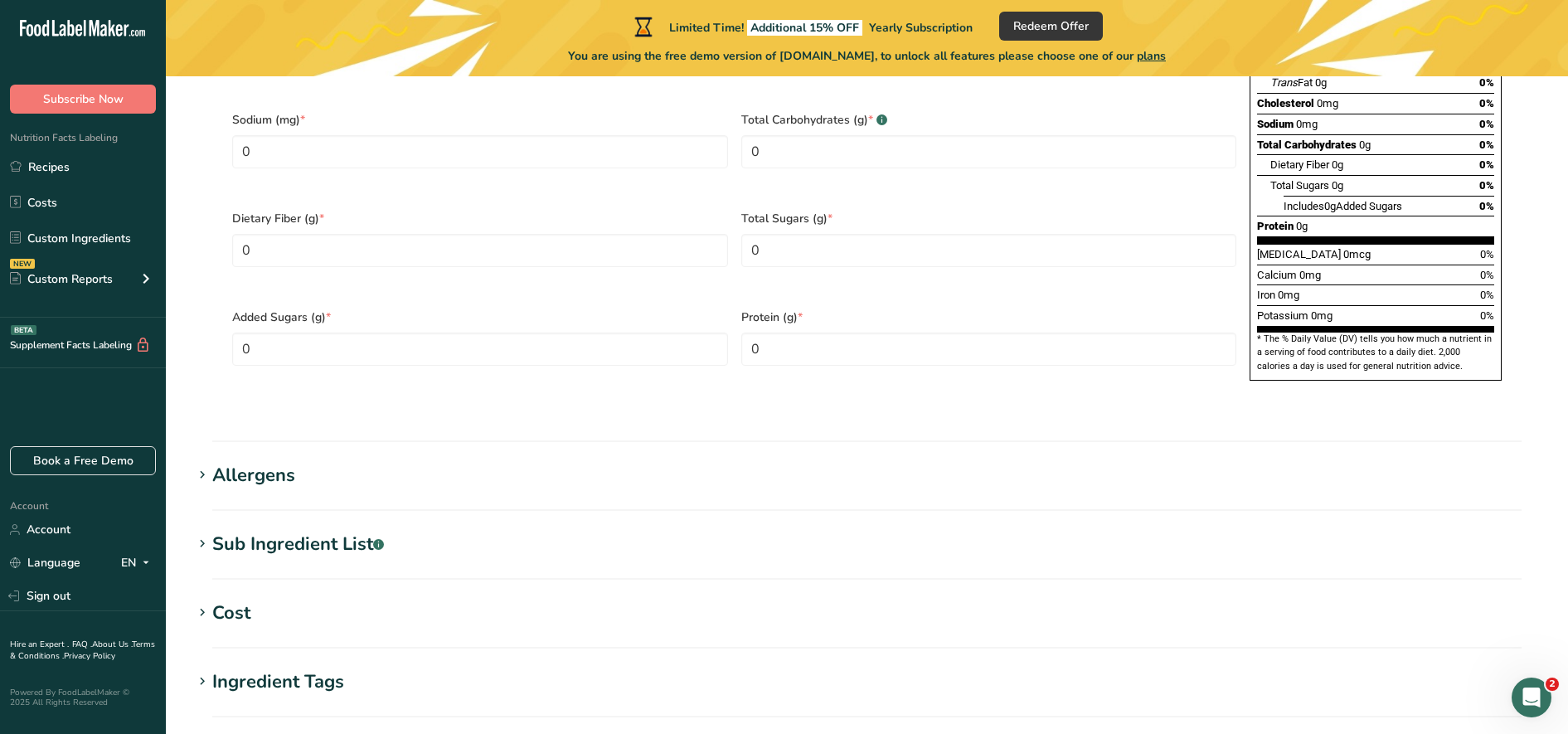
scroll to position [1075, 0]
click at [449, 464] on h1 "Allergens" at bounding box center [866, 477] width 1349 height 27
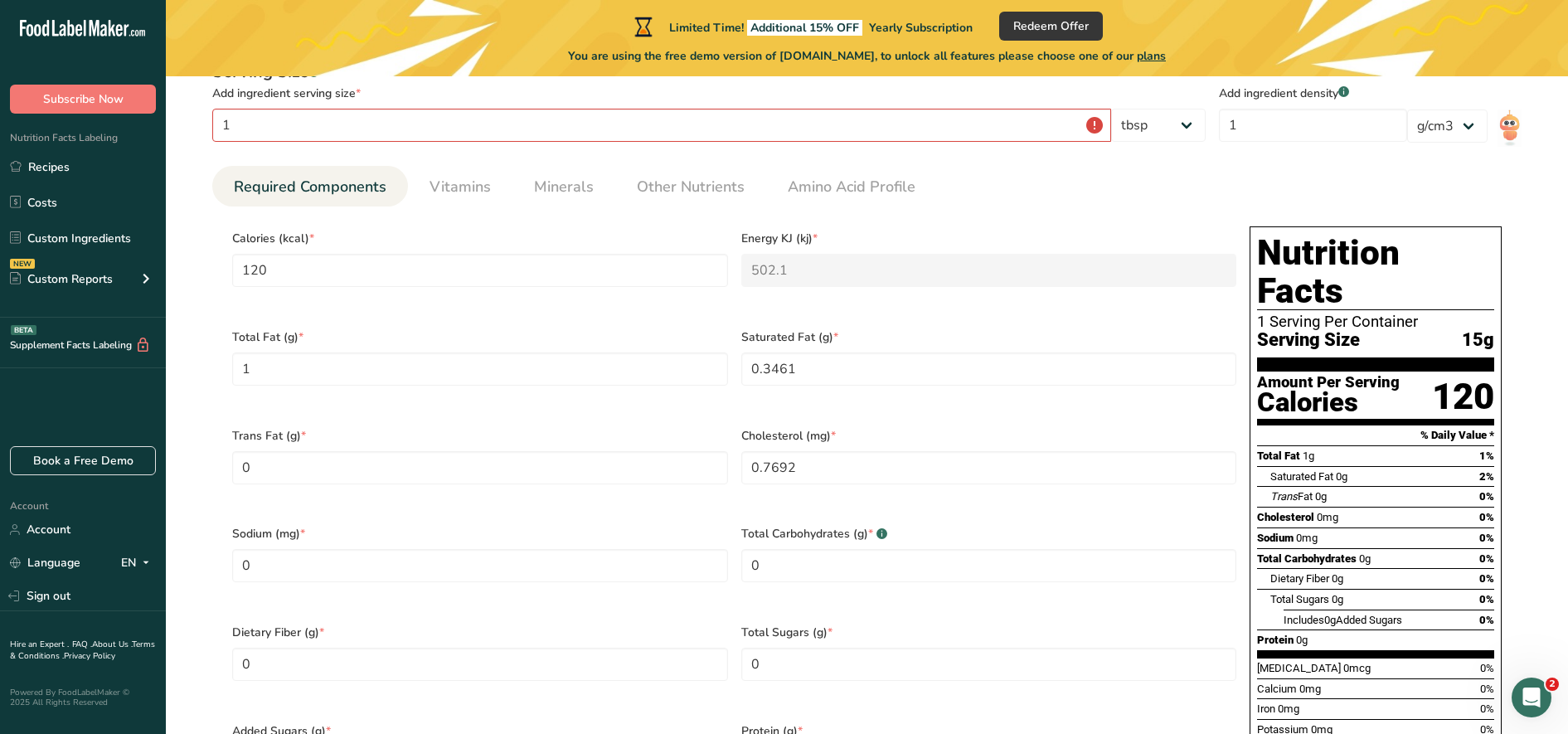
scroll to position [662, 0]
